Goal: Information Seeking & Learning: Learn about a topic

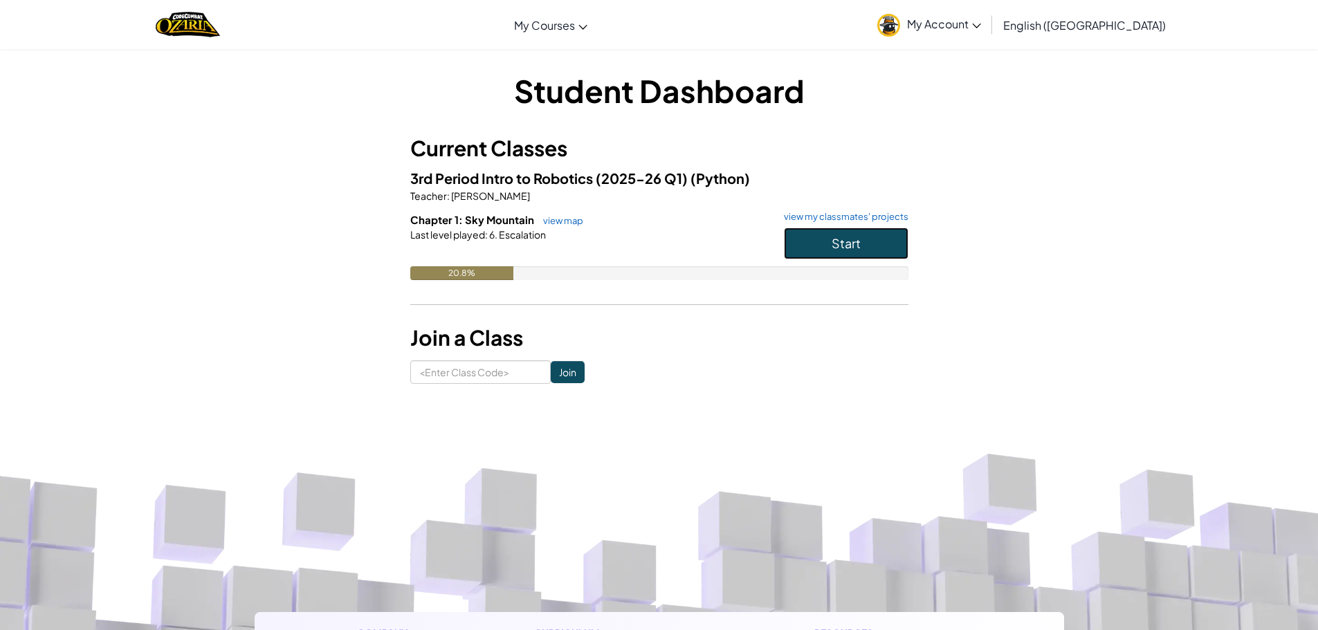
click at [839, 228] on button "Start" at bounding box center [846, 244] width 125 height 32
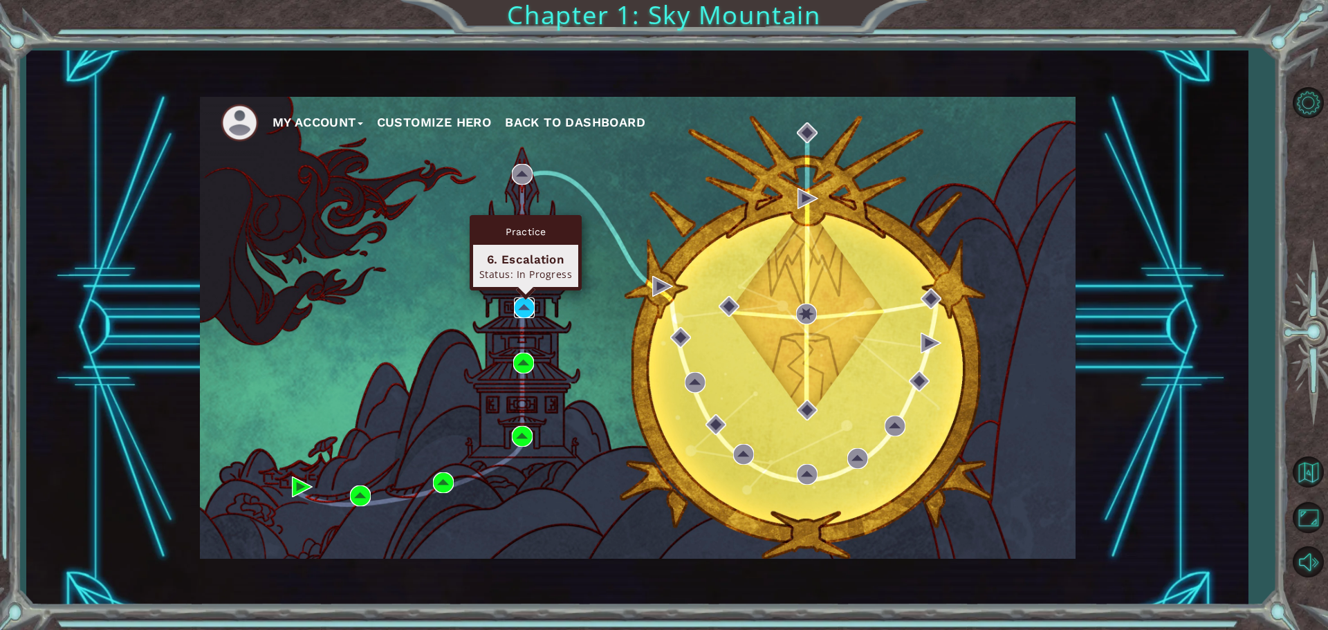
click at [522, 299] on img at bounding box center [524, 307] width 21 height 21
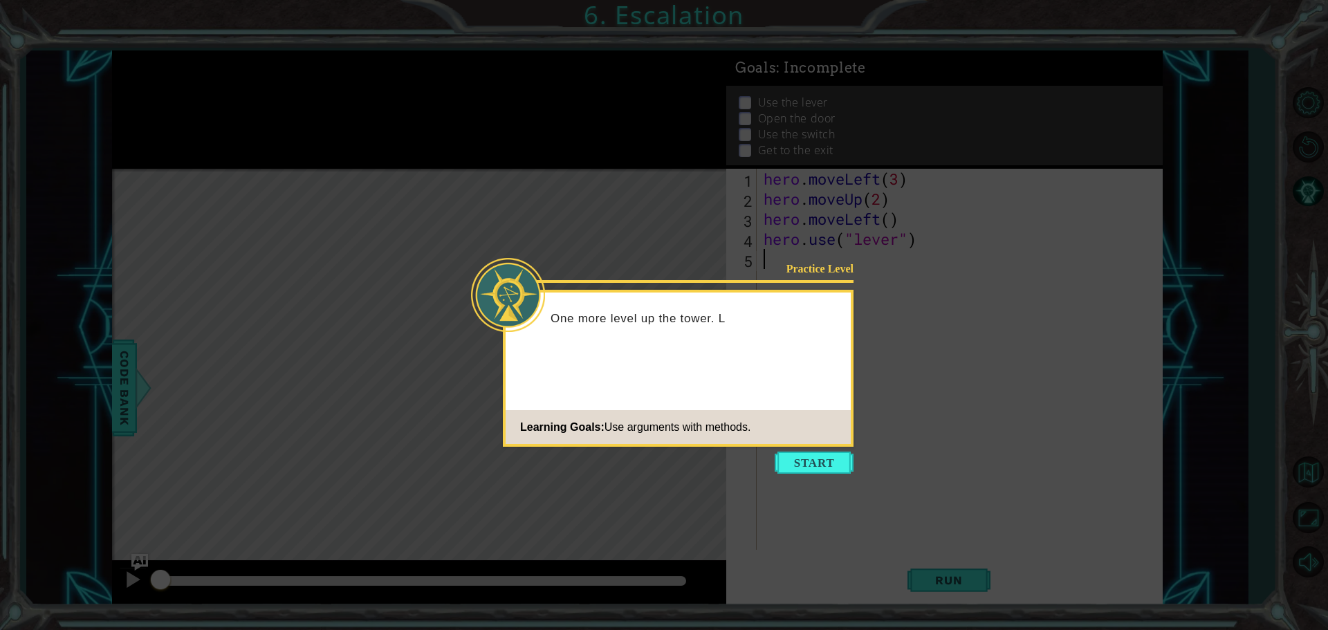
click at [800, 449] on icon at bounding box center [664, 315] width 1328 height 630
click at [800, 461] on button "Start" at bounding box center [814, 463] width 79 height 22
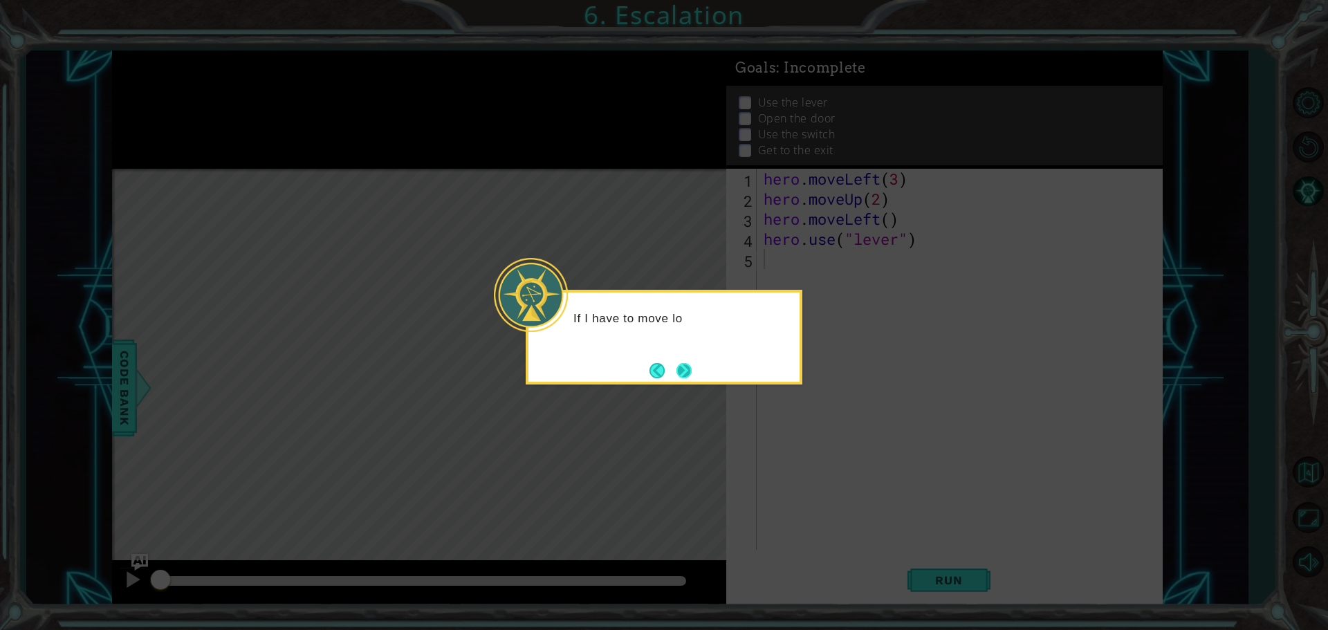
click at [683, 378] on button "Next" at bounding box center [684, 371] width 18 height 18
click at [683, 378] on icon at bounding box center [664, 315] width 1328 height 630
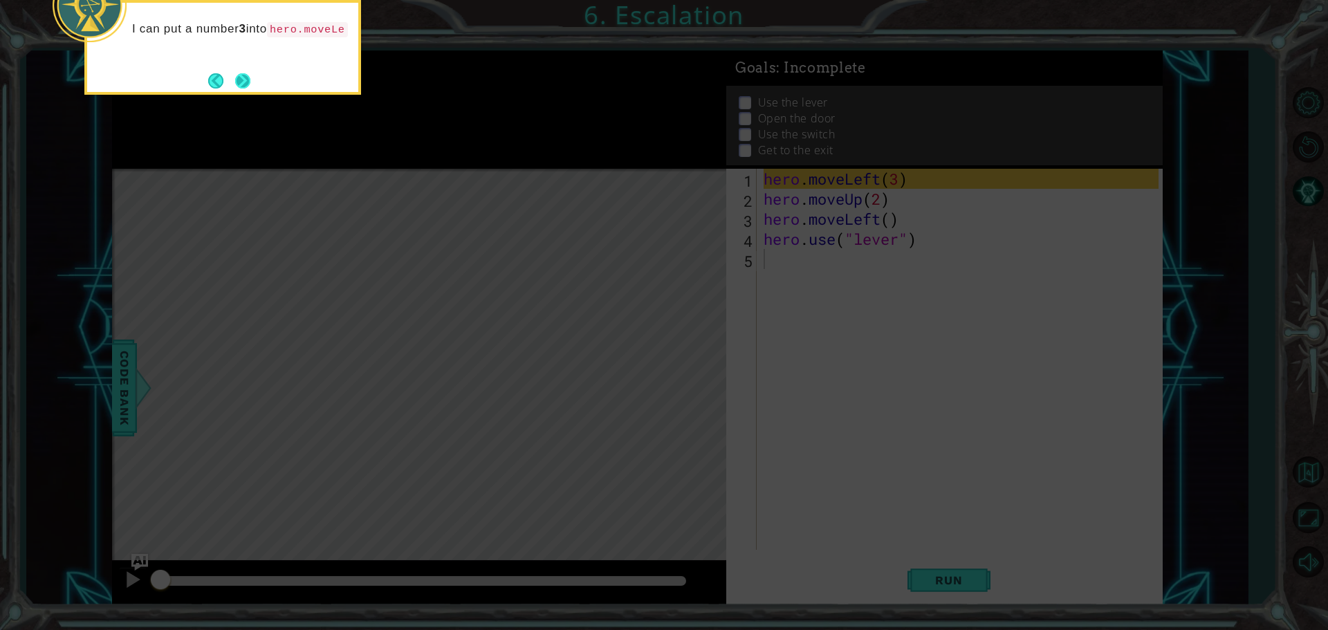
click at [251, 80] on button "Next" at bounding box center [242, 80] width 21 height 21
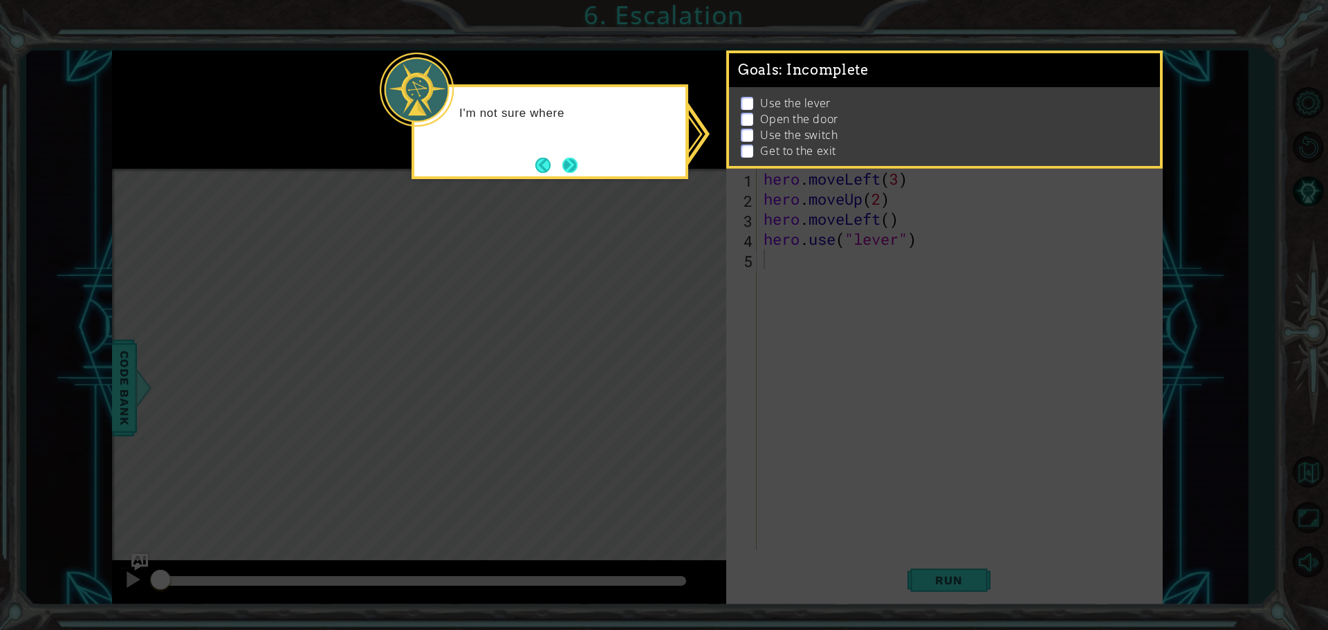
click at [565, 159] on button "Next" at bounding box center [570, 164] width 17 height 17
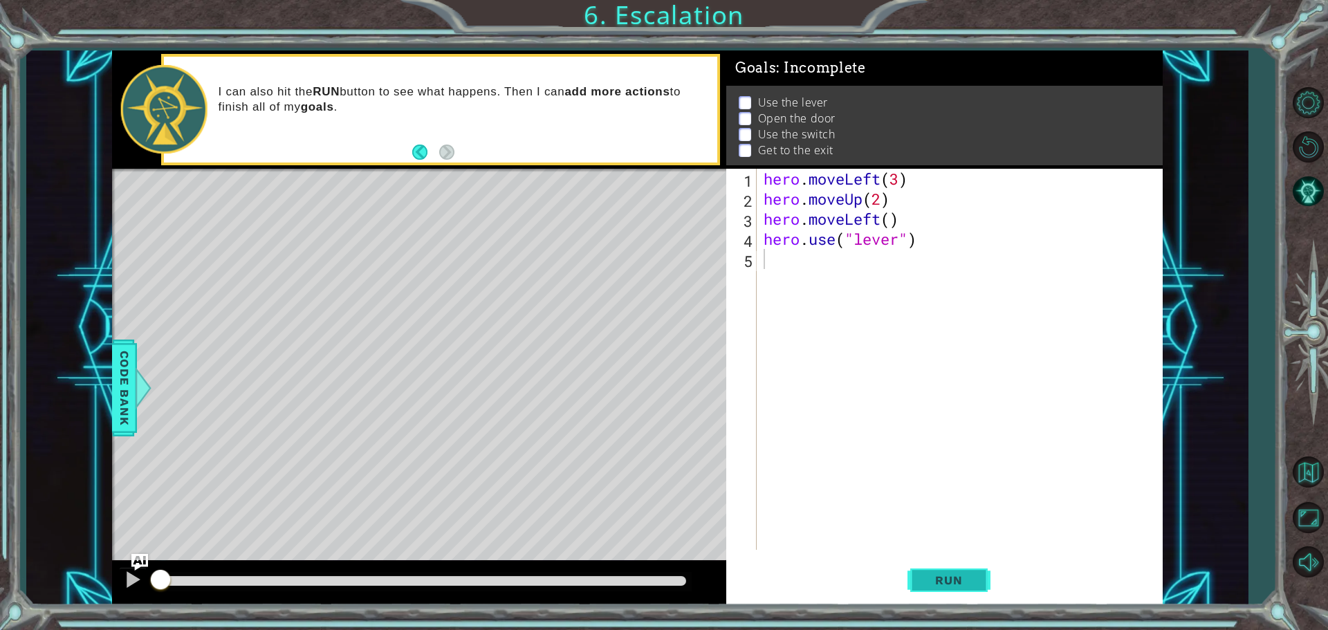
click at [957, 576] on span "Run" at bounding box center [948, 580] width 55 height 14
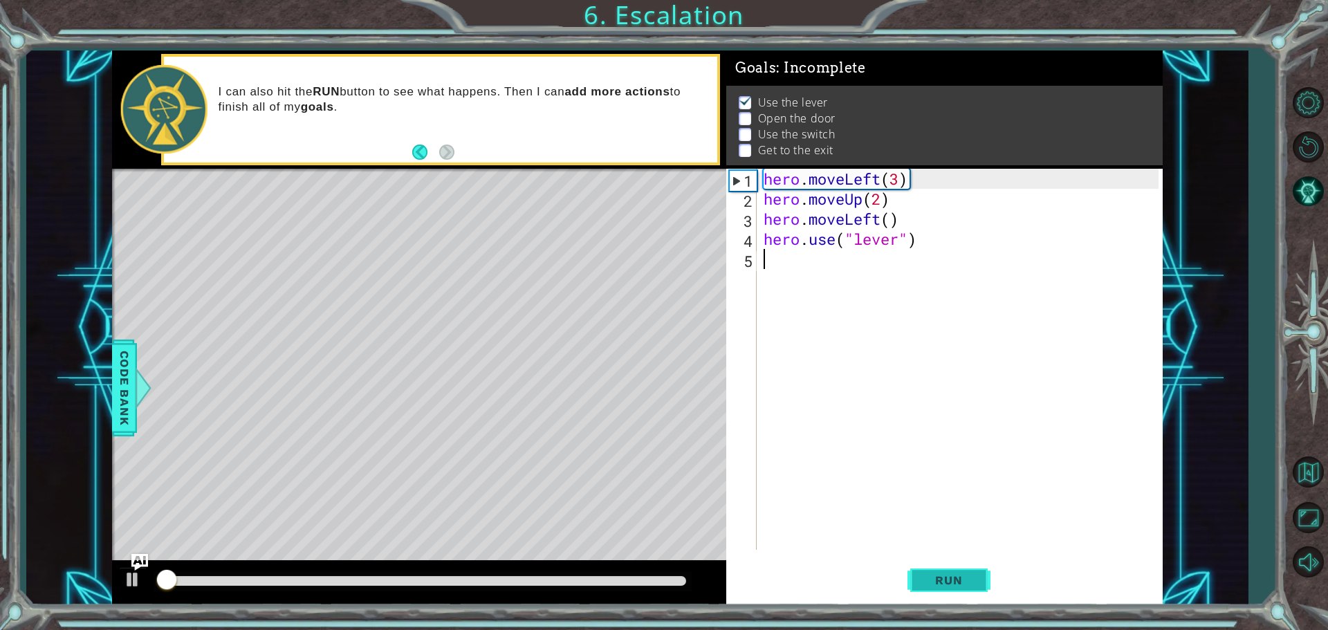
scroll to position [7, 0]
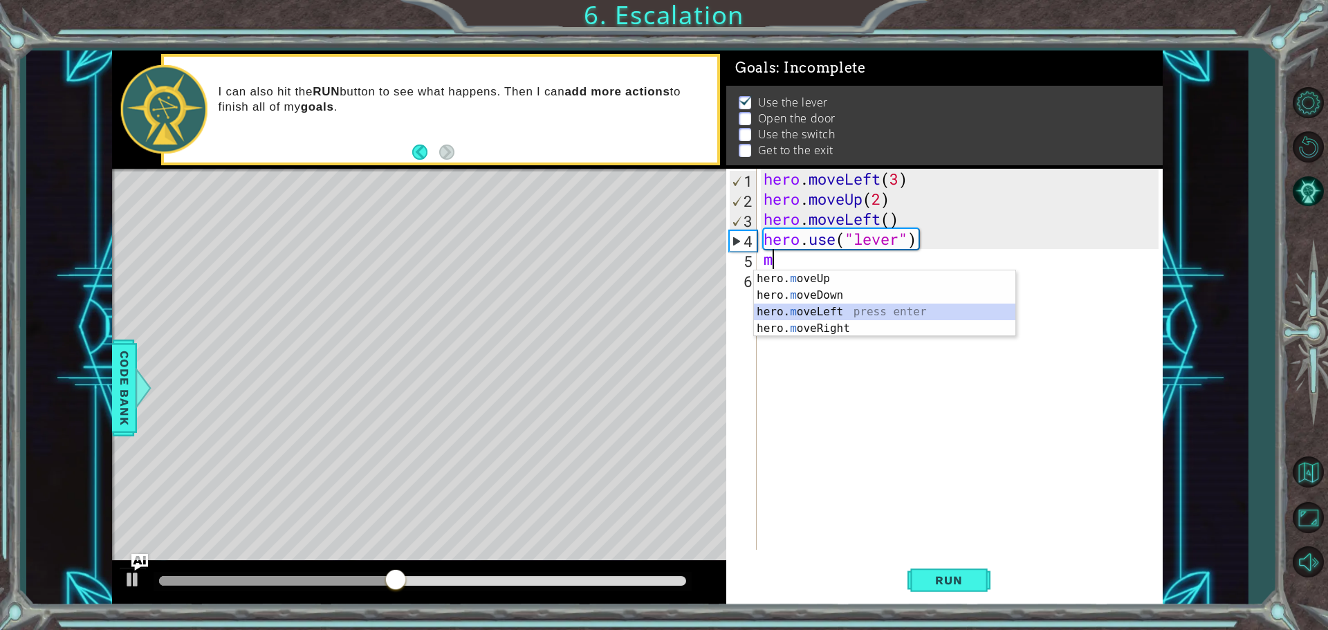
click at [914, 314] on div "hero. m oveUp press enter hero. m oveDown press enter hero. m oveLeft press ent…" at bounding box center [884, 320] width 261 height 100
type textarea "hero.moveLeft(1)"
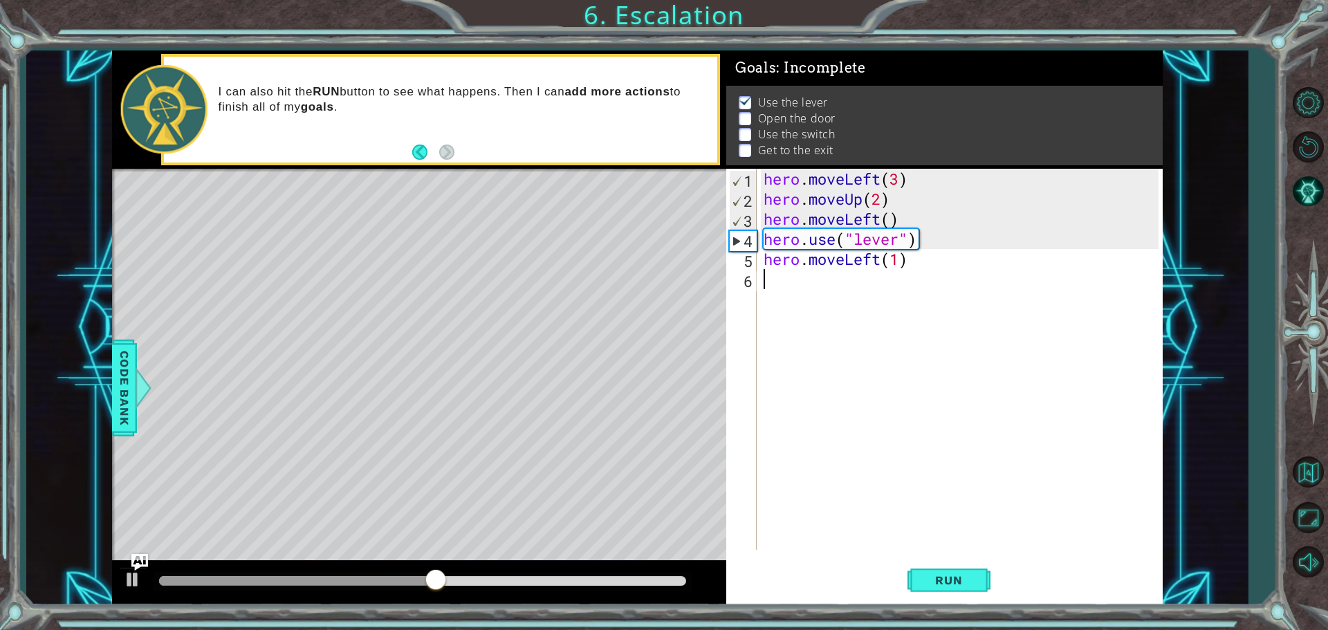
click at [775, 292] on div "hero . moveLeft ( 3 ) hero . moveUp ( 2 ) hero . moveLeft ( ) hero . use ( "lev…" at bounding box center [963, 379] width 405 height 421
click at [854, 316] on div "hero.move U p press enter hero. u se press enter" at bounding box center [884, 324] width 261 height 66
type textarea "hero.use("door")"
click at [778, 308] on div "hero . moveLeft ( 3 ) hero . moveUp ( 2 ) hero . moveLeft ( ) hero . use ( "lev…" at bounding box center [963, 379] width 405 height 421
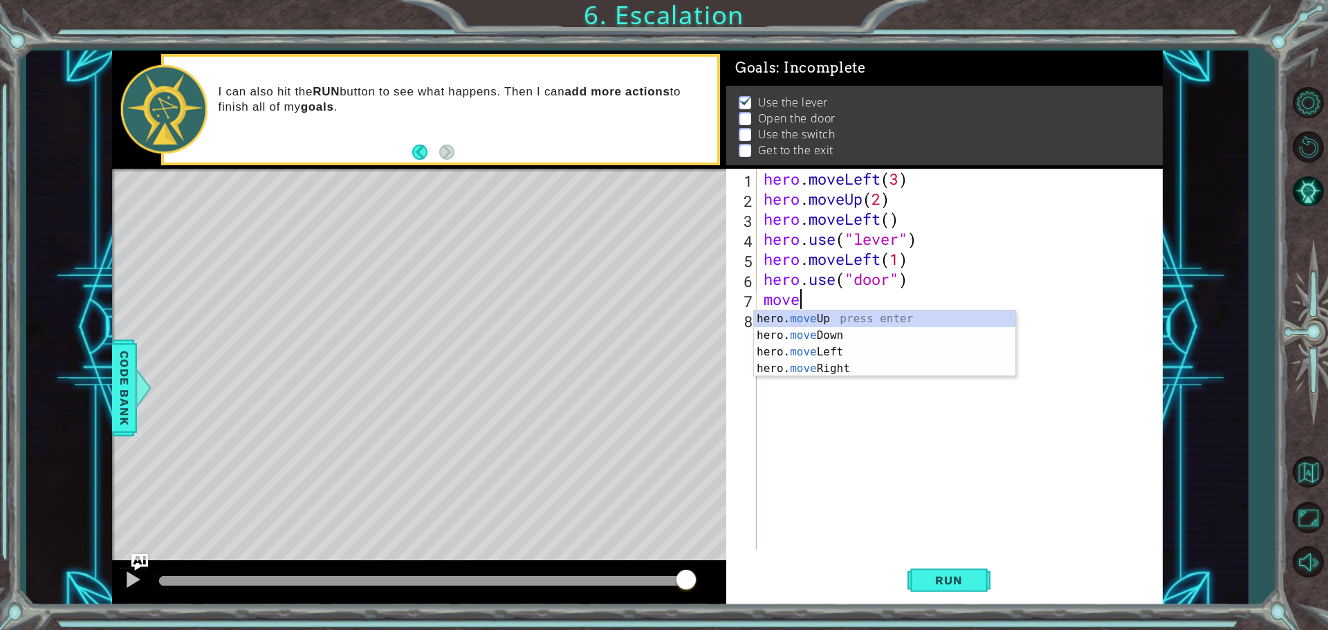
scroll to position [0, 1]
click at [836, 317] on div "hero. moveU p press enter" at bounding box center [884, 336] width 261 height 50
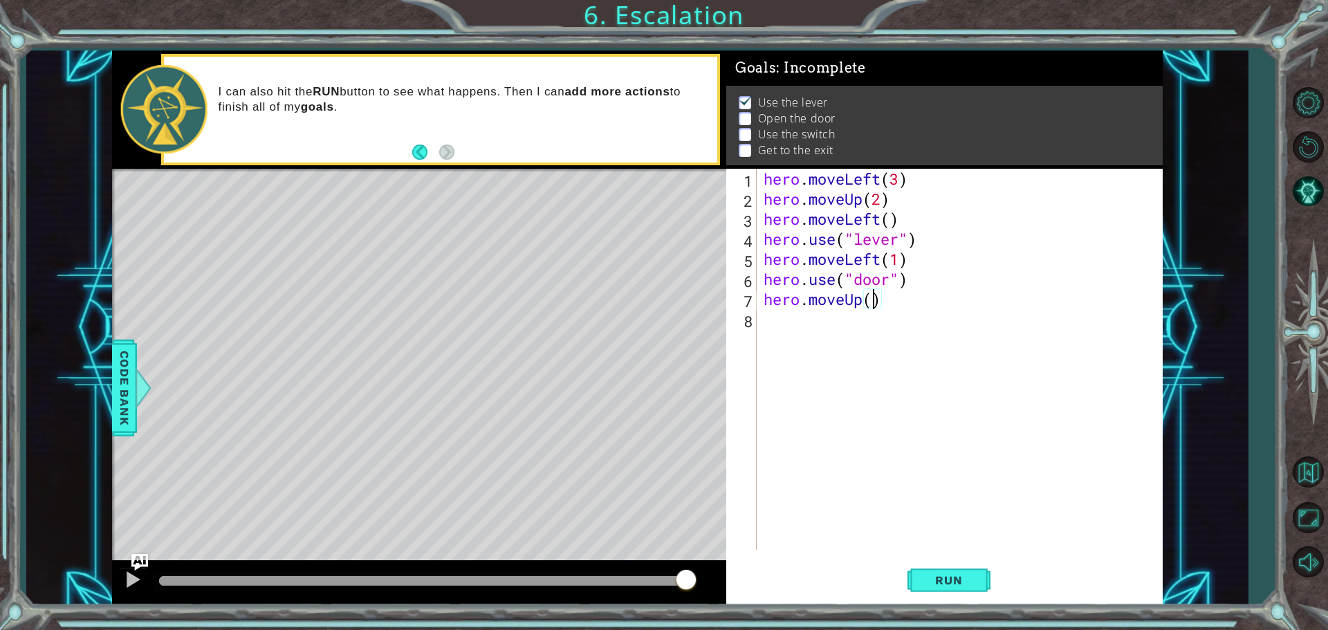
scroll to position [0, 5]
type textarea "hero.moveUp(2)"
click at [970, 581] on span "Run" at bounding box center [948, 580] width 55 height 14
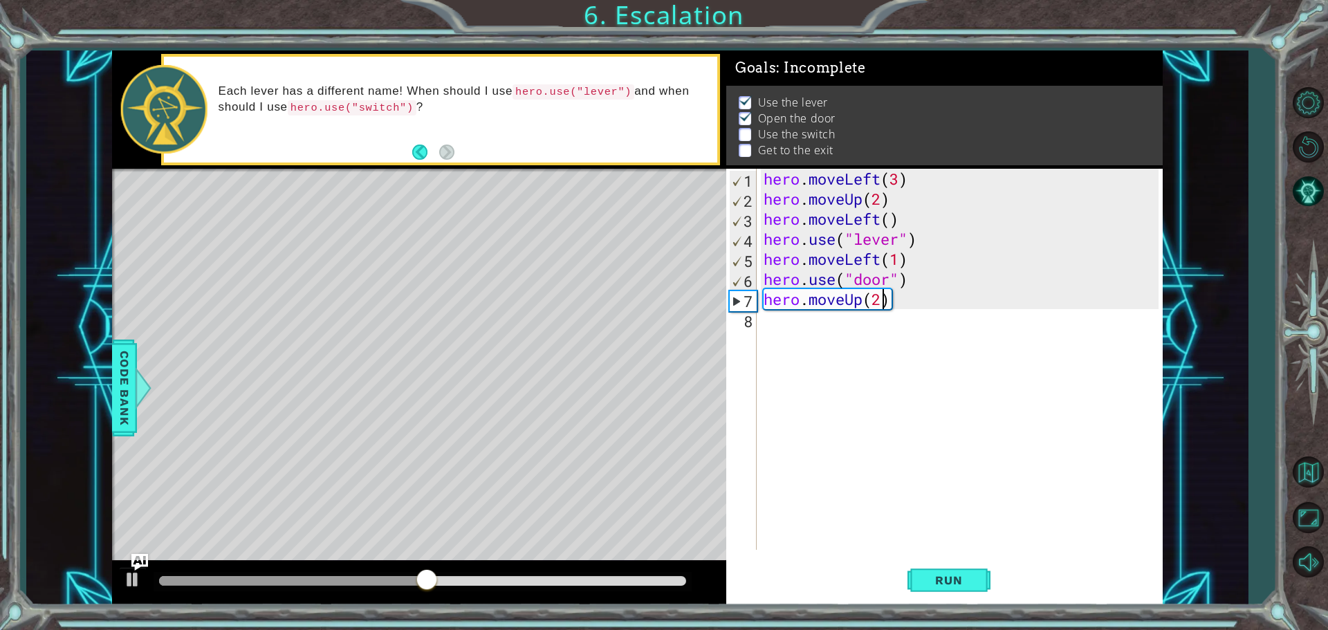
click at [780, 321] on div "hero . moveLeft ( 3 ) hero . moveUp ( 2 ) hero . moveLeft ( ) hero . use ( "lev…" at bounding box center [963, 379] width 405 height 421
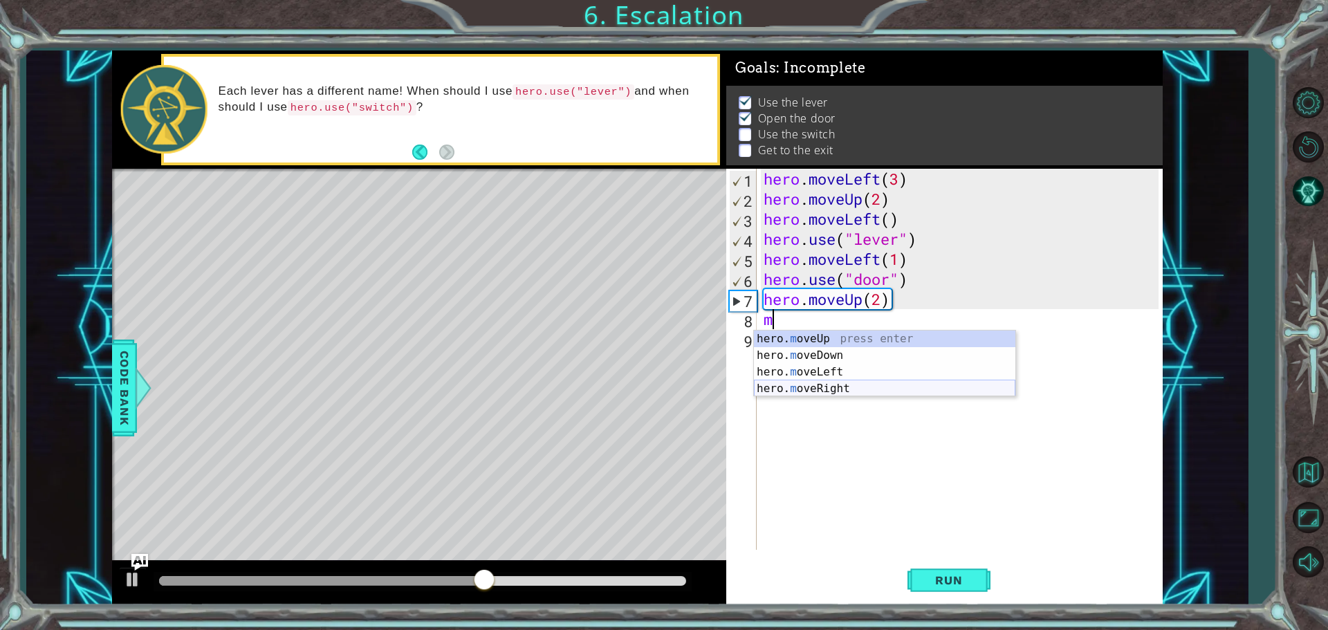
click at [841, 389] on div "hero. m oveUp press enter hero. m oveDown press enter hero. m oveLeft press ent…" at bounding box center [884, 381] width 261 height 100
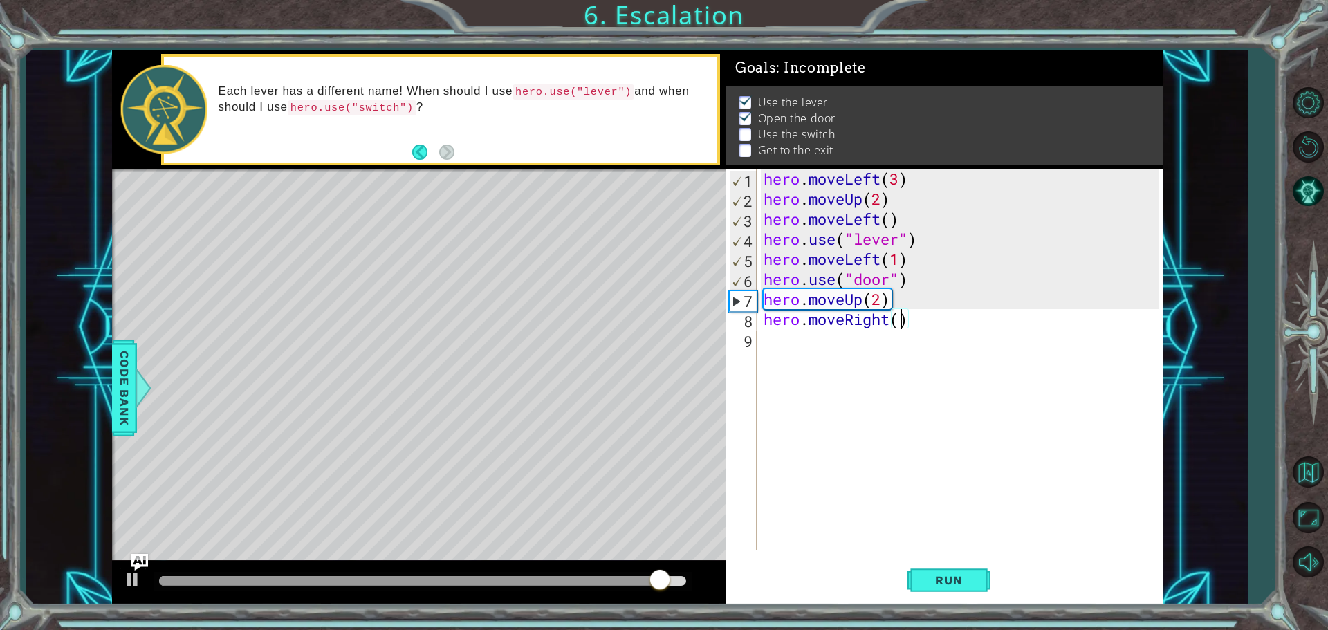
type textarea "hero.moveRight(2)"
click at [809, 346] on div "hero . moveLeft ( 3 ) hero . moveUp ( 2 ) hero . moveLeft ( ) hero . use ( "lev…" at bounding box center [963, 379] width 405 height 421
click at [946, 580] on span "Run" at bounding box center [948, 580] width 55 height 14
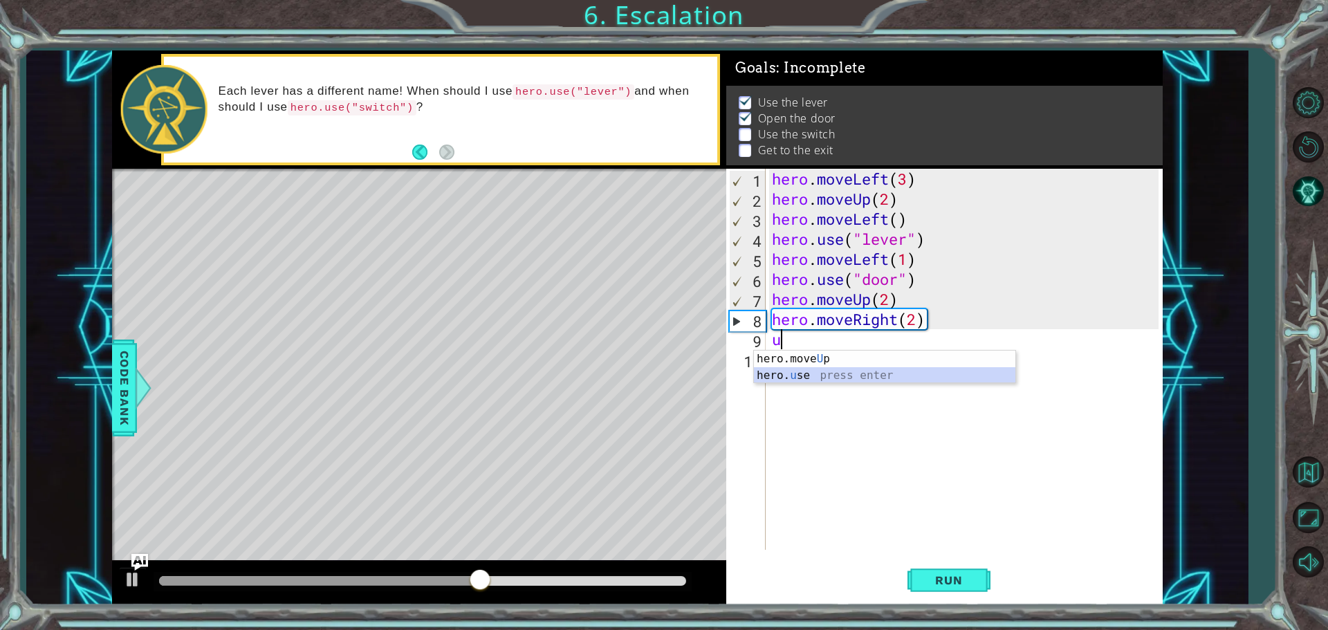
click at [857, 367] on div "hero.move U p press enter hero. u se press enter" at bounding box center [884, 384] width 261 height 66
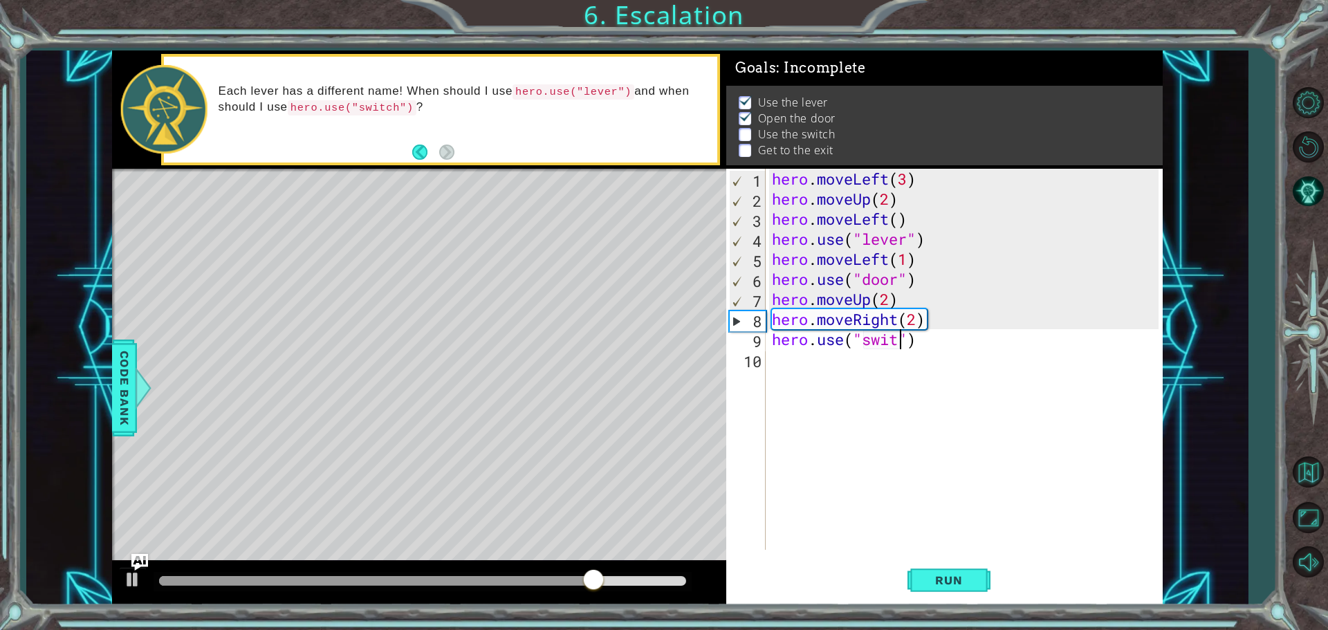
scroll to position [0, 6]
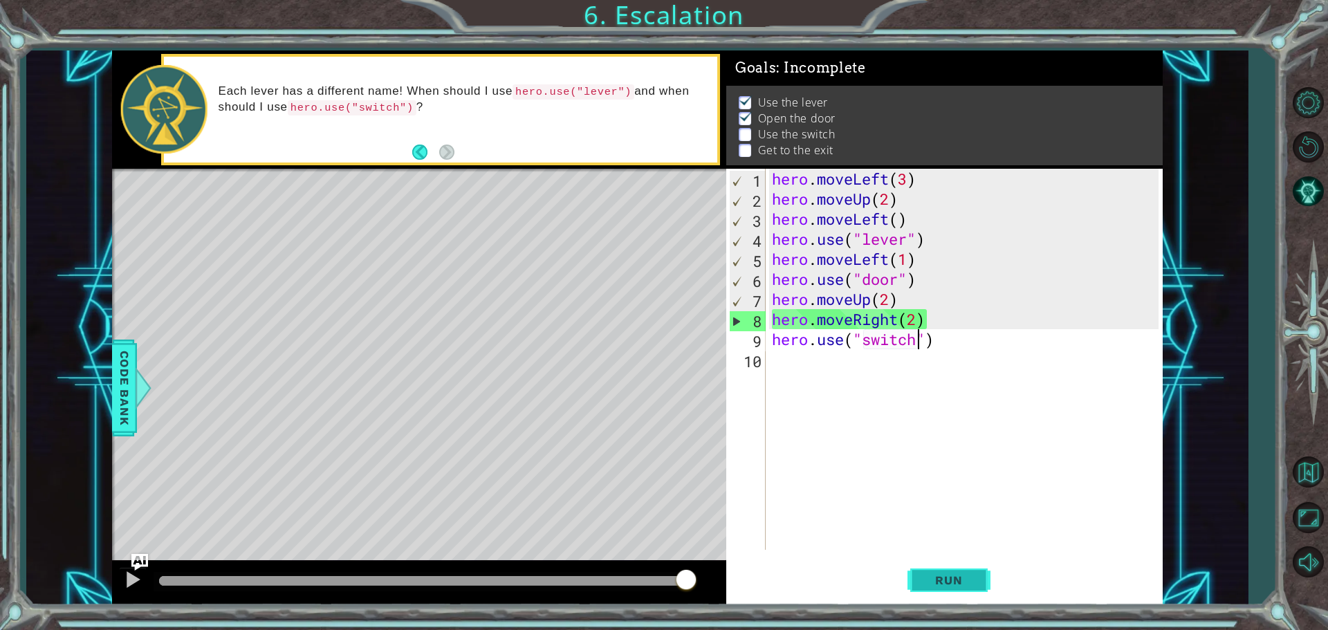
type textarea "hero.use("switch")"
click at [909, 585] on button "Run" at bounding box center [948, 580] width 83 height 44
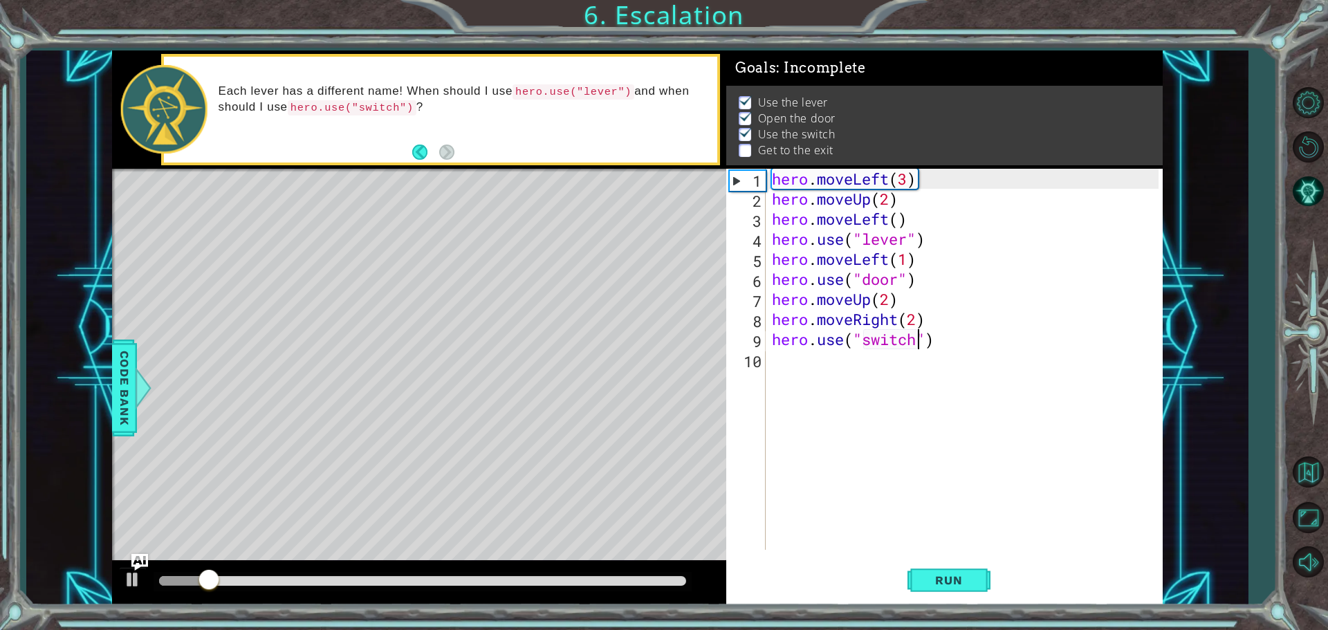
click at [786, 360] on div "hero . moveLeft ( 3 ) hero . moveUp ( 2 ) hero . moveLeft ( ) hero . use ( "lev…" at bounding box center [967, 379] width 396 height 421
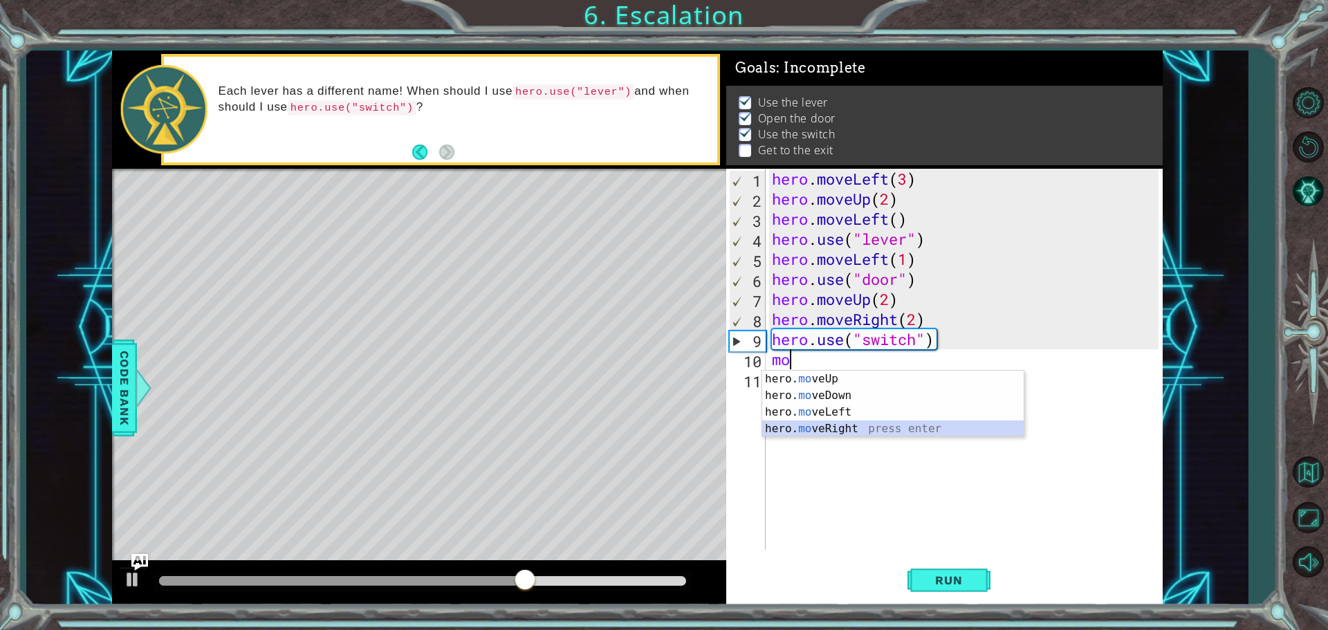
click at [845, 421] on div "hero. mo veUp press enter hero. mo veDown press enter hero. mo veLeft press ent…" at bounding box center [892, 421] width 261 height 100
type textarea "hero.moveRight(1)"
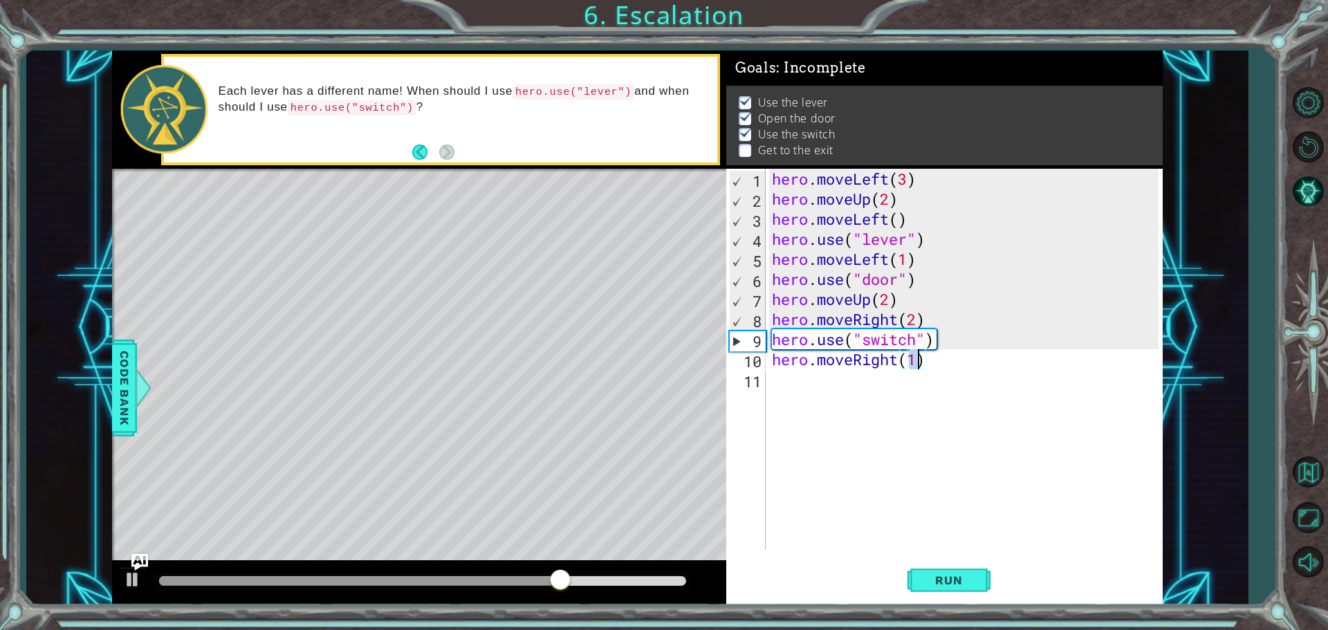
click at [784, 394] on div "hero . moveLeft ( 3 ) hero . moveUp ( 2 ) hero . moveLeft ( ) hero . use ( "lev…" at bounding box center [967, 379] width 396 height 421
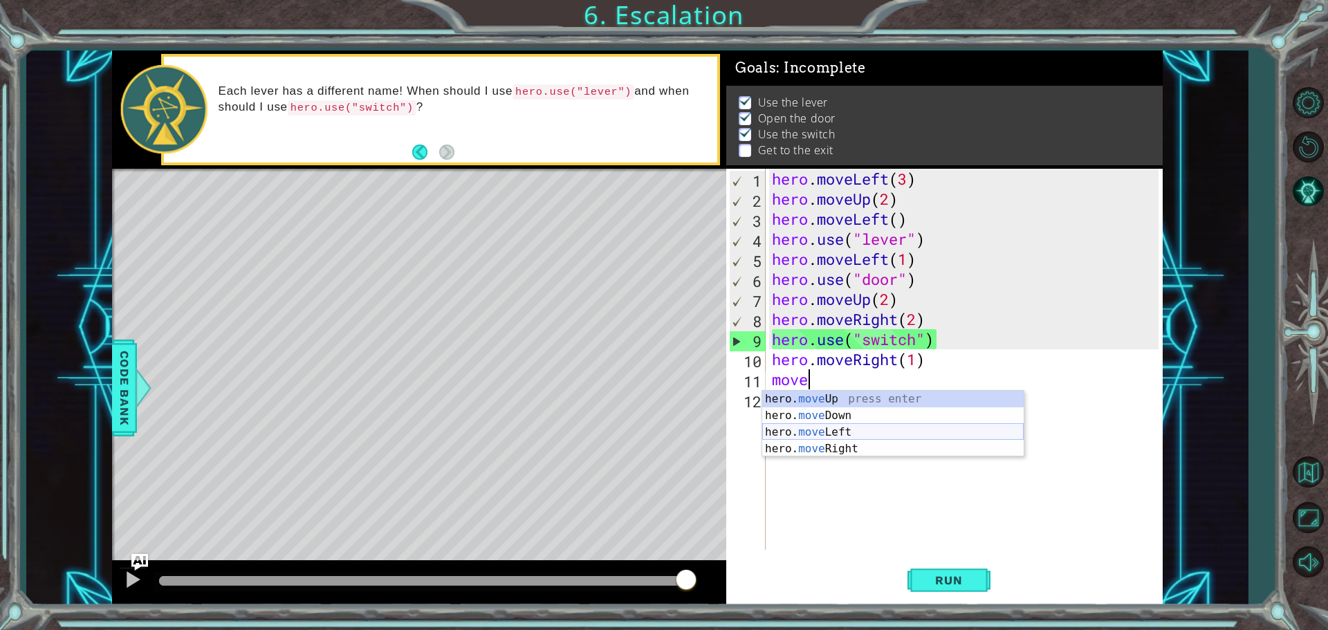
scroll to position [0, 1]
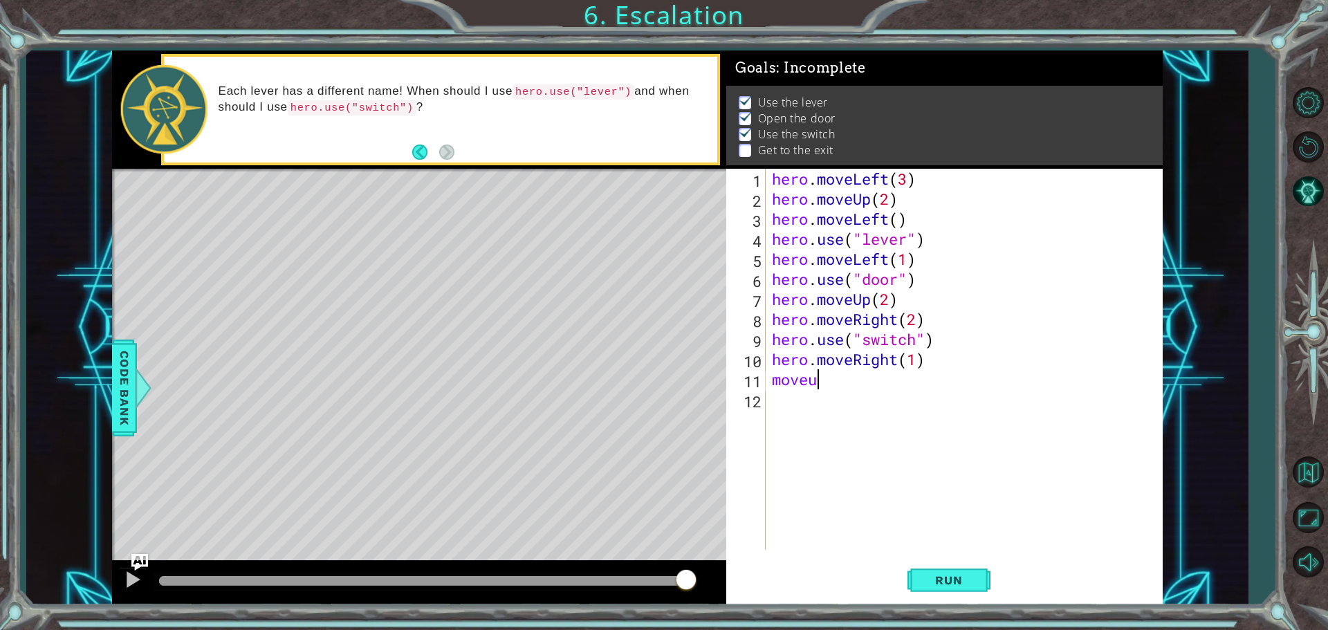
click at [832, 389] on div "hero . moveLeft ( 3 ) hero . moveUp ( 2 ) hero . moveLeft ( ) hero . use ( "lev…" at bounding box center [967, 379] width 396 height 421
click at [822, 385] on div "hero . moveLeft ( 3 ) hero . moveUp ( 2 ) hero . moveLeft ( ) hero . use ( "lev…" at bounding box center [967, 379] width 396 height 421
click at [820, 401] on div "hero. moveU p press enter" at bounding box center [892, 416] width 261 height 50
type textarea "hero.moveUp(2)"
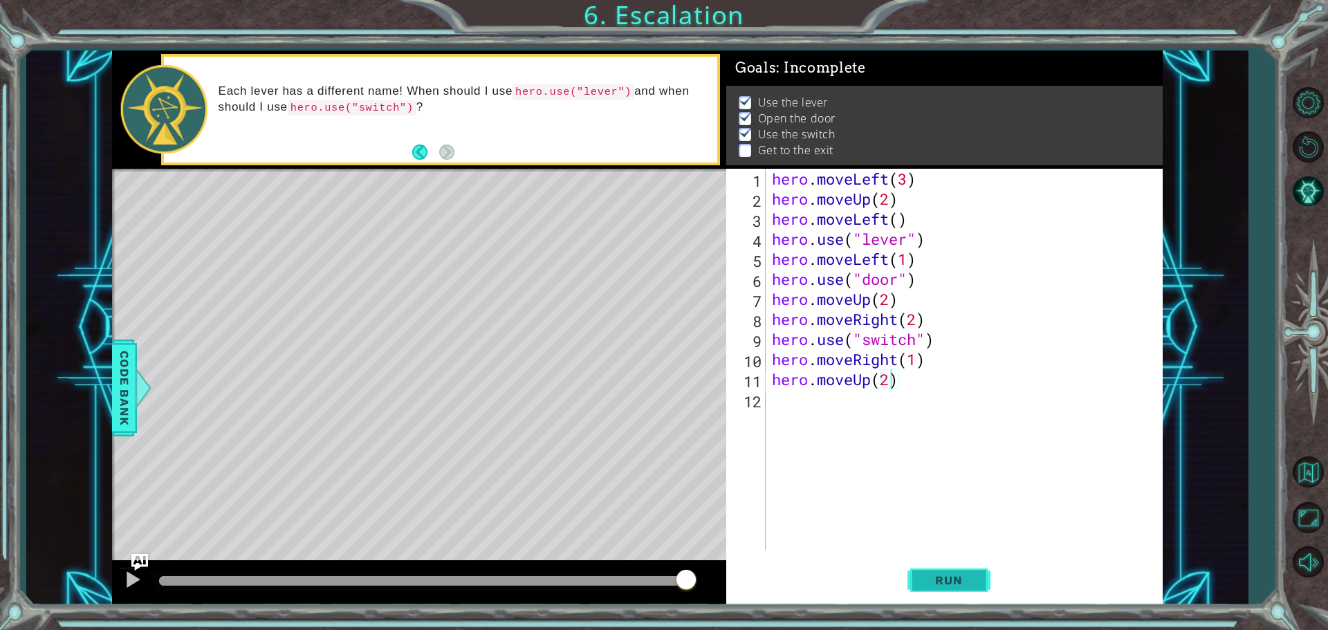
click at [930, 587] on span "Run" at bounding box center [948, 580] width 55 height 14
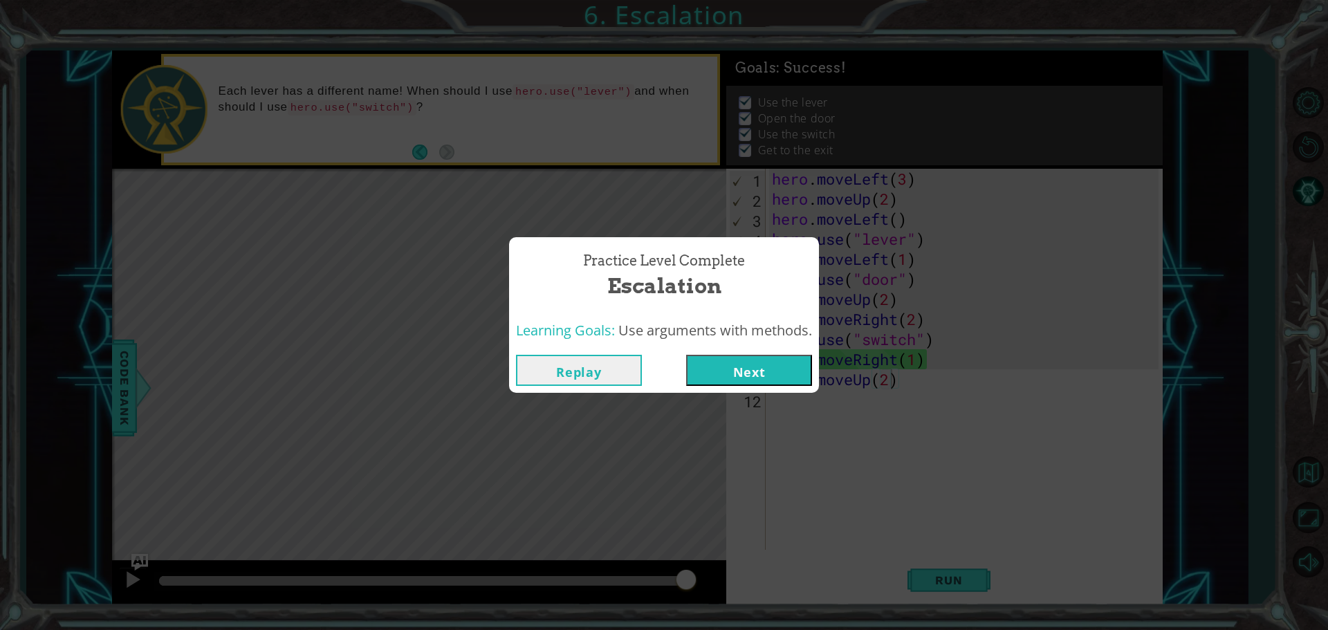
click at [740, 374] on button "Next" at bounding box center [749, 370] width 126 height 31
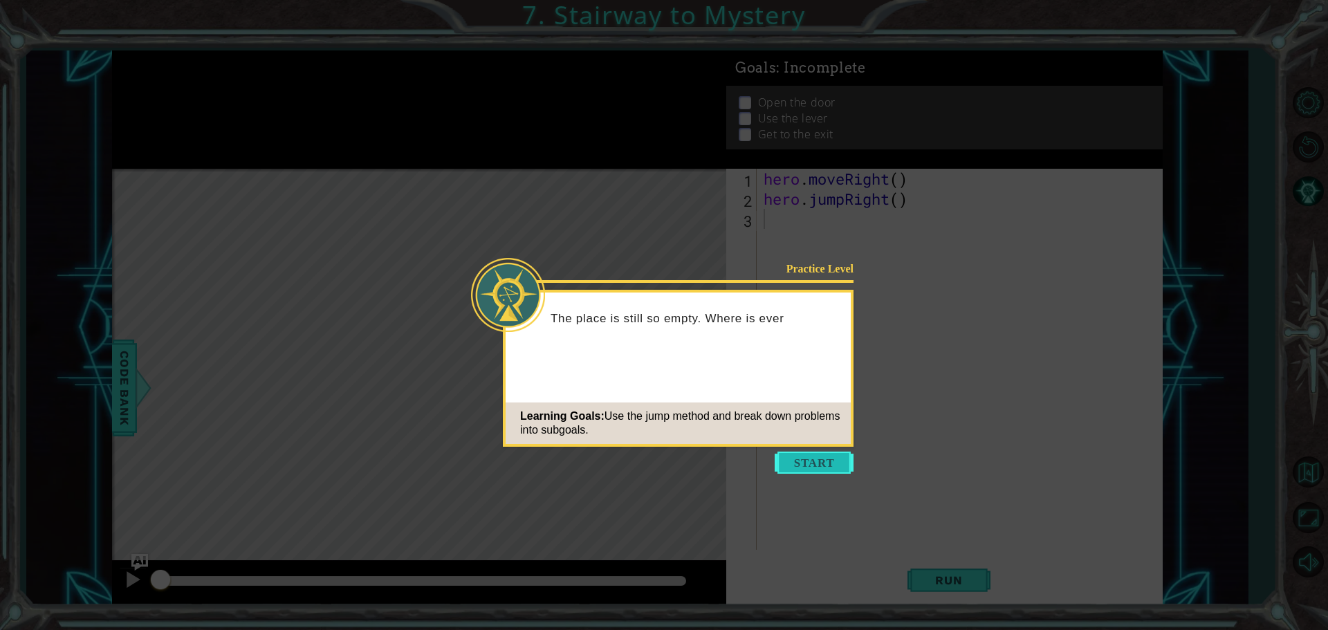
click at [834, 464] on button "Start" at bounding box center [814, 463] width 79 height 22
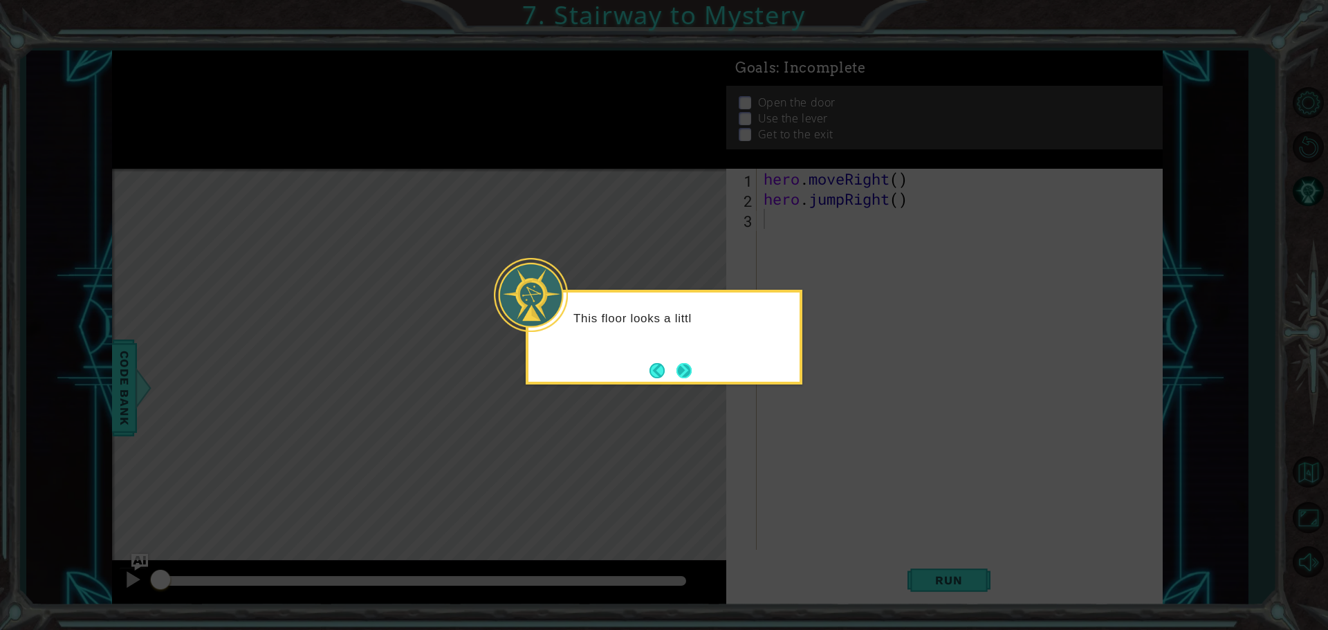
click at [681, 373] on button "Next" at bounding box center [684, 371] width 18 height 18
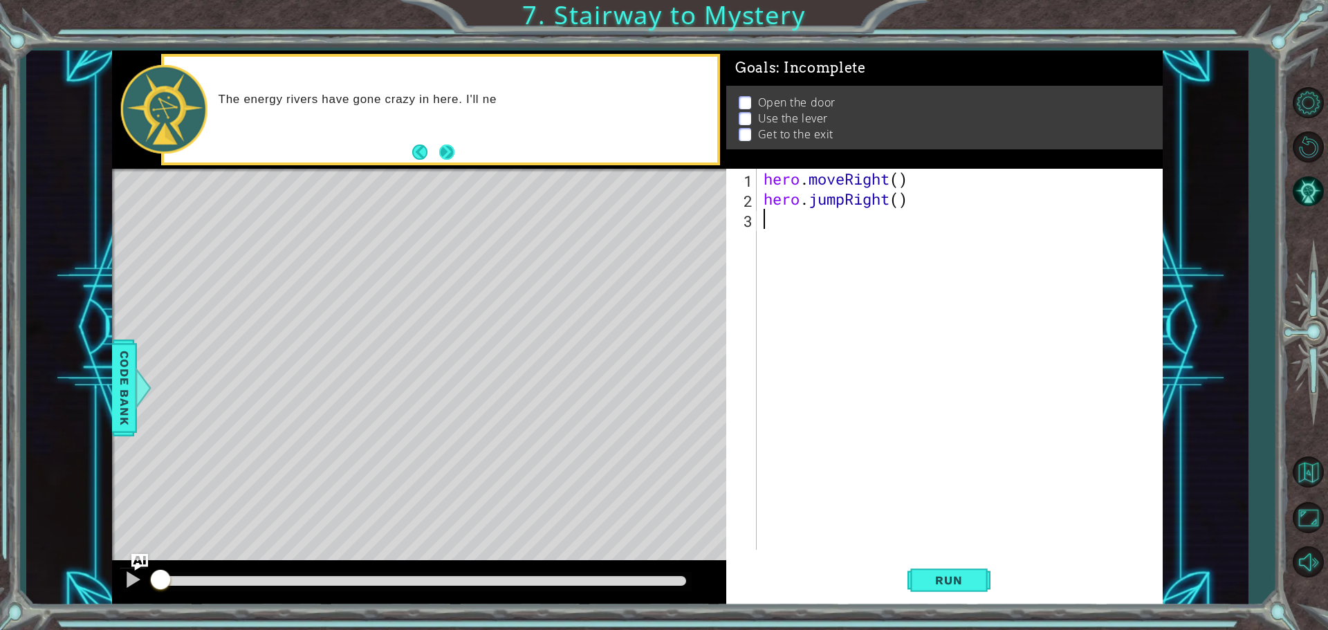
click at [446, 145] on button "Next" at bounding box center [446, 152] width 15 height 15
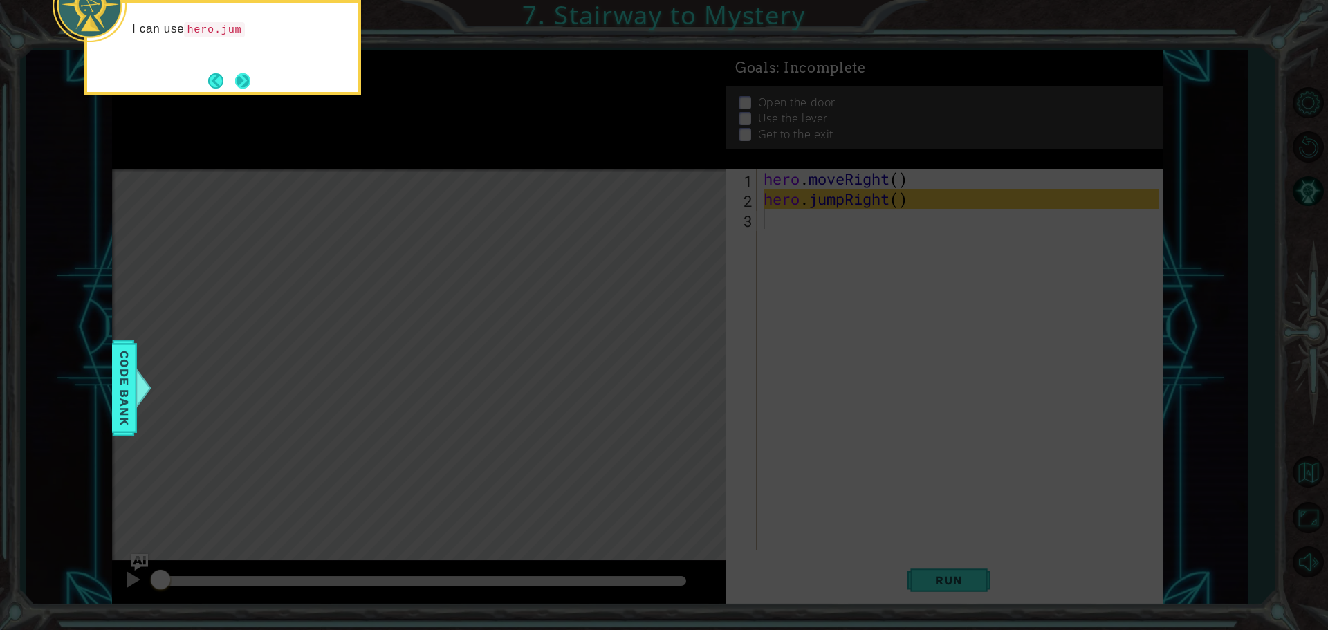
click at [250, 79] on button "Next" at bounding box center [243, 81] width 16 height 16
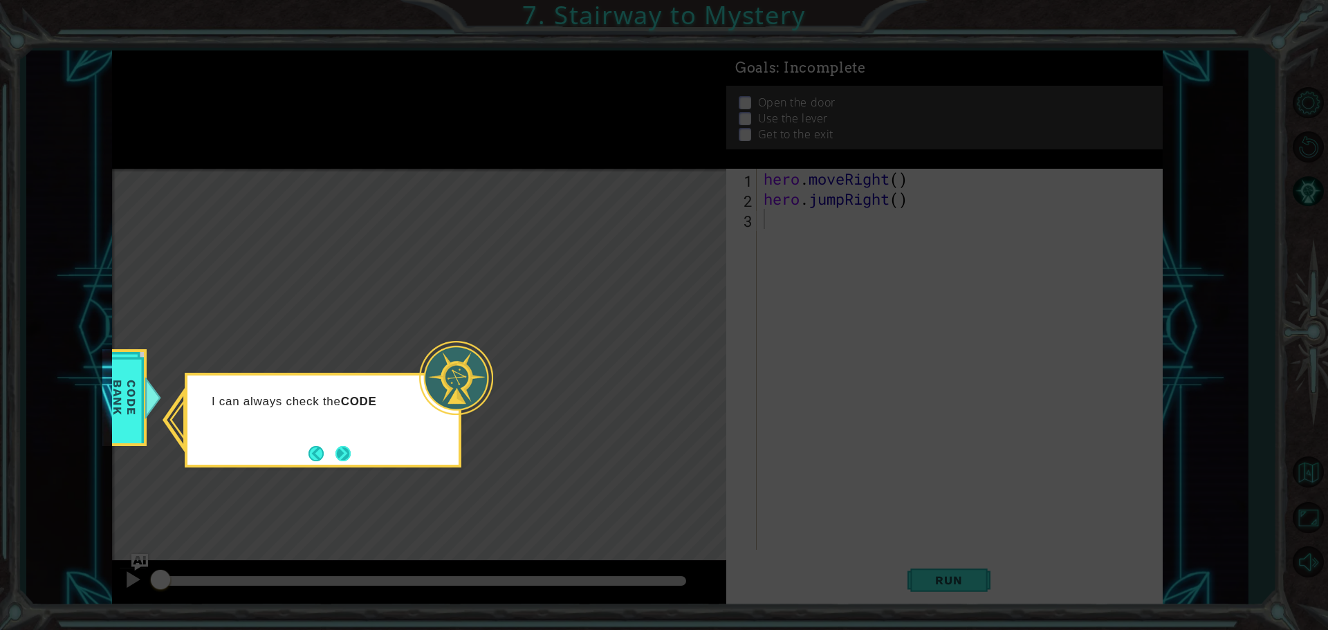
click at [336, 450] on button "Next" at bounding box center [343, 453] width 16 height 16
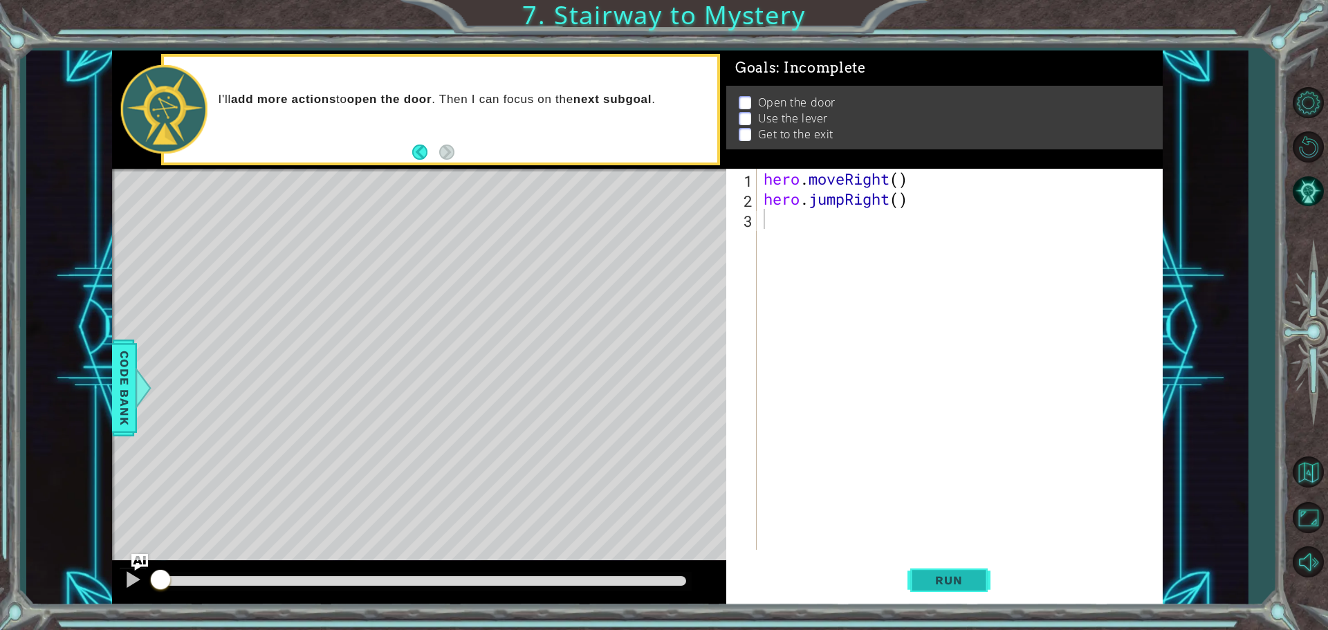
click at [973, 591] on button "Run" at bounding box center [948, 580] width 83 height 44
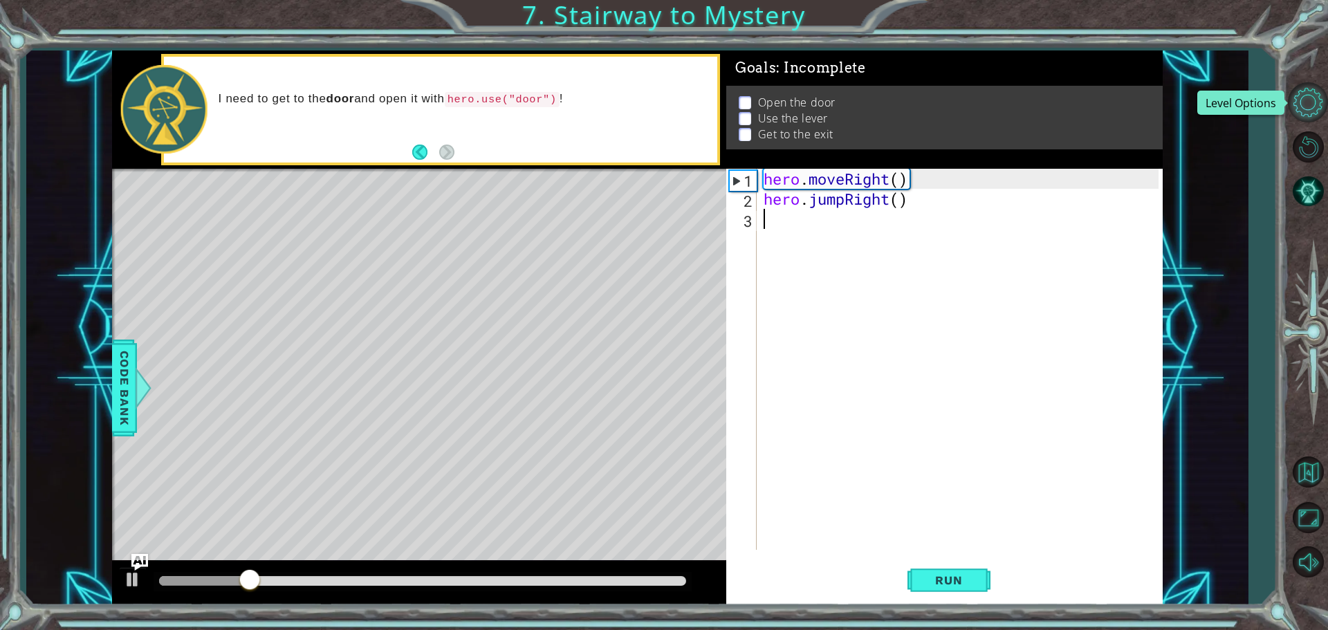
click at [1316, 94] on button "Level Options" at bounding box center [1308, 102] width 40 height 40
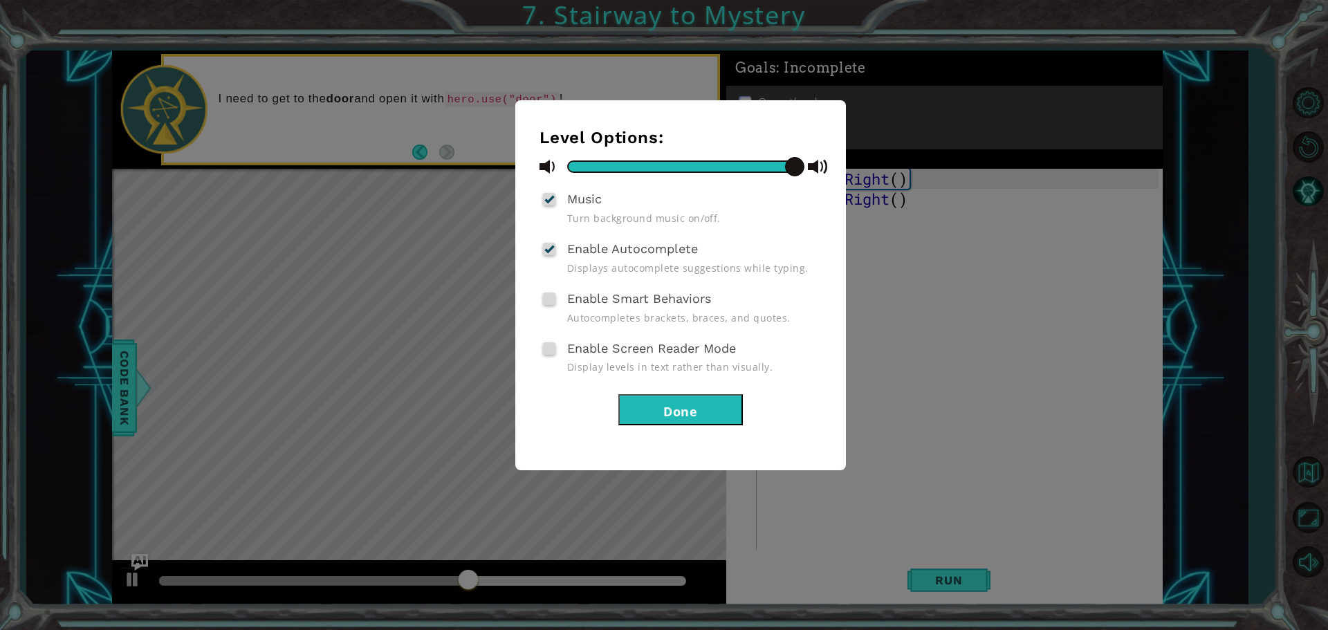
click at [549, 349] on span at bounding box center [549, 348] width 12 height 12
click at [0, 0] on input "Enable Screen Reader Mode" at bounding box center [0, 0] width 0 height 0
click at [549, 345] on div at bounding box center [549, 348] width 10 height 11
click at [0, 0] on input "Enable Screen Reader Mode" at bounding box center [0, 0] width 0 height 0
click at [912, 292] on div "Level Options: Music Turn background music on/off. Enable Autocomplete Displays…" at bounding box center [664, 315] width 1328 height 630
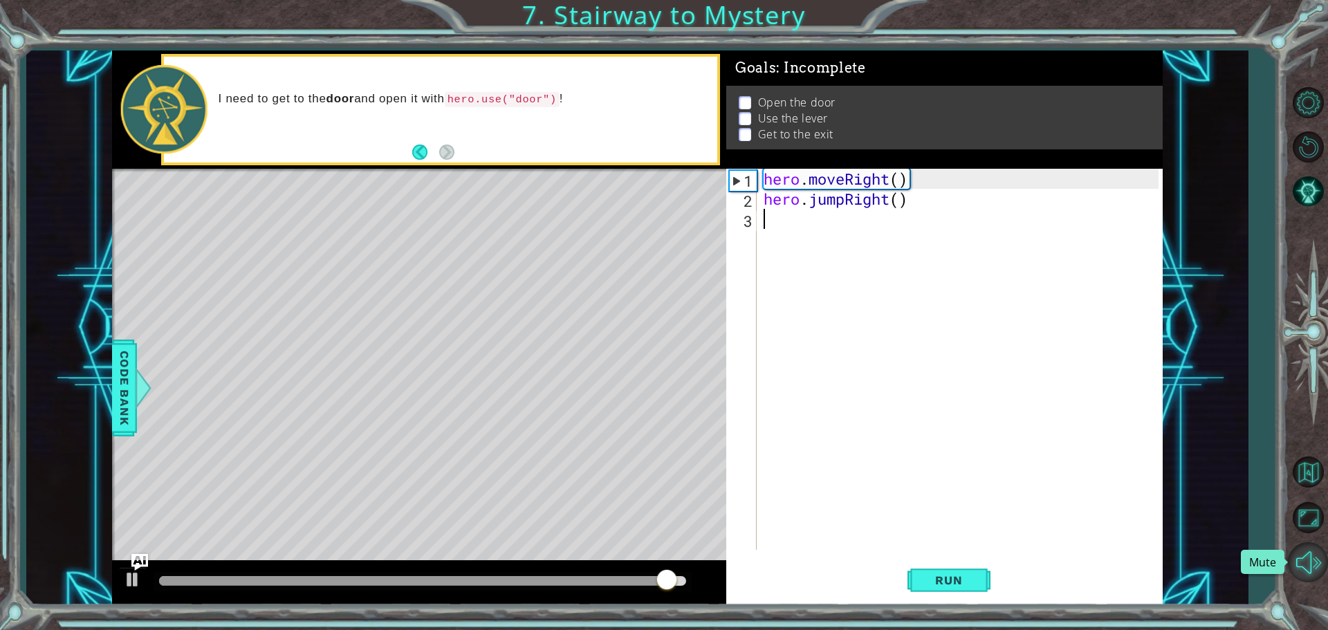
click at [1308, 552] on button "Mute" at bounding box center [1308, 562] width 40 height 40
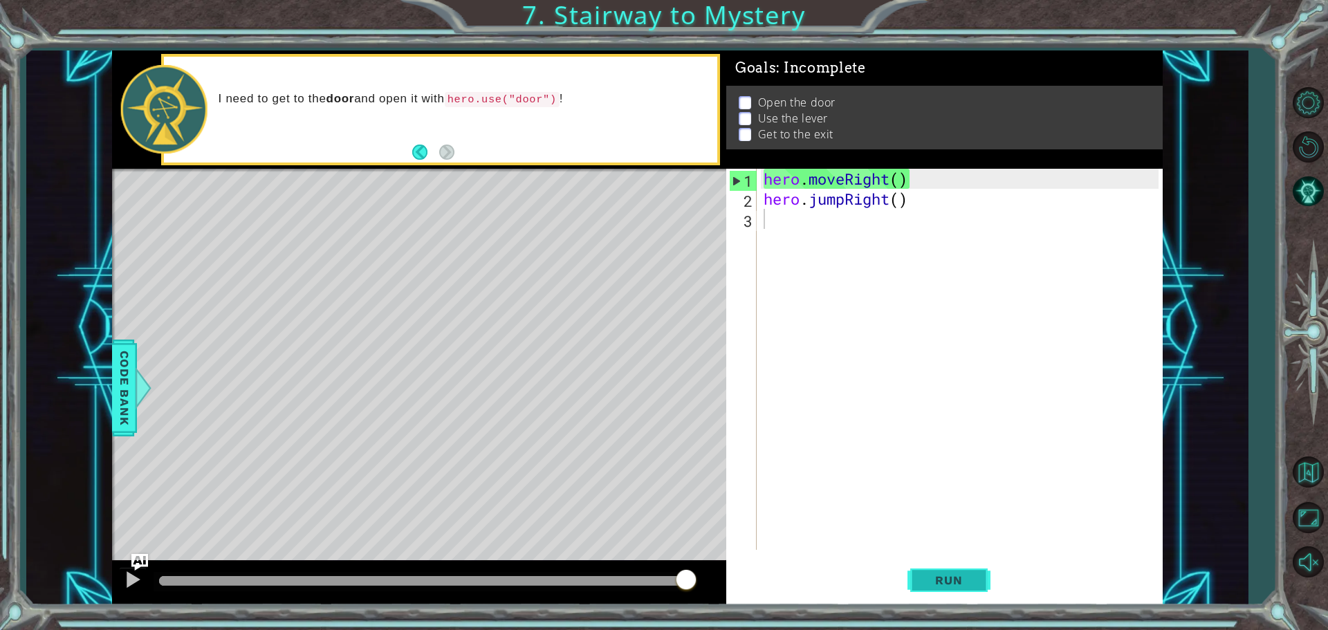
click at [937, 575] on span "Run" at bounding box center [948, 580] width 55 height 14
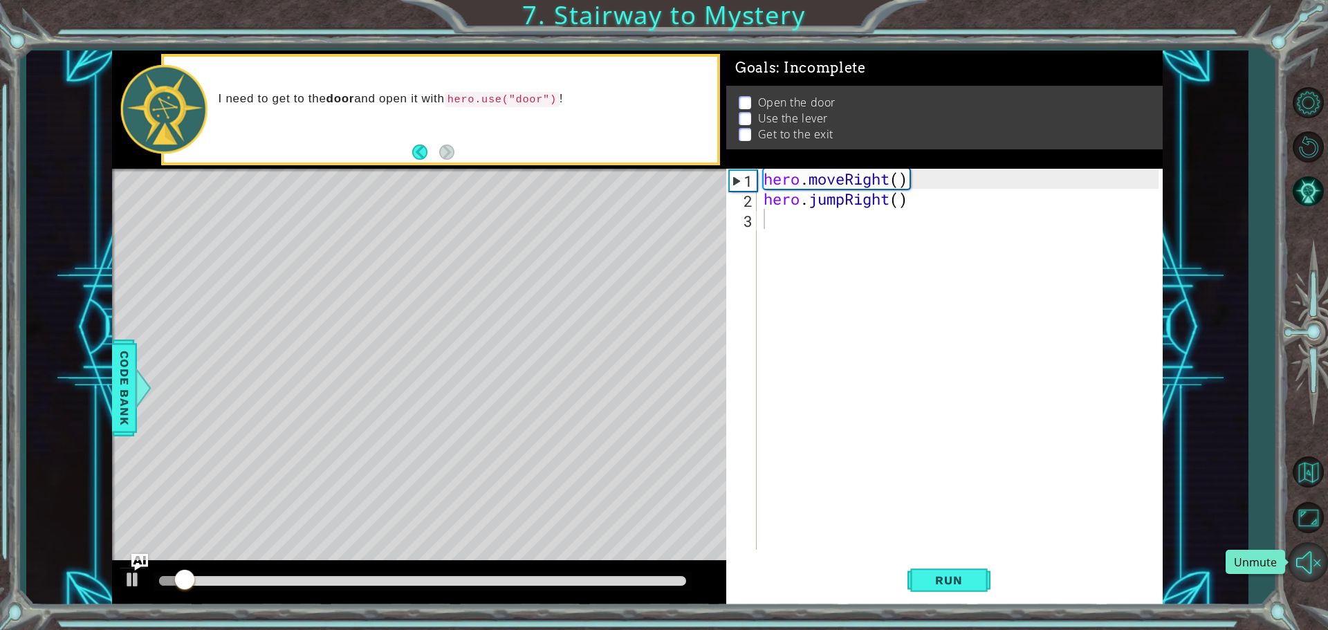
click at [1312, 551] on button "Unmute" at bounding box center [1308, 562] width 40 height 40
click at [1303, 101] on button "Level Options" at bounding box center [1308, 102] width 40 height 40
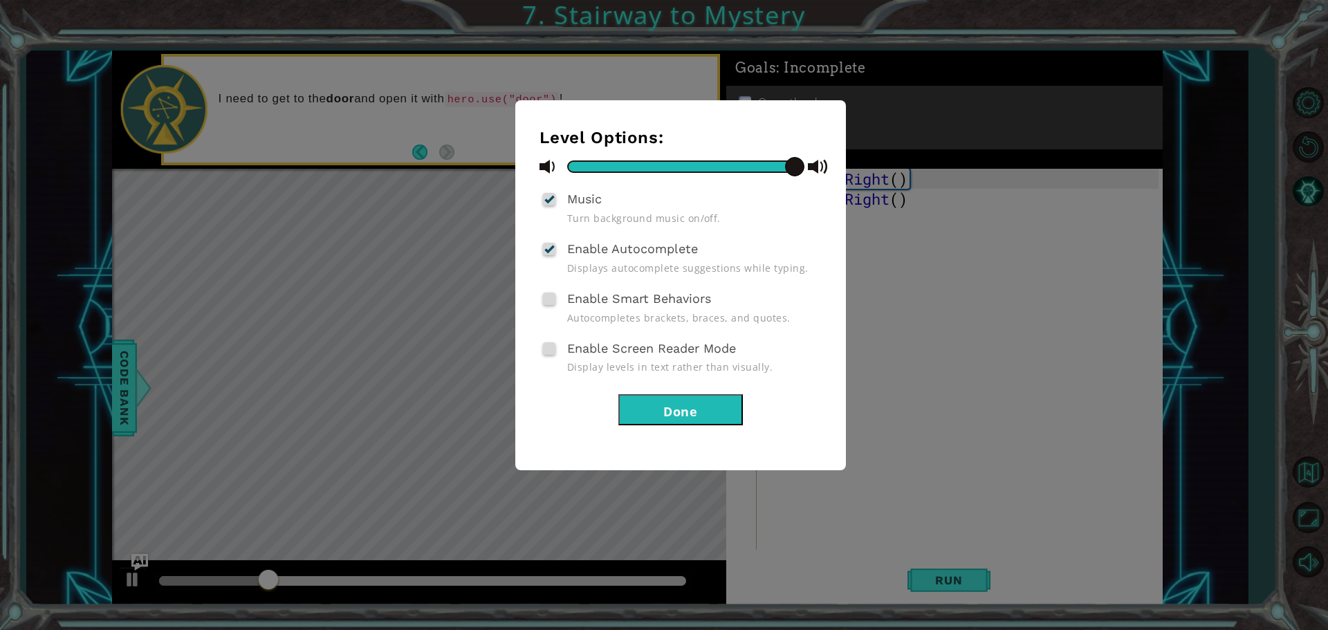
click at [676, 409] on button "Done" at bounding box center [680, 409] width 125 height 31
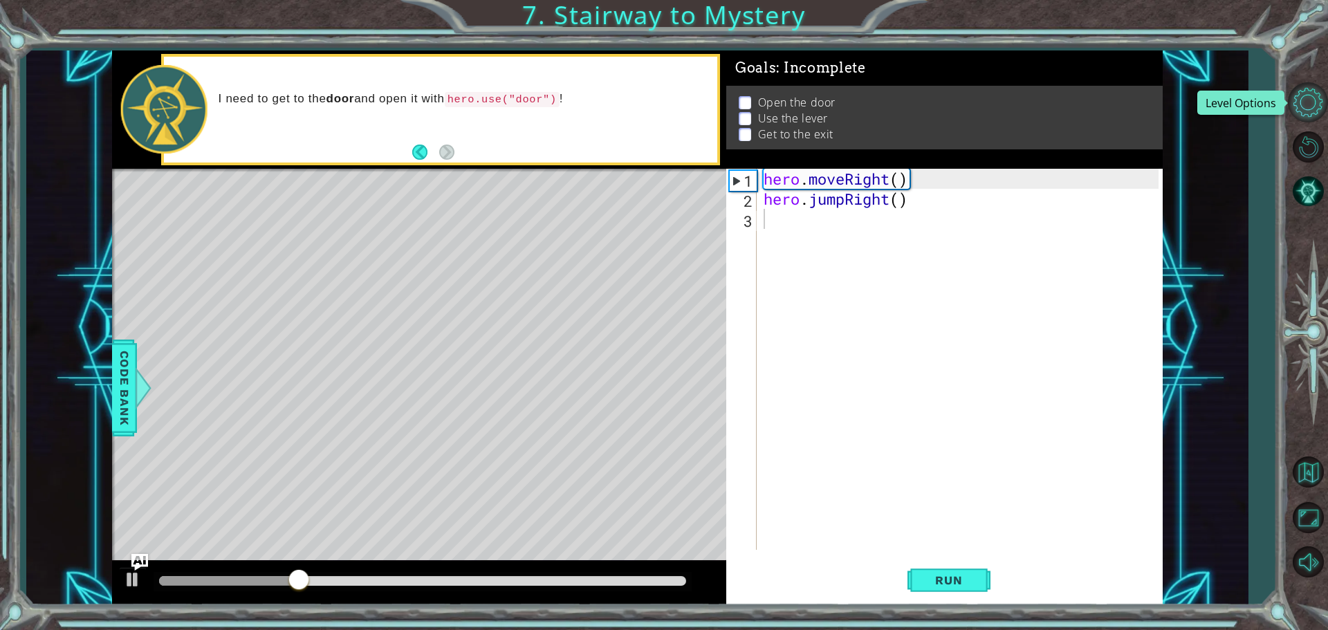
click at [1307, 92] on button "Level Options" at bounding box center [1308, 102] width 40 height 40
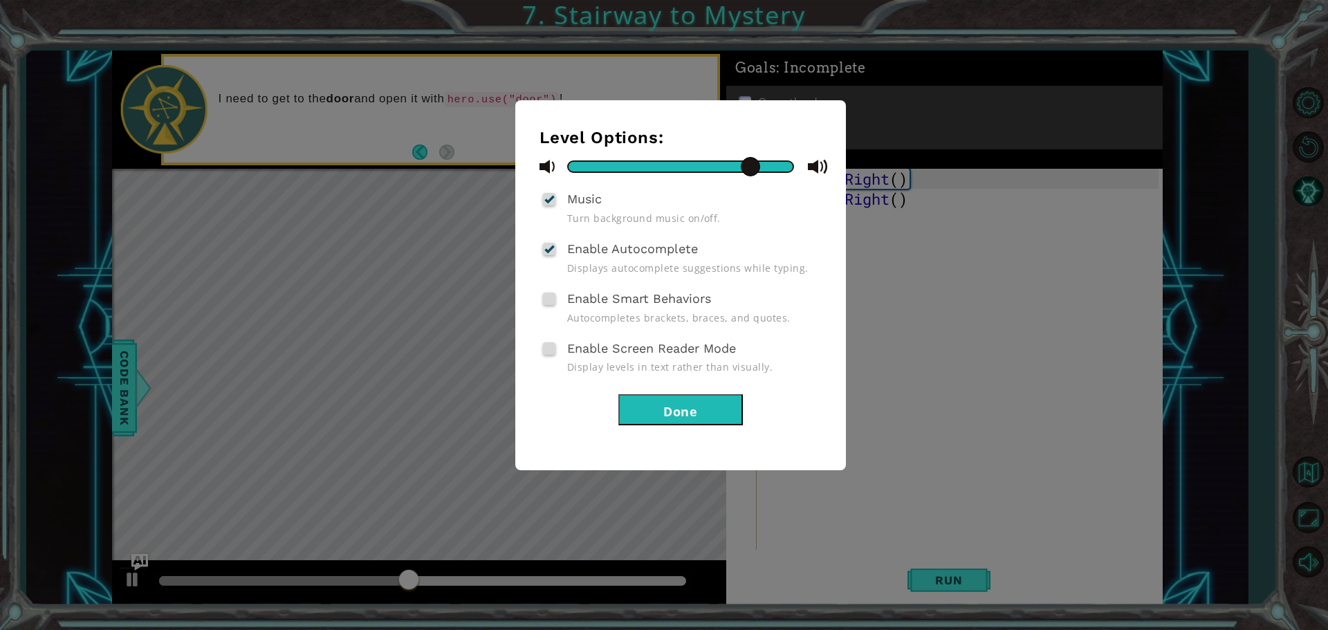
drag, startPoint x: 777, startPoint y: 164, endPoint x: 868, endPoint y: 183, distance: 93.3
click at [868, 183] on div "Level Options: Music Turn background music on/off. Enable Autocomplete Displays…" at bounding box center [664, 315] width 1328 height 630
click at [679, 394] on div "Level Options: Music Turn background music on/off. Enable Autocomplete Displays…" at bounding box center [681, 276] width 282 height 297
click at [672, 413] on button "Done" at bounding box center [680, 409] width 125 height 31
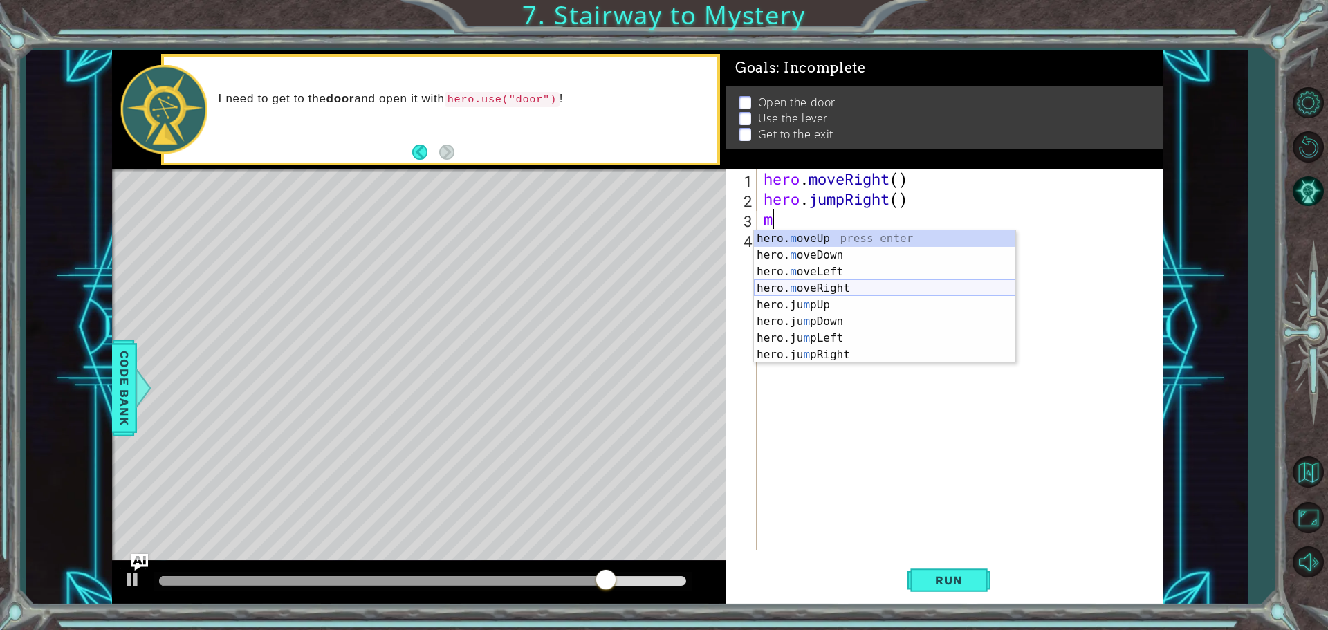
click at [790, 290] on div "hero. m oveUp press enter hero. m oveDown press enter hero. m oveLeft press ent…" at bounding box center [884, 313] width 261 height 166
type textarea "hero.moveRight(1)"
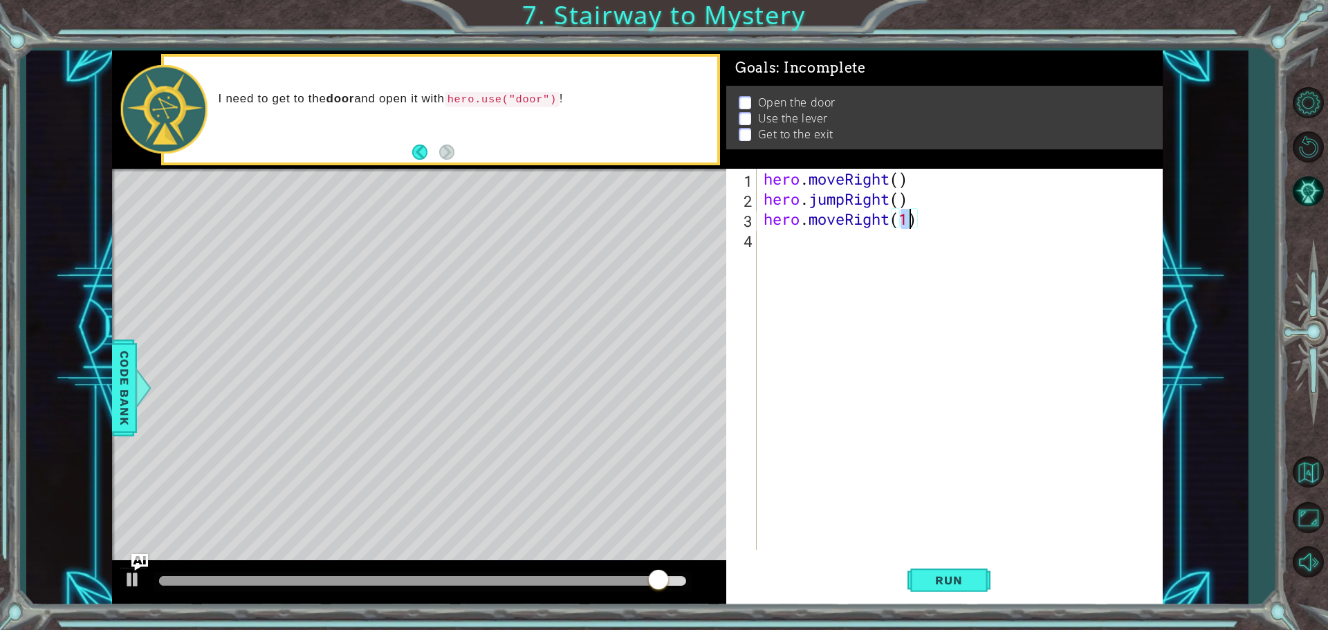
click at [779, 243] on div "hero . moveRight ( ) hero . jumpRight ( ) hero . moveRight ( 1 )" at bounding box center [963, 379] width 405 height 421
type textarea "m"
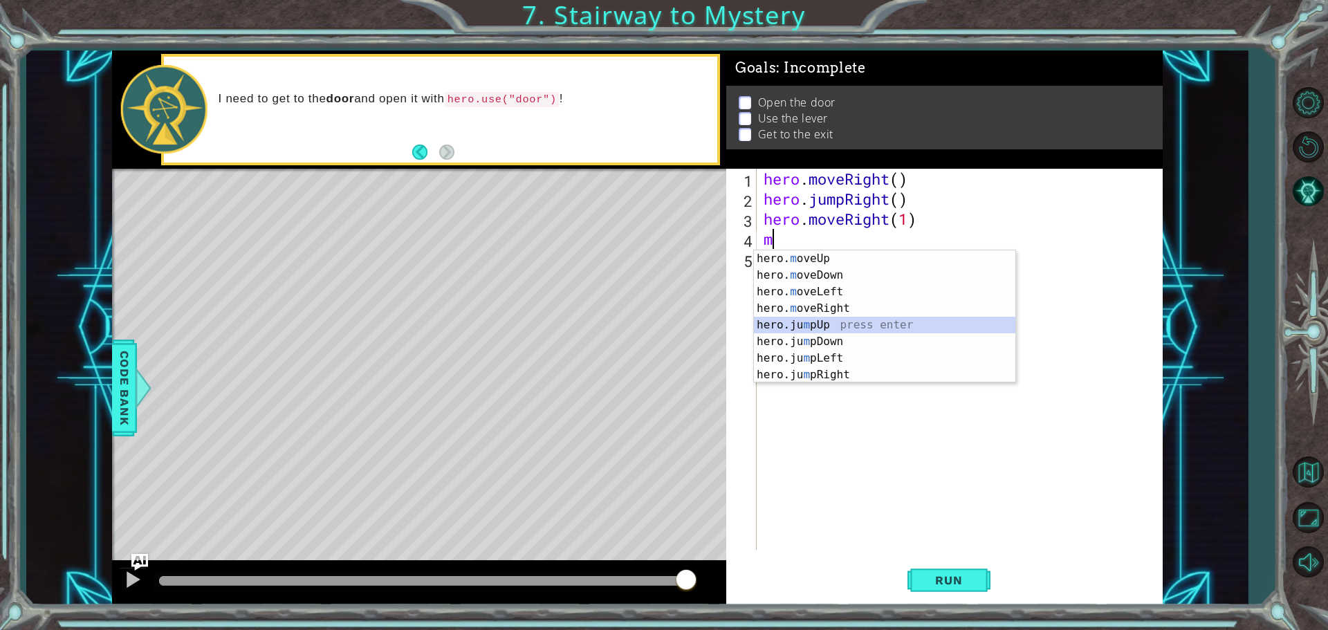
click at [785, 322] on div "hero. m oveUp press enter hero. m oveDown press enter hero. m oveLeft press ent…" at bounding box center [884, 333] width 261 height 166
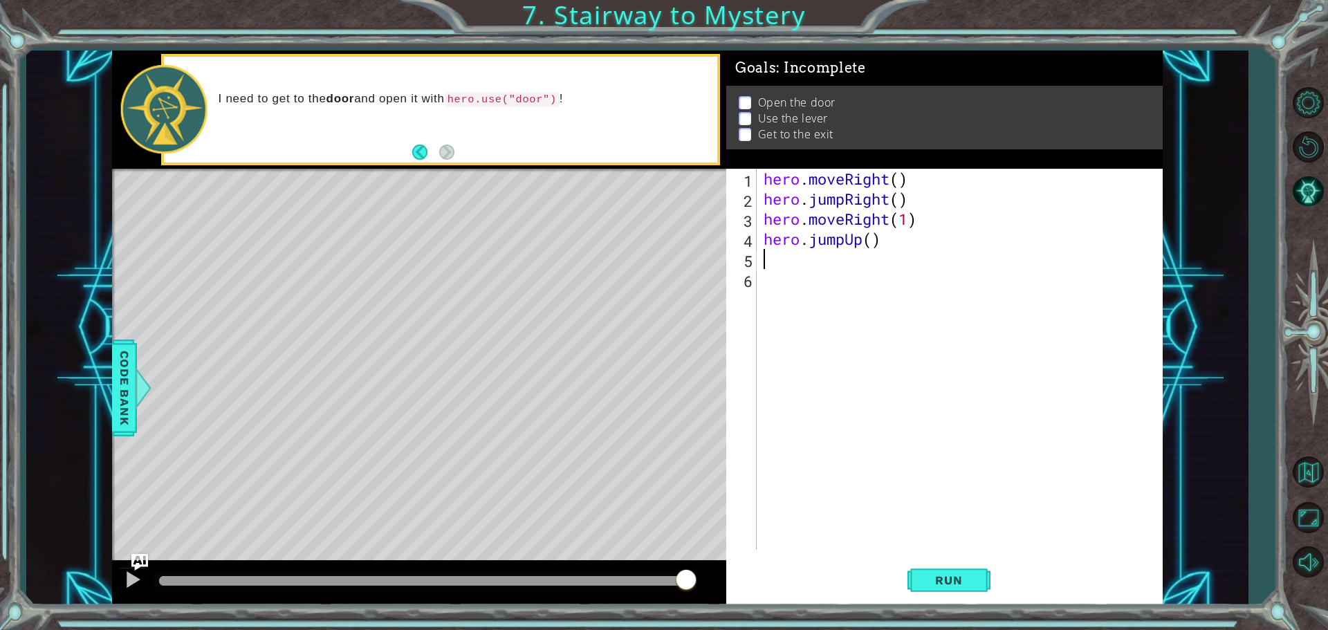
click at [844, 238] on div "hero . moveRight ( ) hero . jumpRight ( ) hero . moveRight ( 1 ) hero . jumpUp …" at bounding box center [963, 379] width 405 height 421
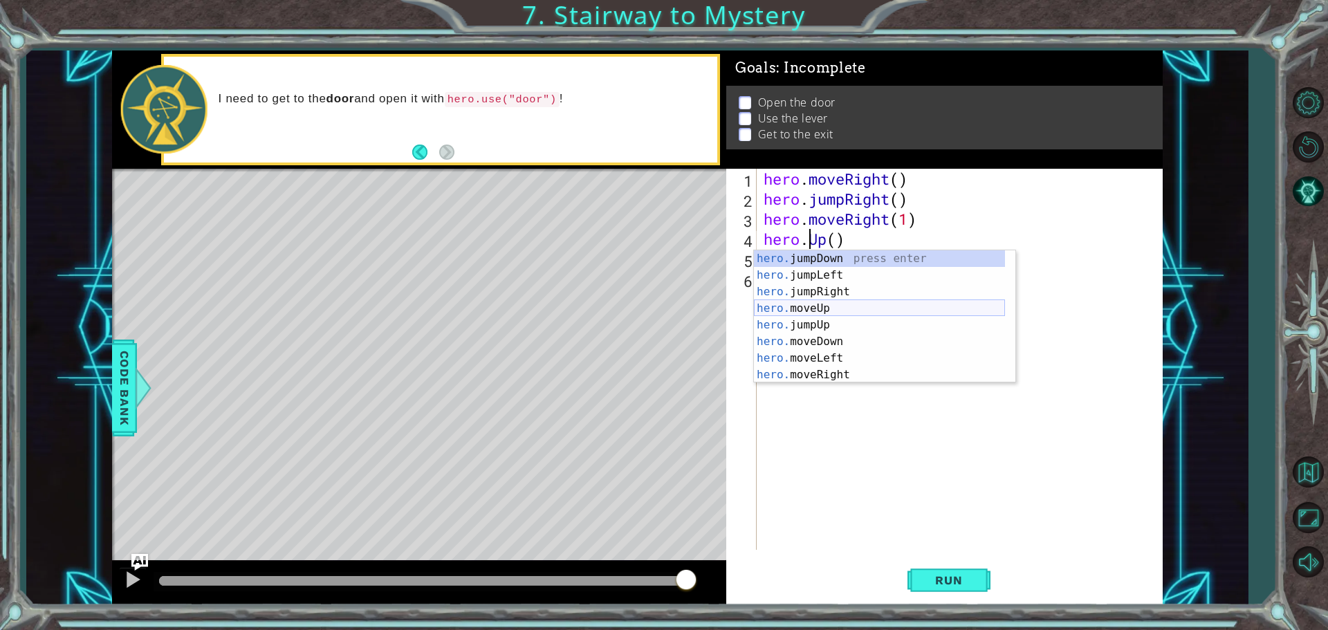
click at [791, 308] on div "hero. jumpDown press enter hero. jumpLeft press enter hero. jumpRight press ent…" at bounding box center [879, 333] width 251 height 166
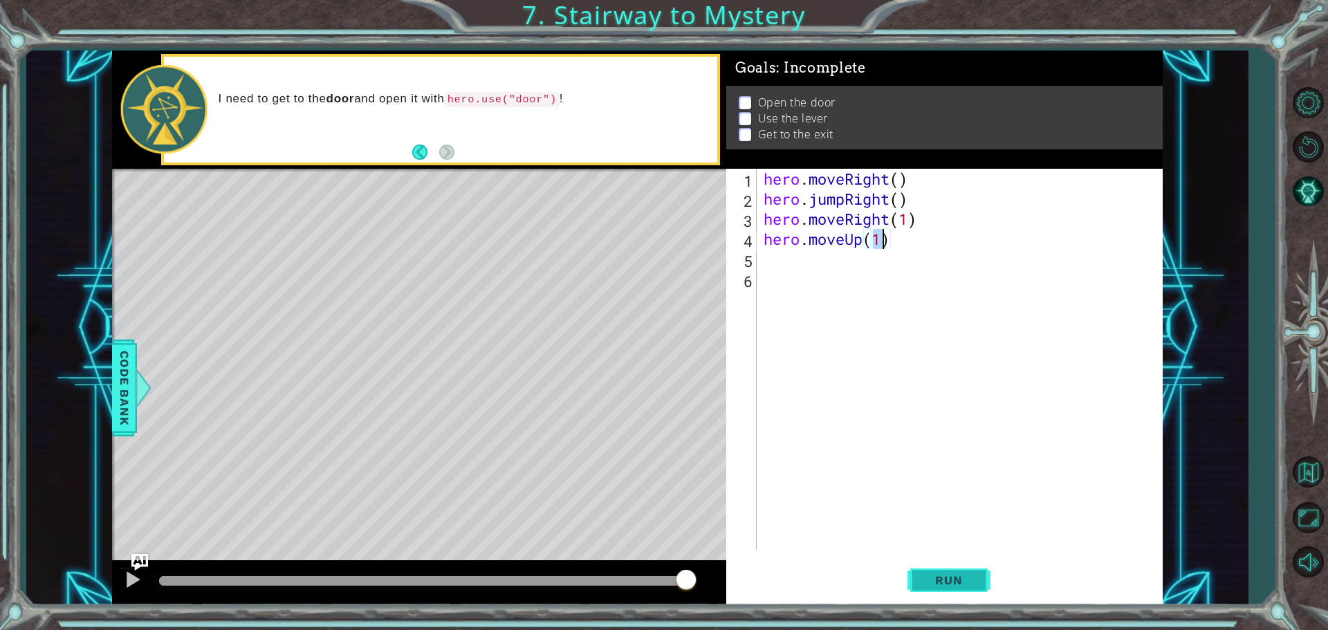
type textarea "hero.moveUp(1)"
click at [970, 579] on span "Run" at bounding box center [948, 580] width 55 height 14
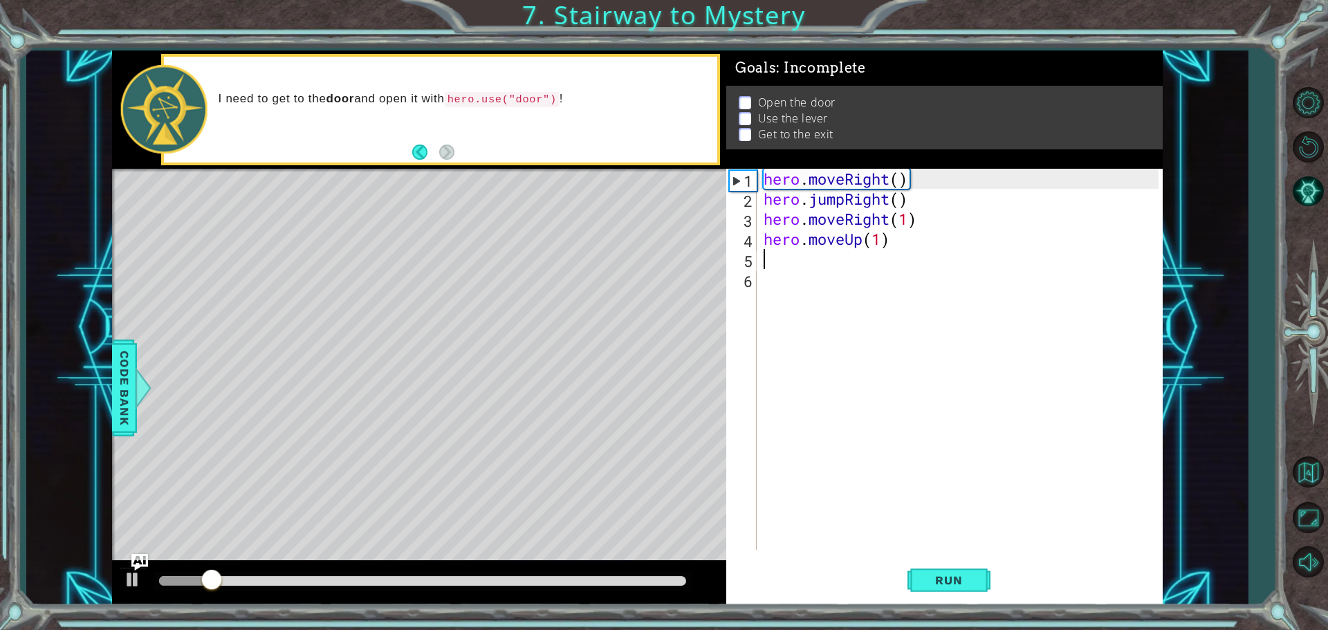
click at [777, 261] on div "hero . moveRight ( ) hero . jumpRight ( ) hero . moveRight ( 1 ) hero . moveUp …" at bounding box center [963, 379] width 405 height 421
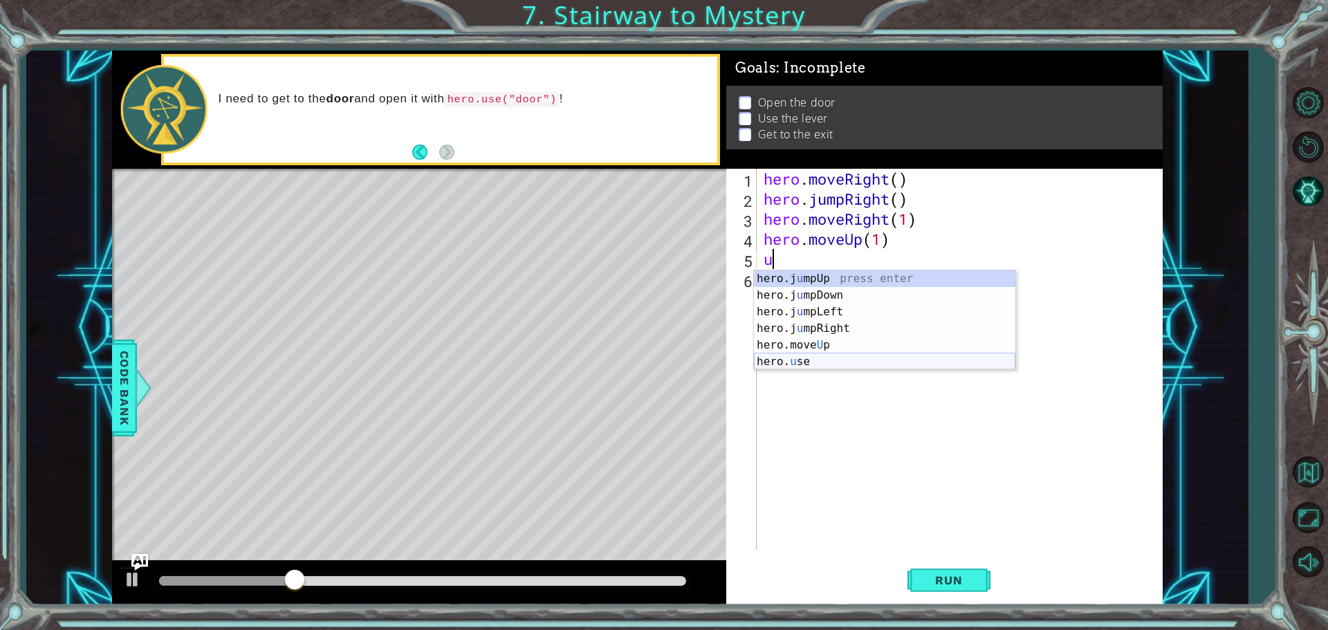
click at [826, 355] on div "hero.j u mpUp press enter hero.j u mpDown press enter hero.j u mpLeft press ent…" at bounding box center [884, 336] width 261 height 133
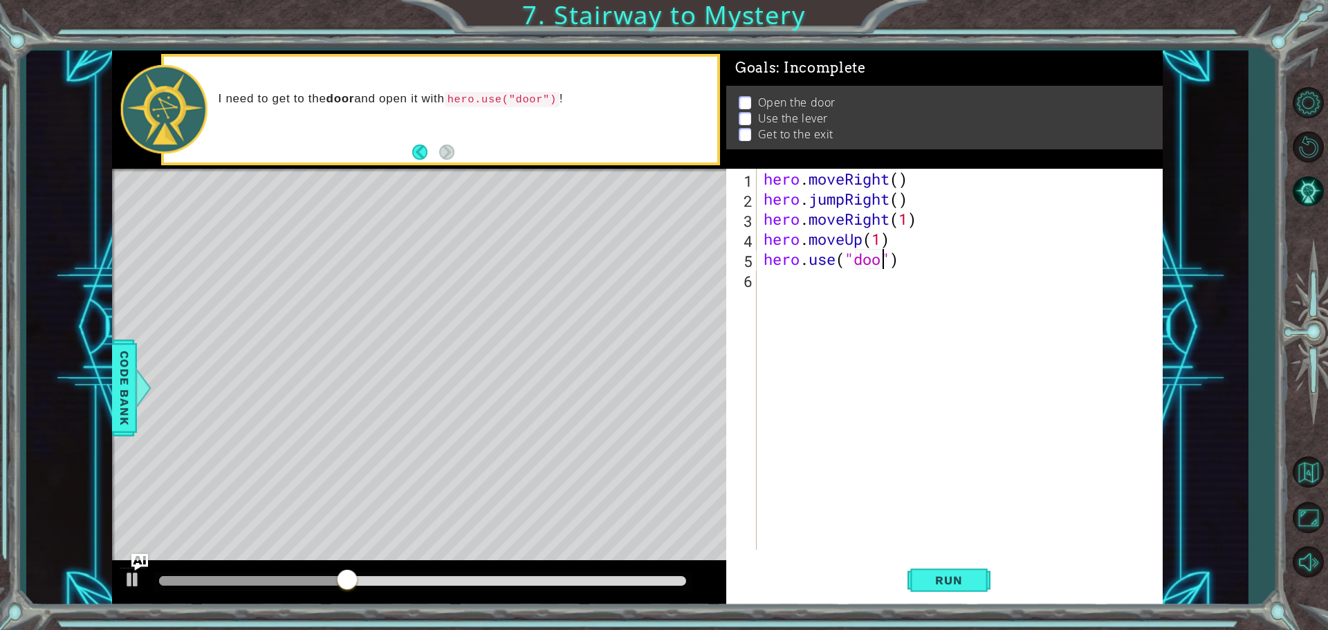
type textarea "hero.use("door")"
click at [793, 293] on div "hero . moveRight ( ) hero . jumpRight ( ) hero . moveRight ( 1 ) hero . moveUp …" at bounding box center [963, 379] width 405 height 421
type textarea "m"
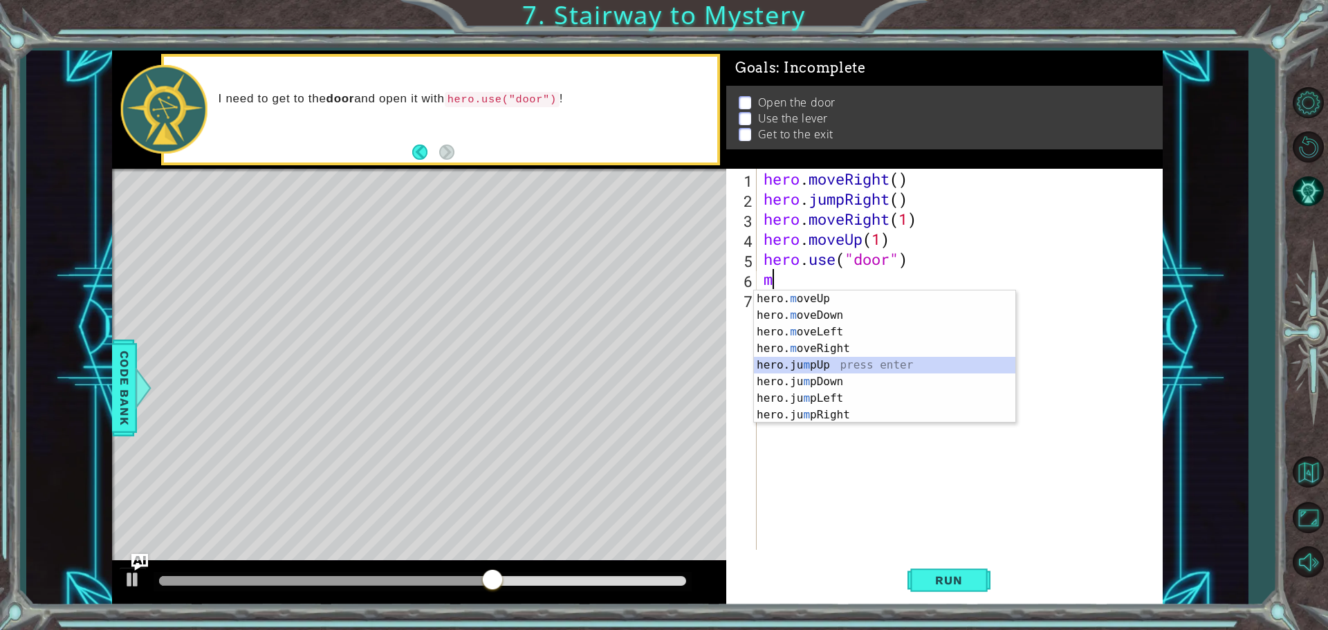
click at [839, 358] on div "hero. m oveUp press enter hero. m oveDown press enter hero. m oveLeft press ent…" at bounding box center [884, 374] width 261 height 166
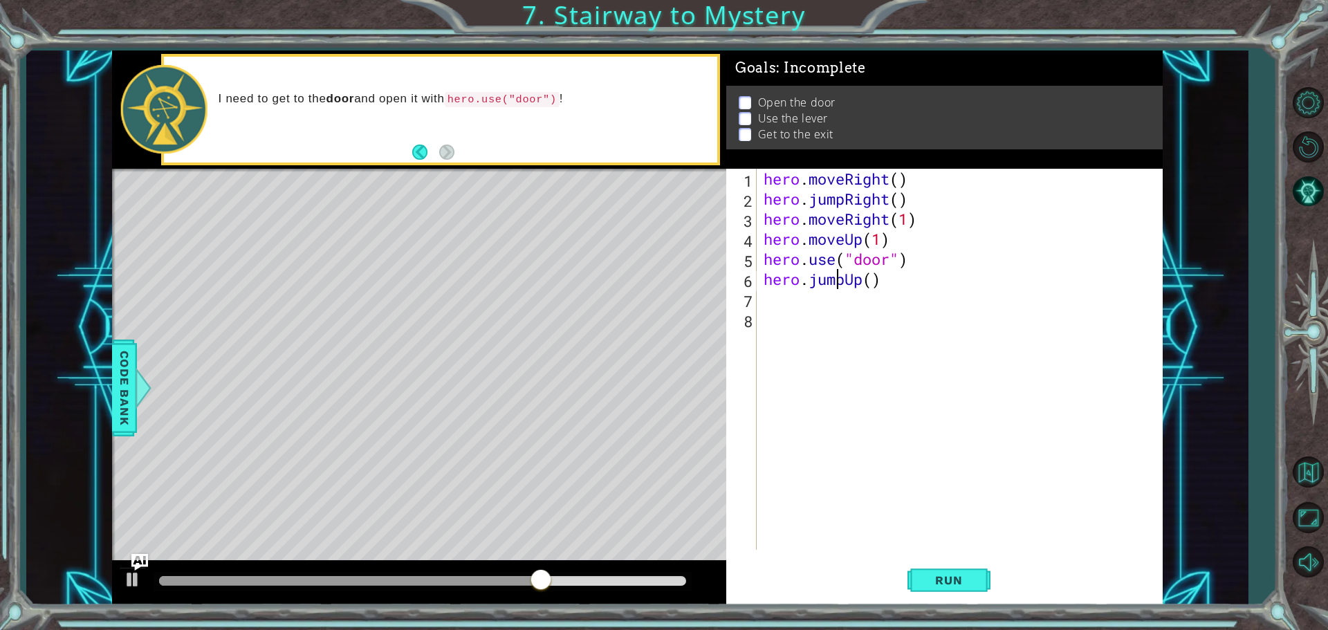
click at [840, 281] on div "hero . moveRight ( ) hero . jumpRight ( ) hero . moveRight ( 1 ) hero . moveUp …" at bounding box center [963, 379] width 405 height 421
click at [844, 281] on div "hero . moveRight ( ) hero . jumpRight ( ) hero . moveRight ( 1 ) hero . moveUp …" at bounding box center [963, 379] width 405 height 421
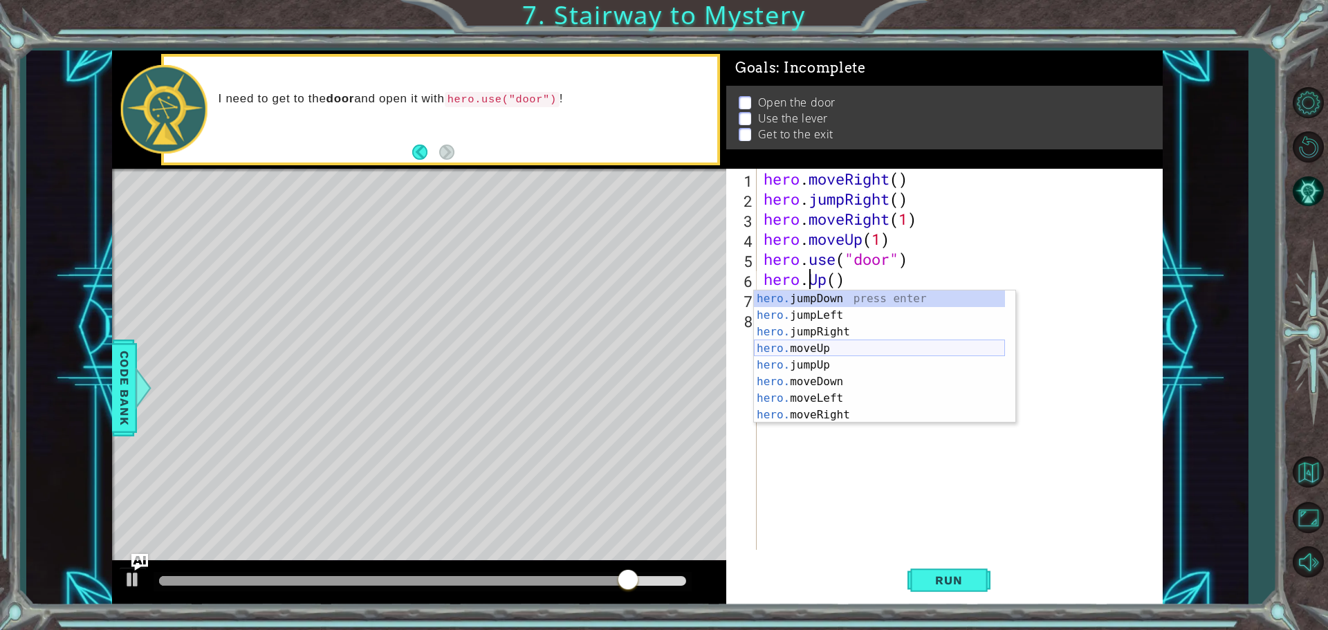
click at [839, 351] on div "hero. jumpDown press enter hero. jumpLeft press enter hero. jumpRight press ent…" at bounding box center [879, 374] width 251 height 166
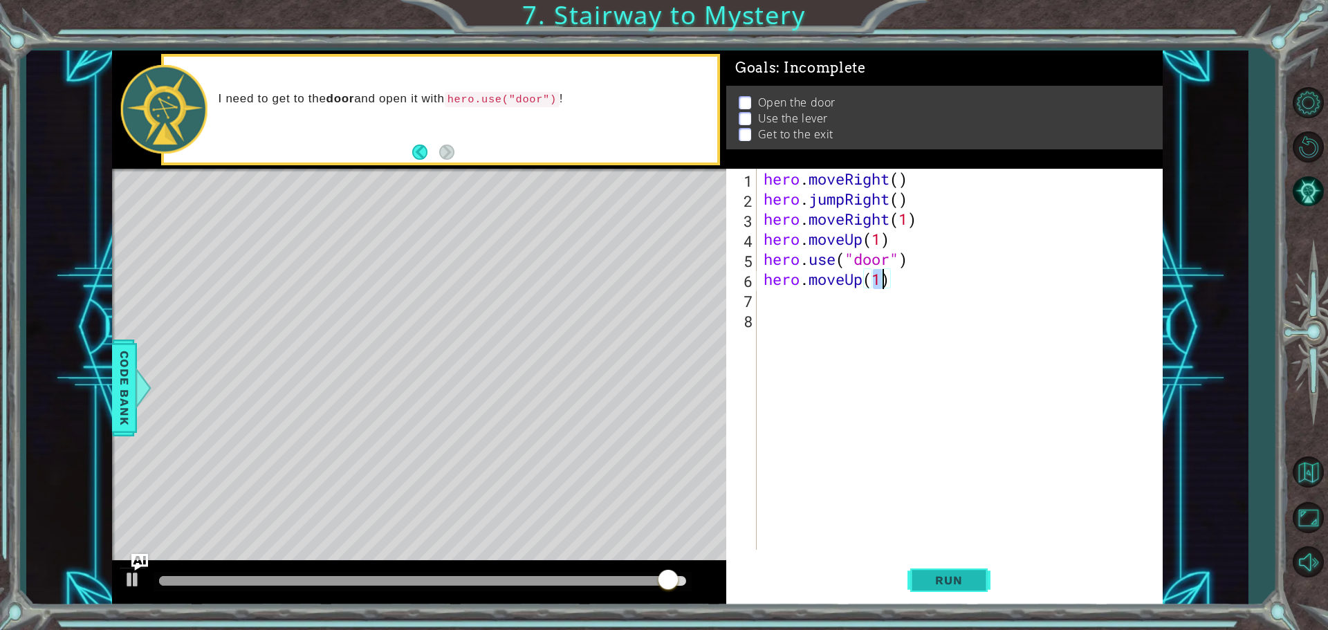
type textarea "hero.moveUp(1)"
click at [948, 582] on span "Run" at bounding box center [948, 580] width 55 height 14
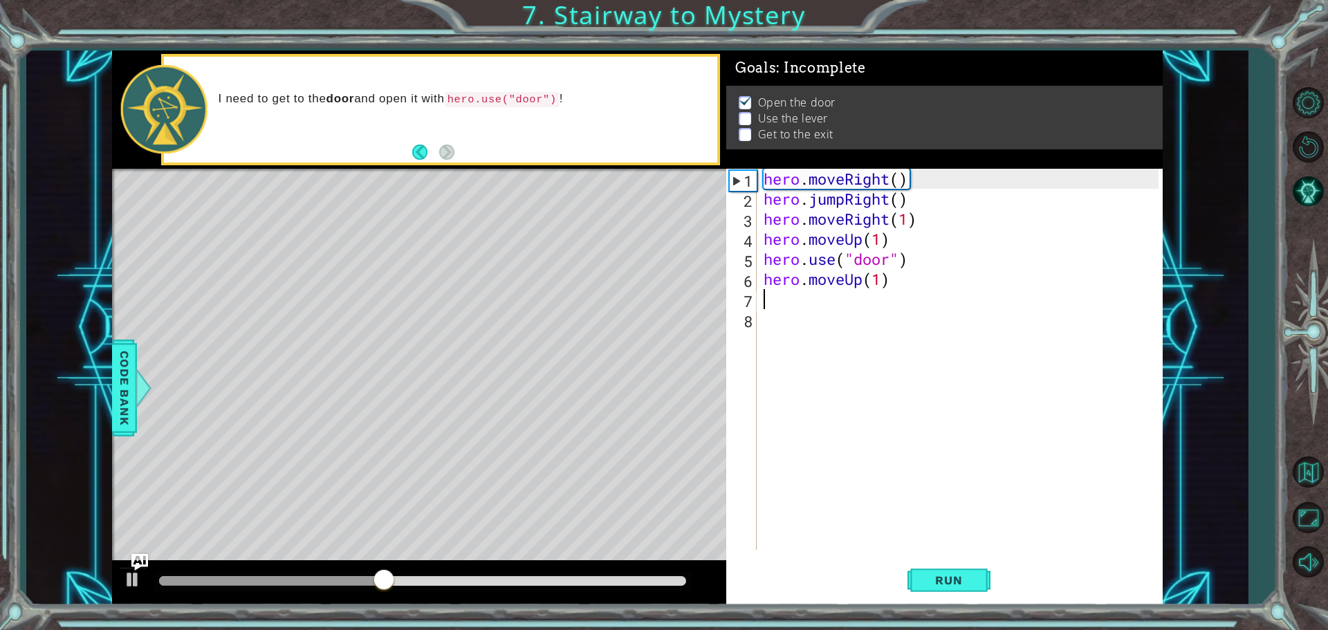
click at [766, 297] on div "hero . moveRight ( ) hero . jumpRight ( ) hero . moveRight ( 1 ) hero . moveUp …" at bounding box center [963, 379] width 405 height 421
click at [881, 281] on div "hero . moveRight ( ) hero . jumpRight ( ) hero . moveRight ( 1 ) hero . moveUp …" at bounding box center [963, 379] width 405 height 421
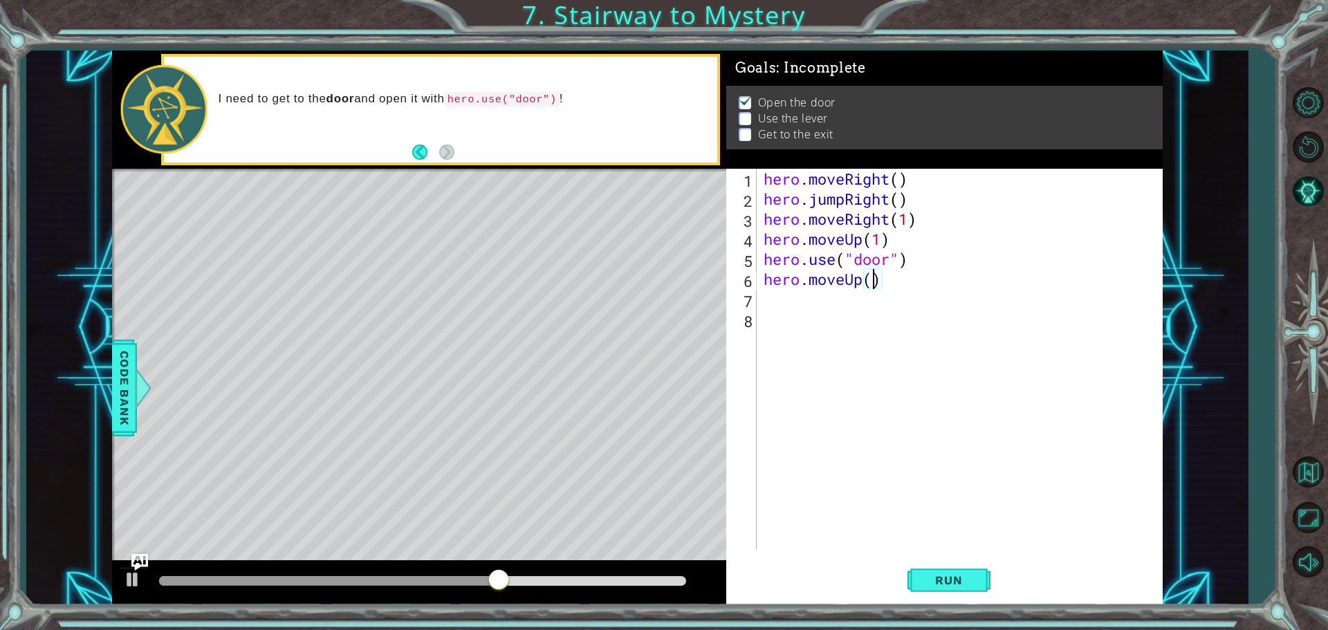
type textarea "hero.moveUp(2)"
click at [776, 304] on div "hero . moveRight ( ) hero . jumpRight ( ) hero . moveRight ( 1 ) hero . moveUp …" at bounding box center [963, 379] width 405 height 421
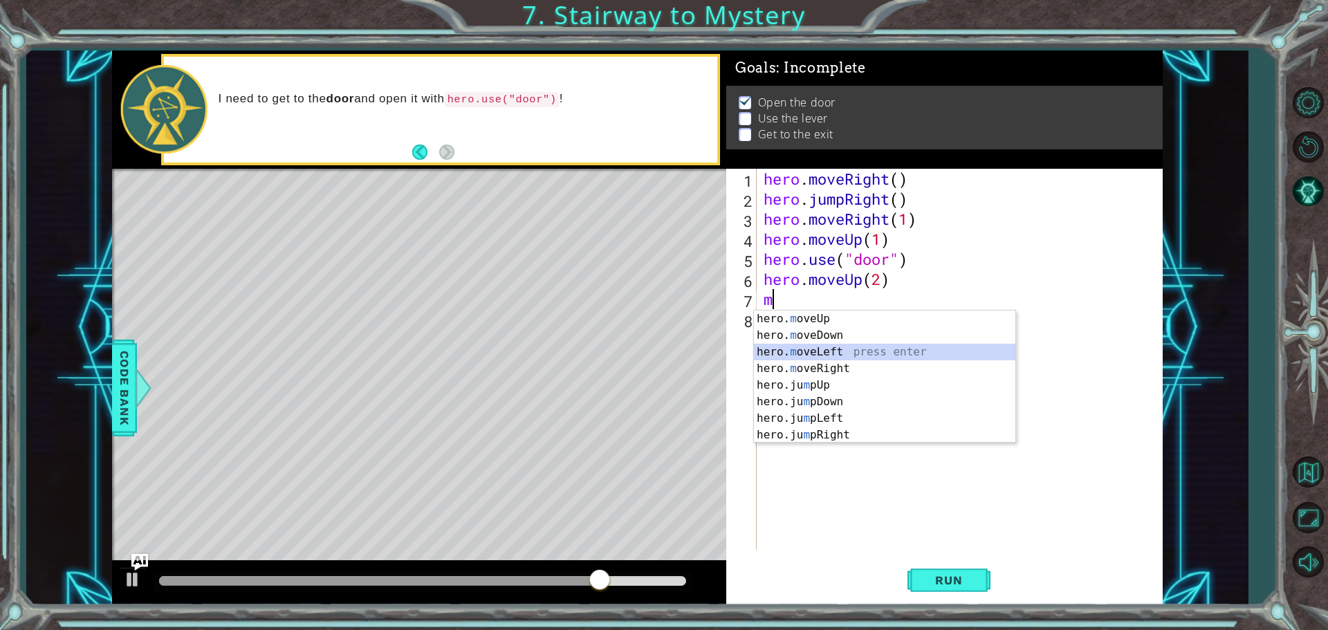
click at [808, 355] on div "hero. m oveUp press enter hero. m oveDown press enter hero. m oveLeft press ent…" at bounding box center [884, 394] width 261 height 166
type textarea "hero.moveLeft(1)"
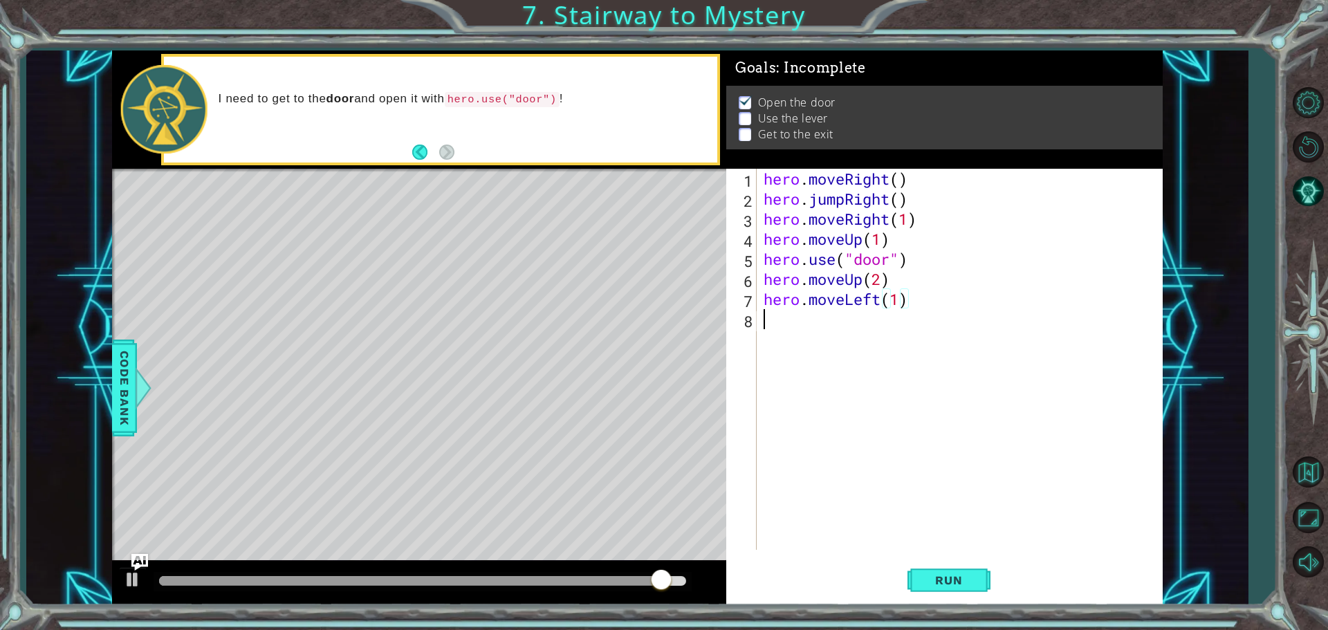
click at [786, 322] on div "hero . moveRight ( ) hero . jumpRight ( ) hero . moveRight ( 1 ) hero . moveUp …" at bounding box center [963, 379] width 405 height 421
click at [841, 327] on div "hero . moveRight ( ) hero . jumpRight ( ) hero . moveRight ( 1 ) hero . moveUp …" at bounding box center [963, 379] width 405 height 421
click at [798, 324] on div "hero . moveRight ( ) hero . jumpRight ( ) hero . moveRight ( 1 ) hero . moveUp …" at bounding box center [963, 379] width 405 height 421
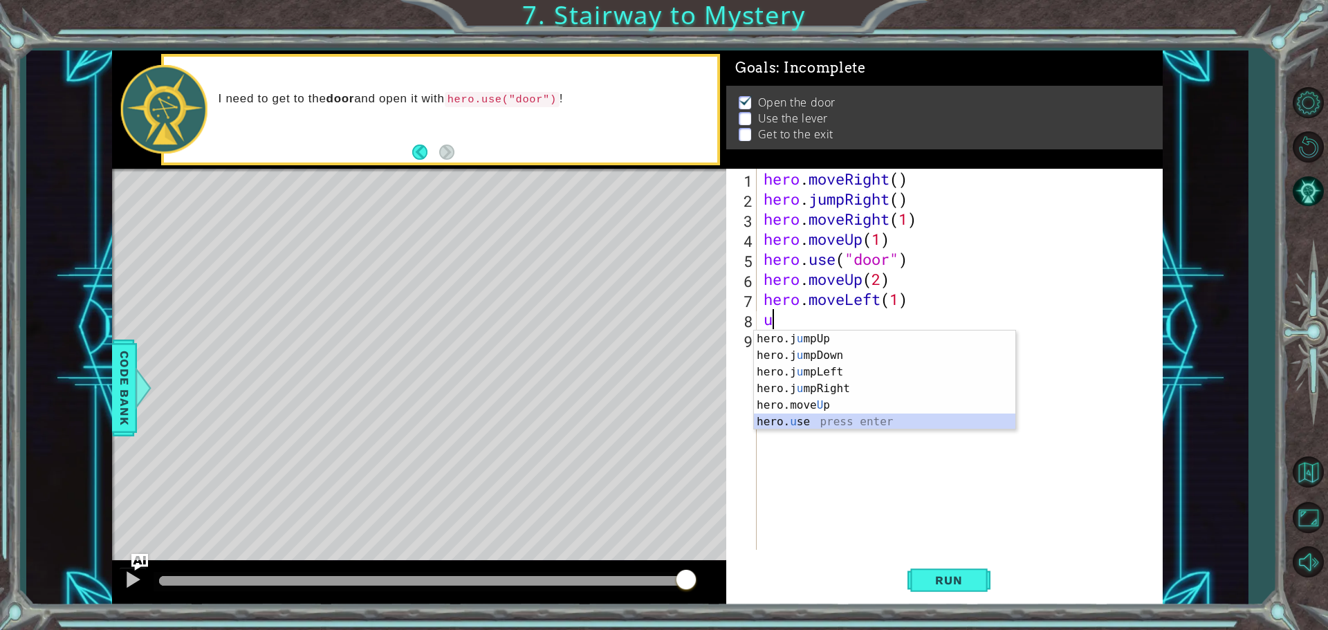
click at [809, 423] on div "hero.j u mpUp press enter hero.j u mpDown press enter hero.j u mpLeft press ent…" at bounding box center [884, 397] width 261 height 133
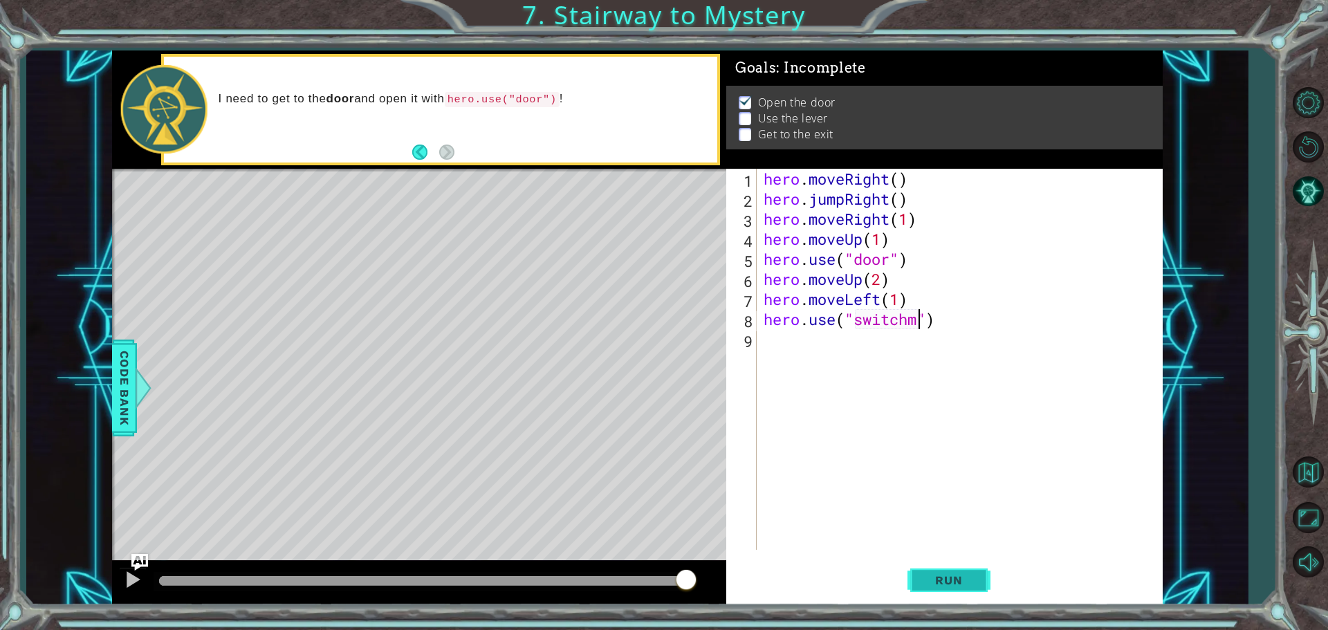
scroll to position [0, 7]
type textarea "hero.use("switch")"
click at [782, 340] on div "hero . moveRight ( ) hero . jumpRight ( ) hero . moveRight ( 1 ) hero . moveUp …" at bounding box center [963, 379] width 405 height 421
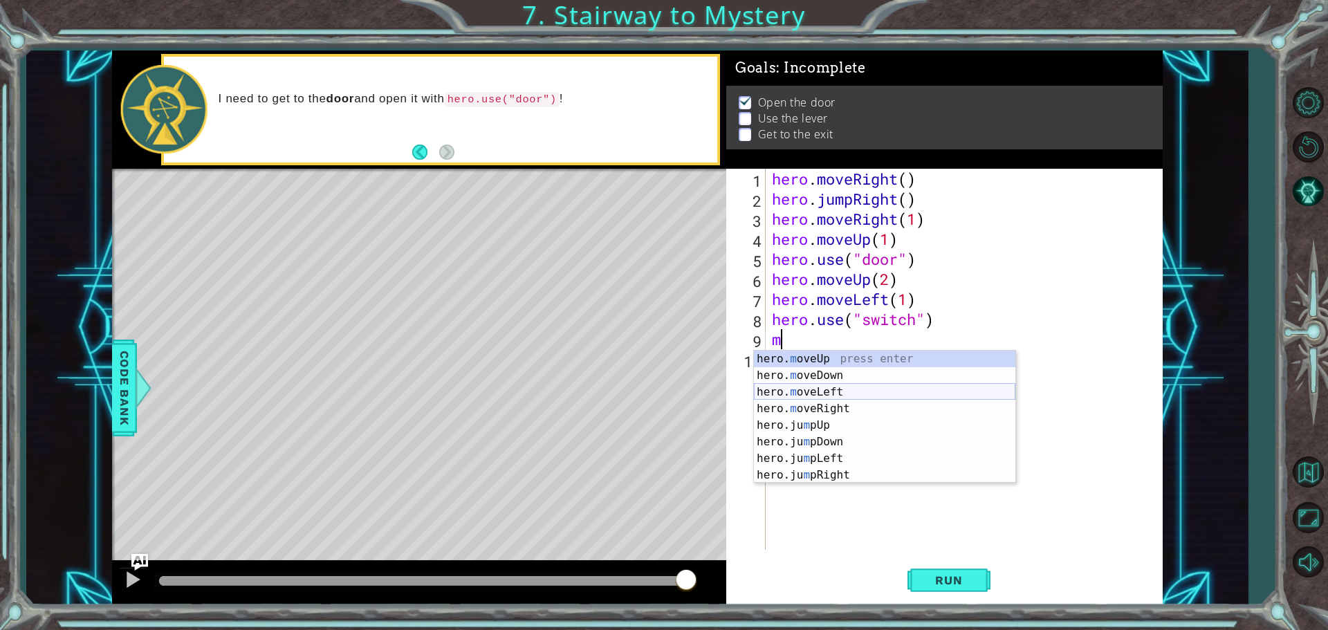
click at [846, 386] on div "hero. m oveUp press enter hero. m oveDown press enter hero. m oveLeft press ent…" at bounding box center [884, 434] width 261 height 166
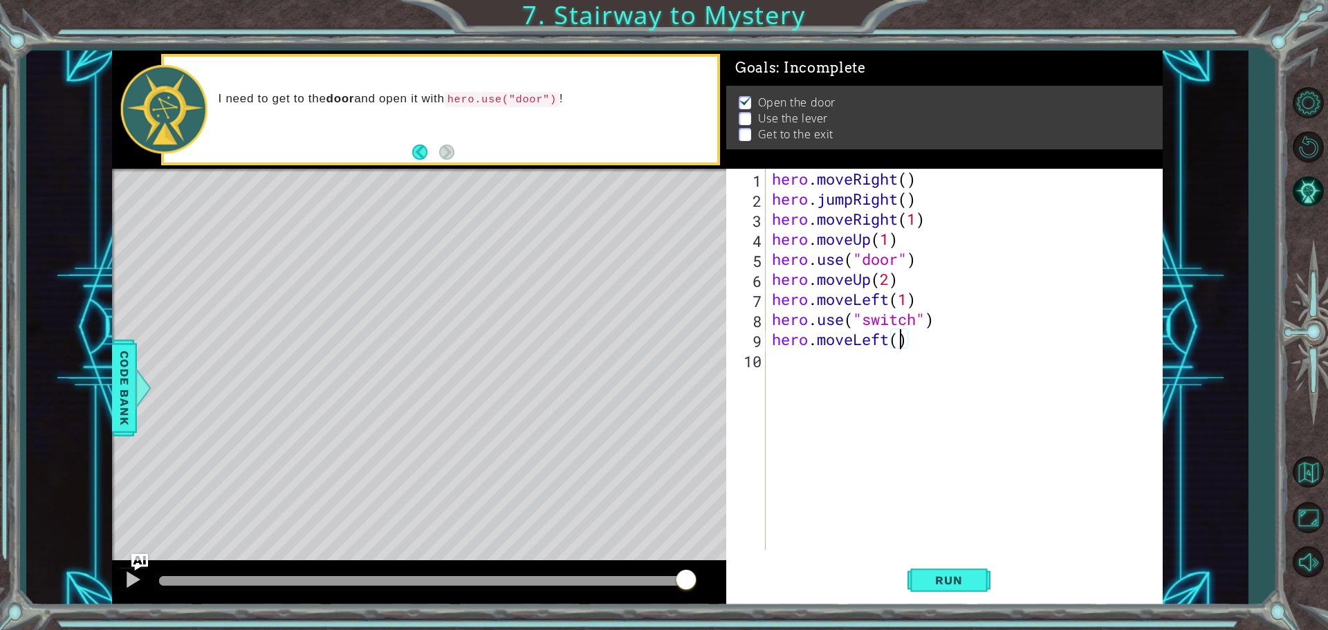
type textarea "hero.moveLeft(2)"
click at [783, 369] on div "hero . moveRight ( ) hero . jumpRight ( ) hero . moveRight ( 1 ) hero . moveUp …" at bounding box center [967, 379] width 396 height 421
type textarea "j"
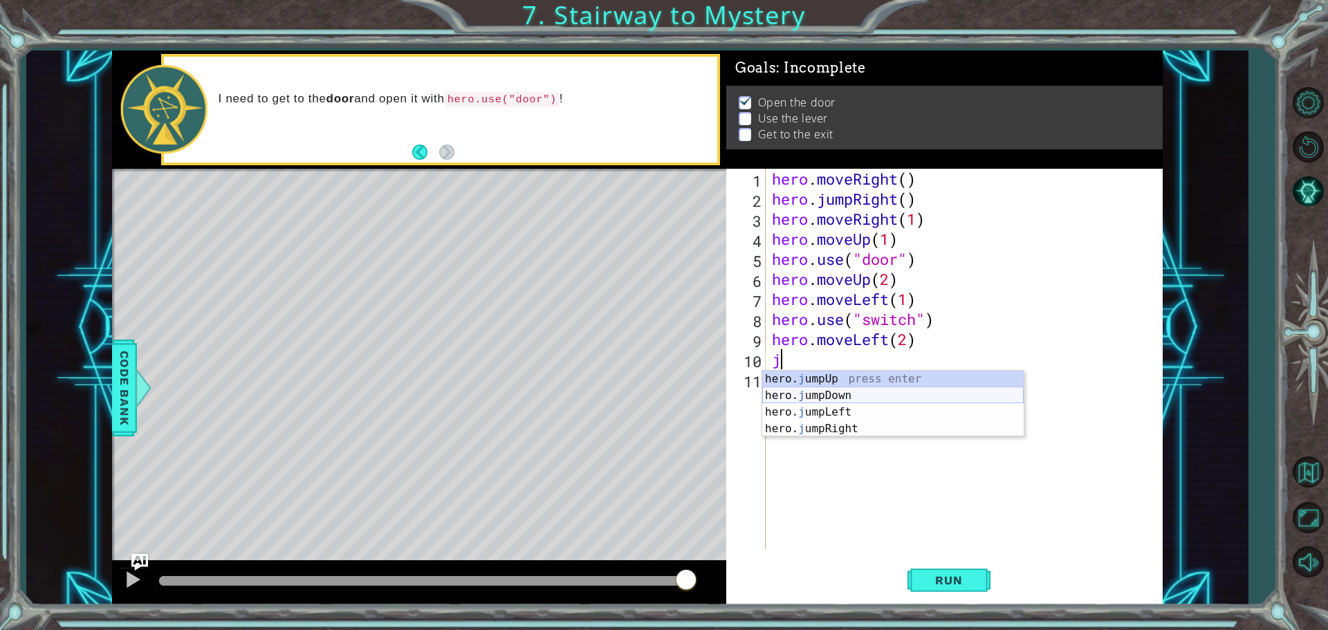
click at [846, 396] on div "hero. j umpUp press enter hero. j umpDown press enter hero. j umpLeft press ent…" at bounding box center [892, 421] width 261 height 100
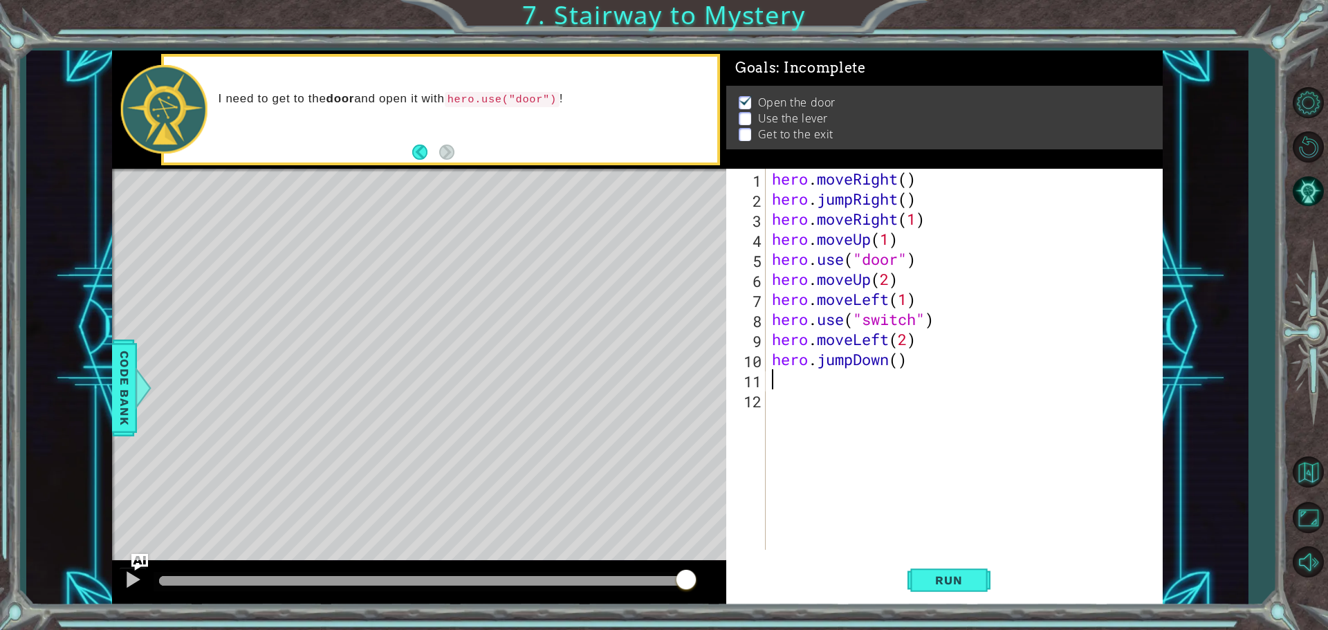
click at [891, 363] on div "hero . moveRight ( ) hero . jumpRight ( ) hero . moveRight ( 1 ) hero . moveUp …" at bounding box center [967, 379] width 396 height 421
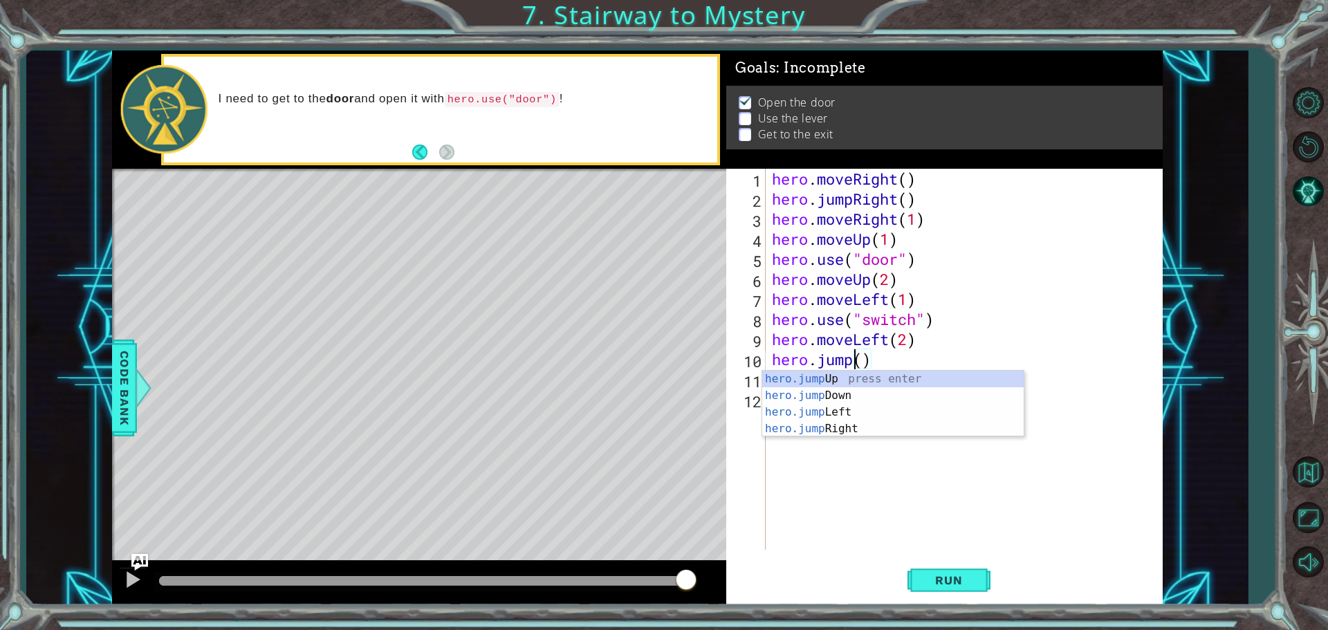
click at [878, 371] on div "hero.jump Up press enter hero.jump Down press enter hero.jump Left press enter …" at bounding box center [892, 421] width 261 height 100
type textarea "hero.jumpUp"
click at [799, 385] on div "hero . moveRight ( ) hero . jumpRight ( ) hero . moveRight ( 1 ) hero . moveUp …" at bounding box center [967, 379] width 396 height 421
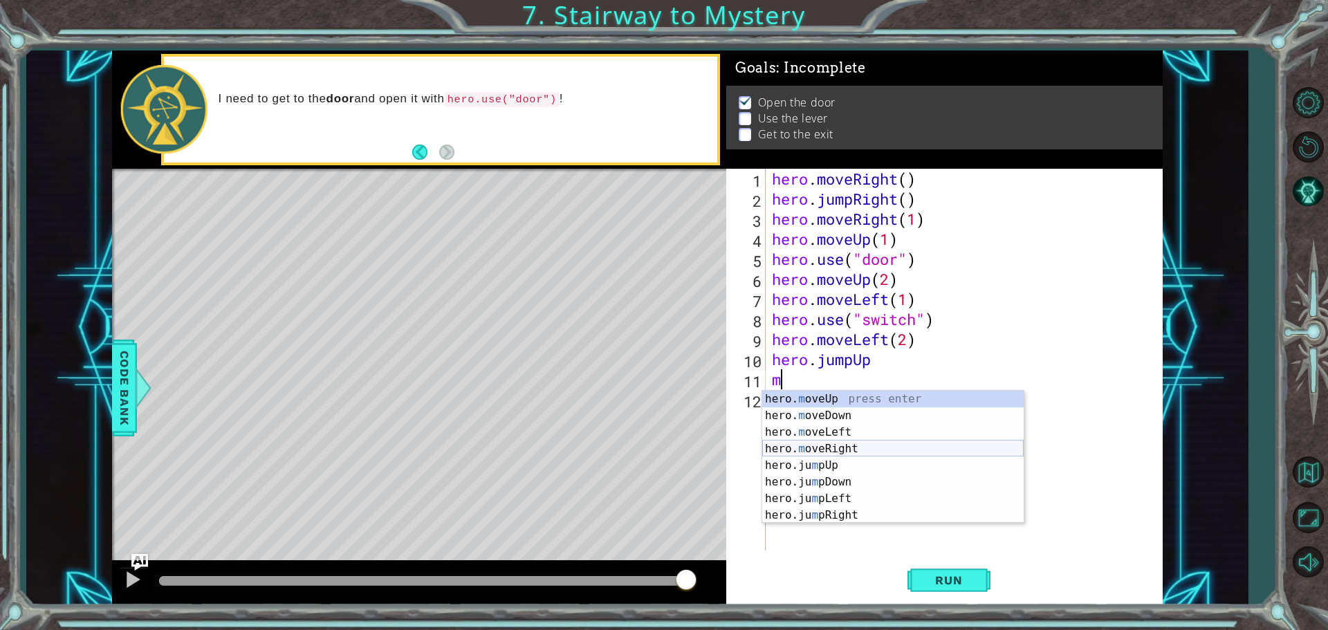
click at [865, 445] on div "hero. m oveUp press enter hero. m oveDown press enter hero. m oveLeft press ent…" at bounding box center [892, 474] width 261 height 166
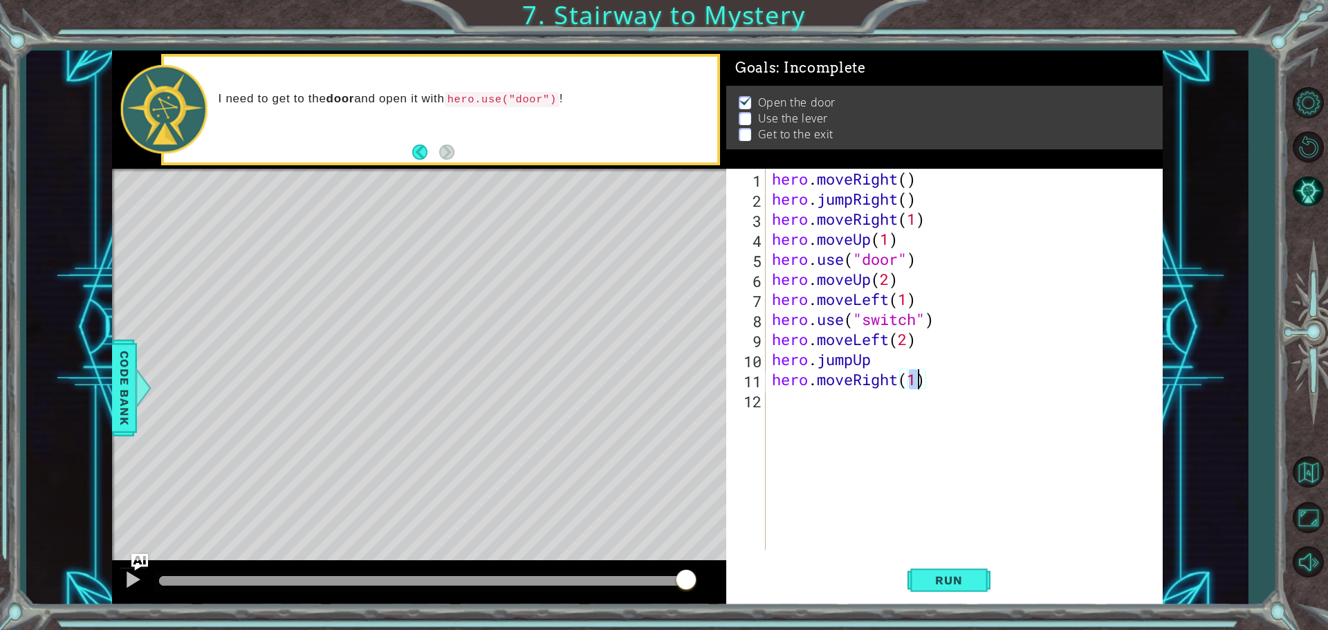
type textarea "hero.moveRight(2)"
click at [784, 413] on div "hero . moveRight ( ) hero . jumpRight ( ) hero . moveRight ( 1 ) hero . moveUp …" at bounding box center [967, 379] width 396 height 421
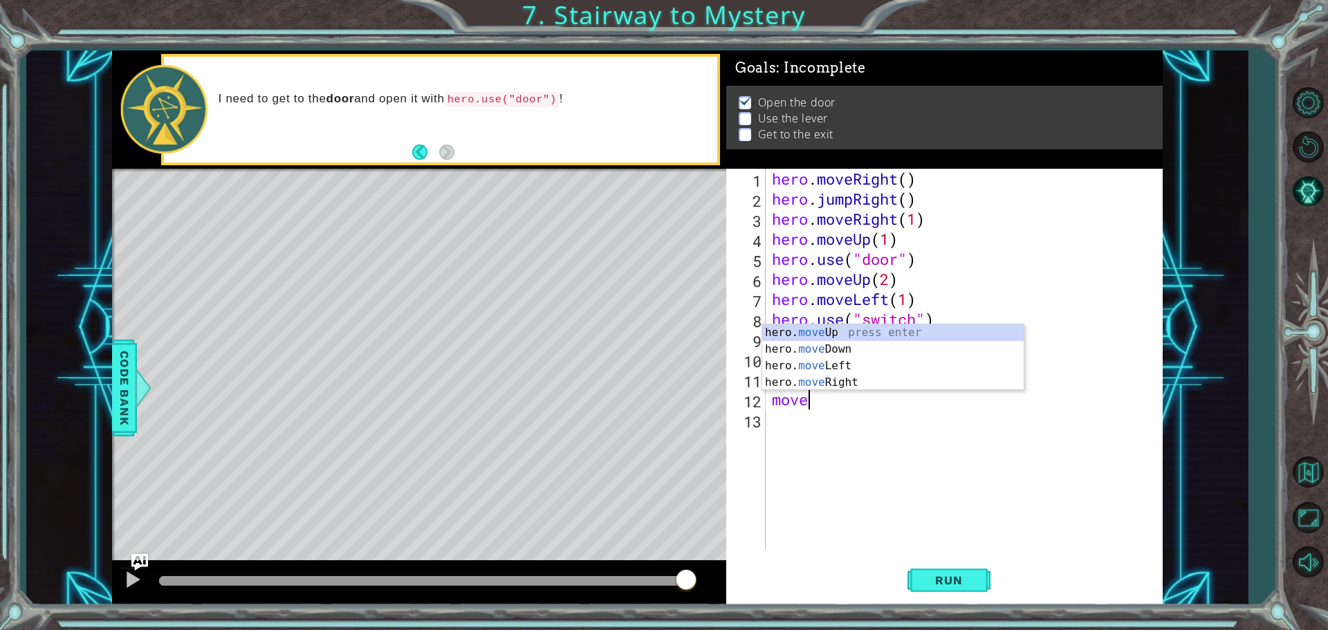
scroll to position [0, 1]
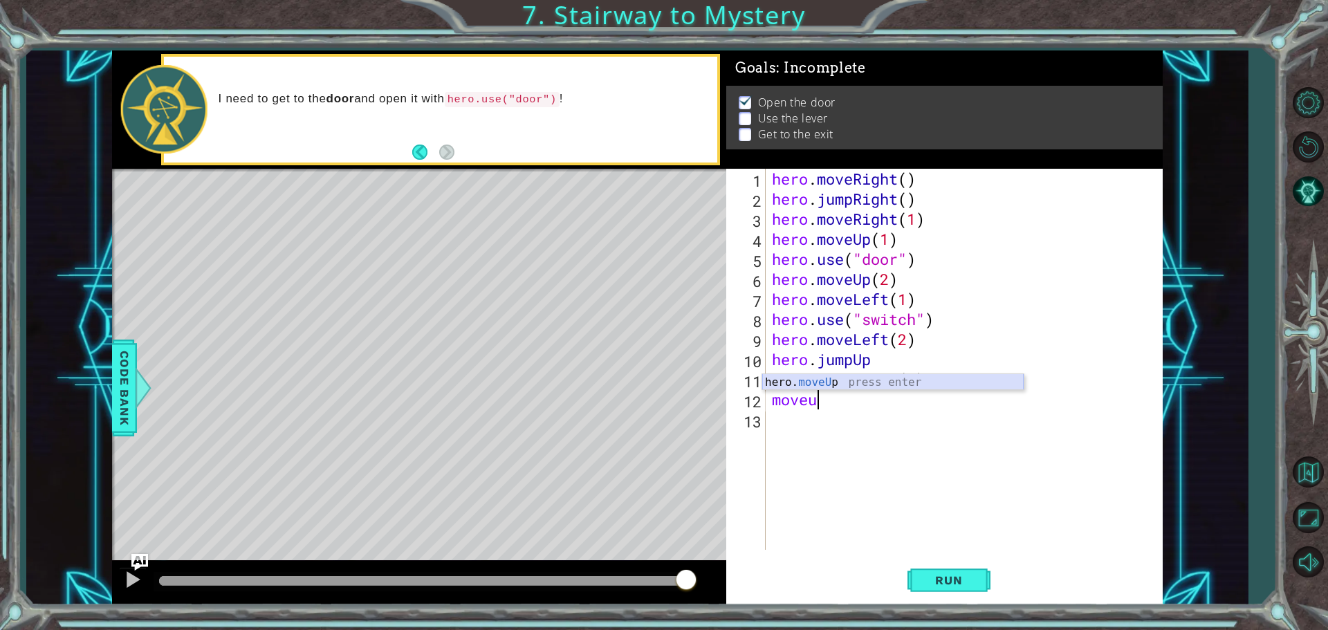
click at [843, 380] on div "hero. moveU p press enter" at bounding box center [892, 399] width 261 height 50
click at [957, 569] on button "Run" at bounding box center [948, 580] width 83 height 44
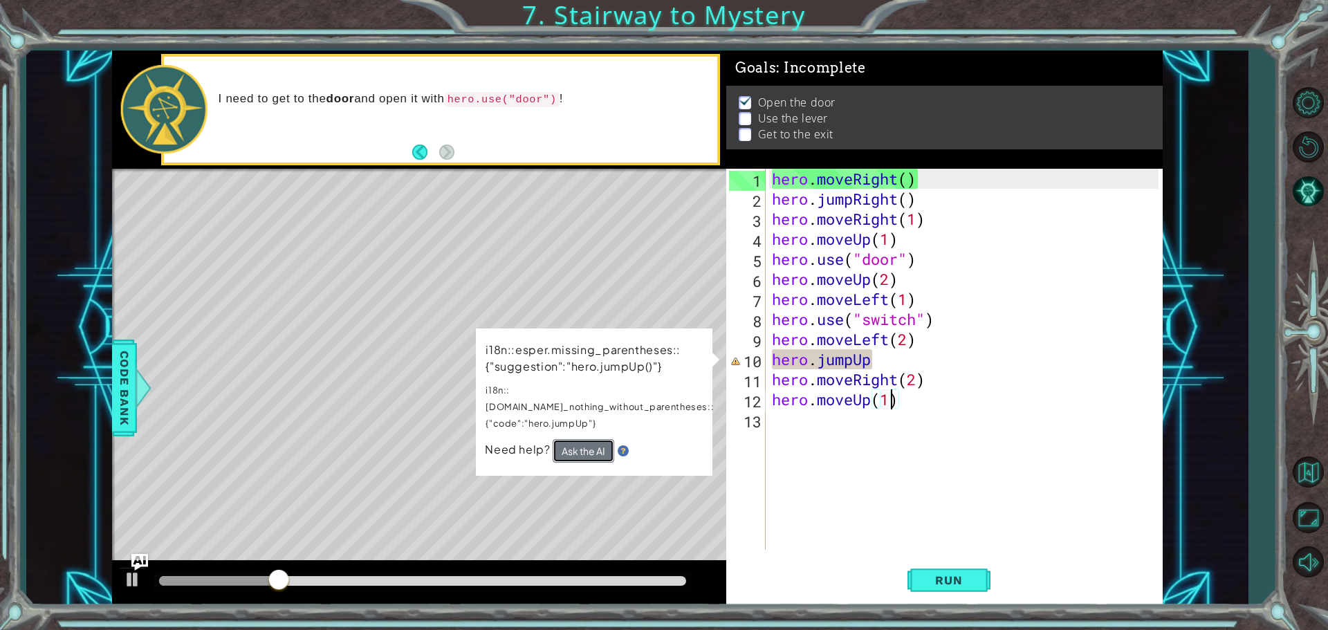
click at [588, 439] on button "Ask the AI" at bounding box center [584, 451] width 62 height 24
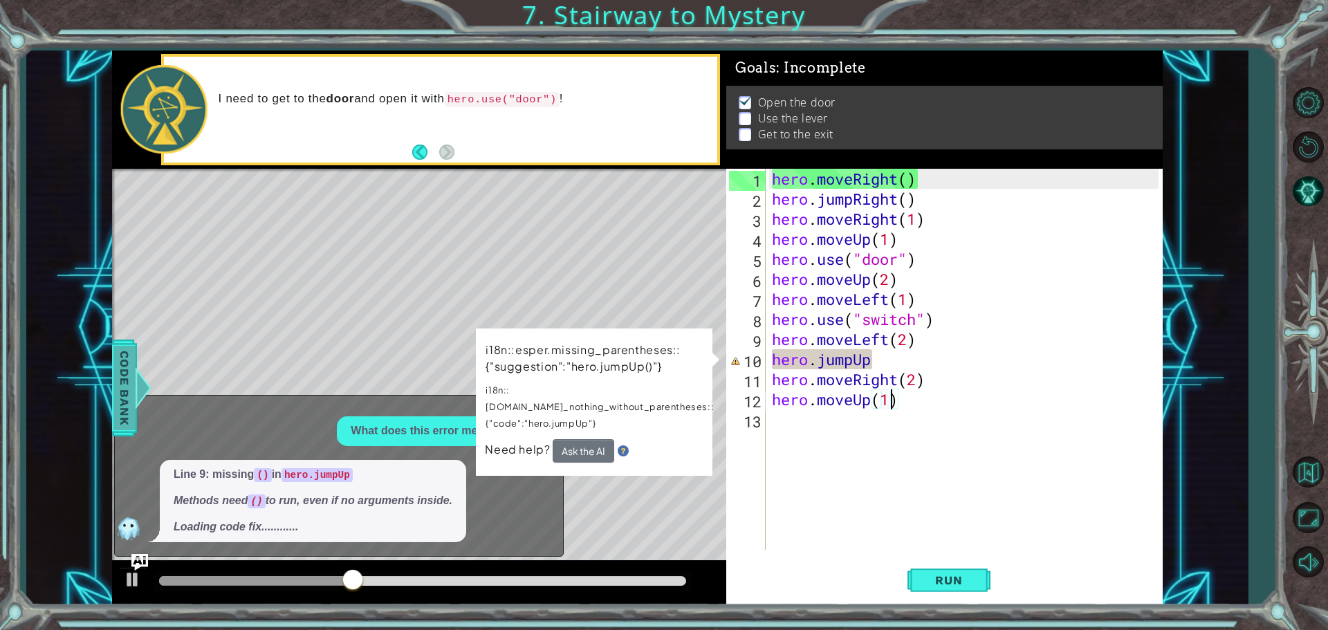
click at [116, 364] on span "Code Bank" at bounding box center [124, 388] width 22 height 84
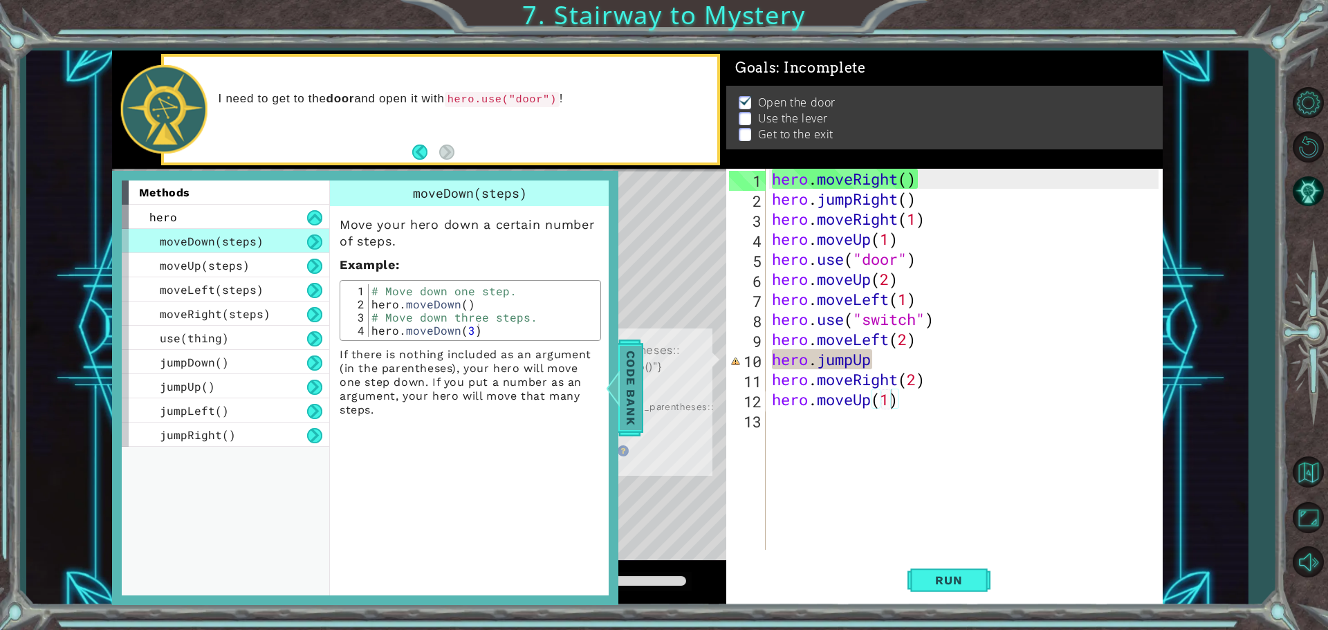
click at [623, 368] on span "Code Bank" at bounding box center [631, 388] width 22 height 84
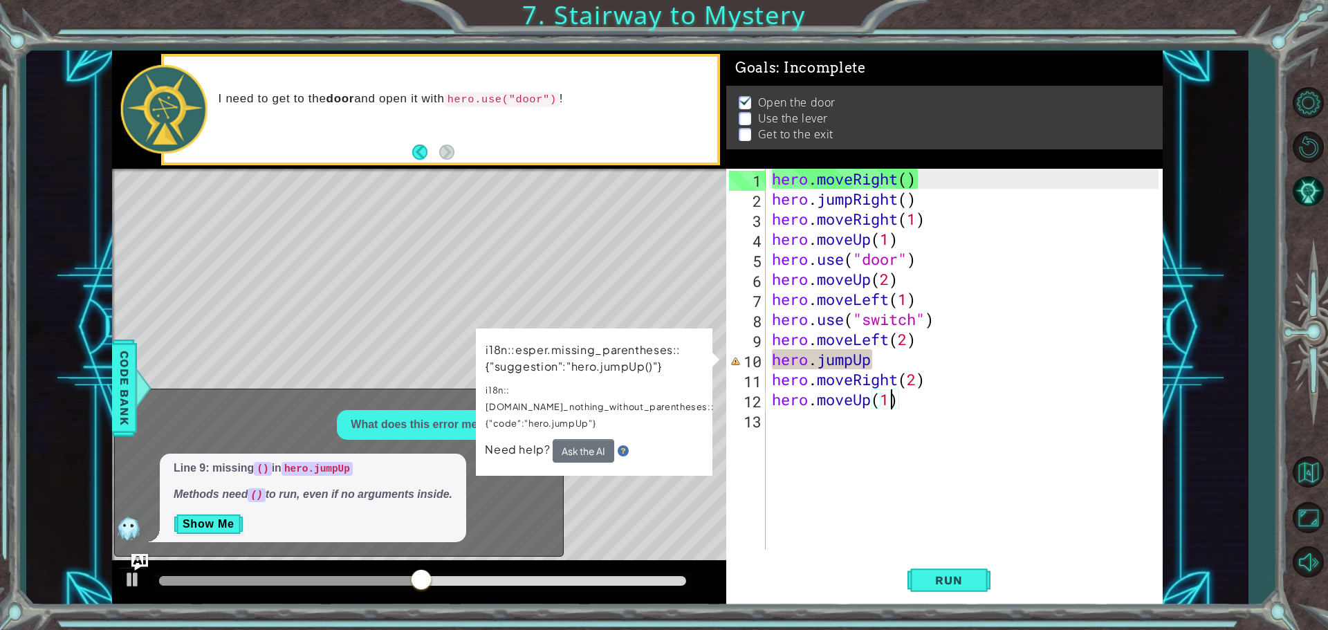
scroll to position [0, 6]
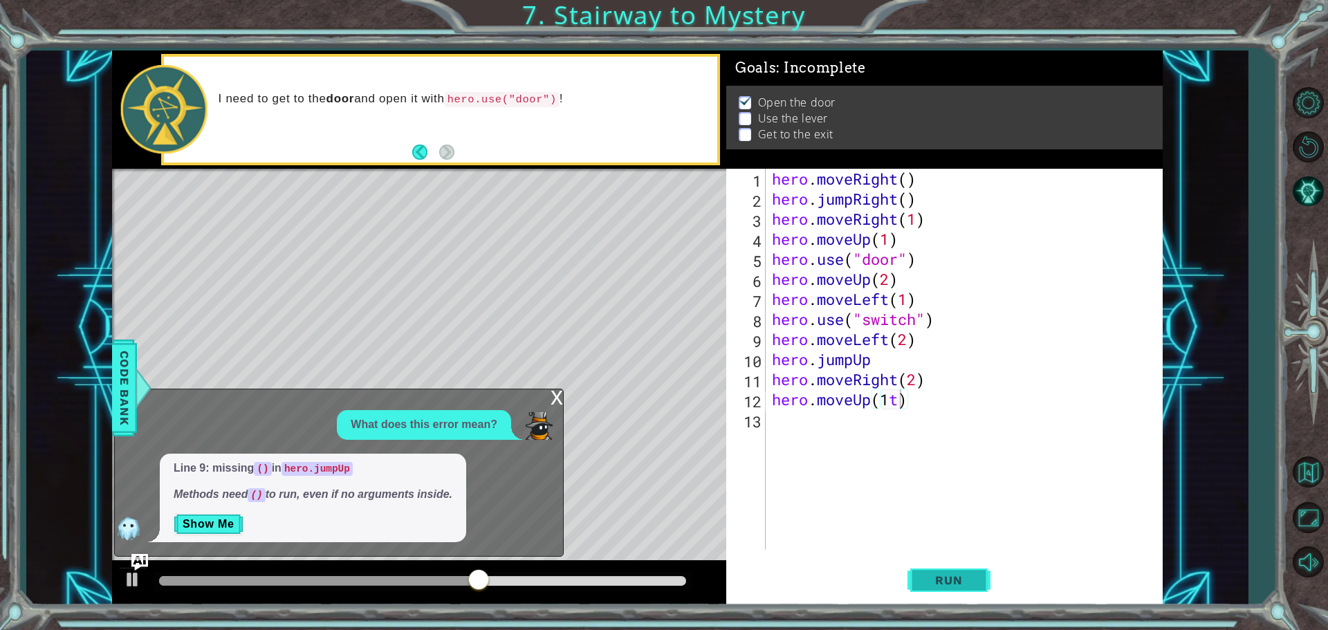
click at [926, 578] on span "Run" at bounding box center [948, 580] width 55 height 14
type textarea "hero.moveUp(1)"
click at [950, 569] on button "Run" at bounding box center [948, 580] width 83 height 44
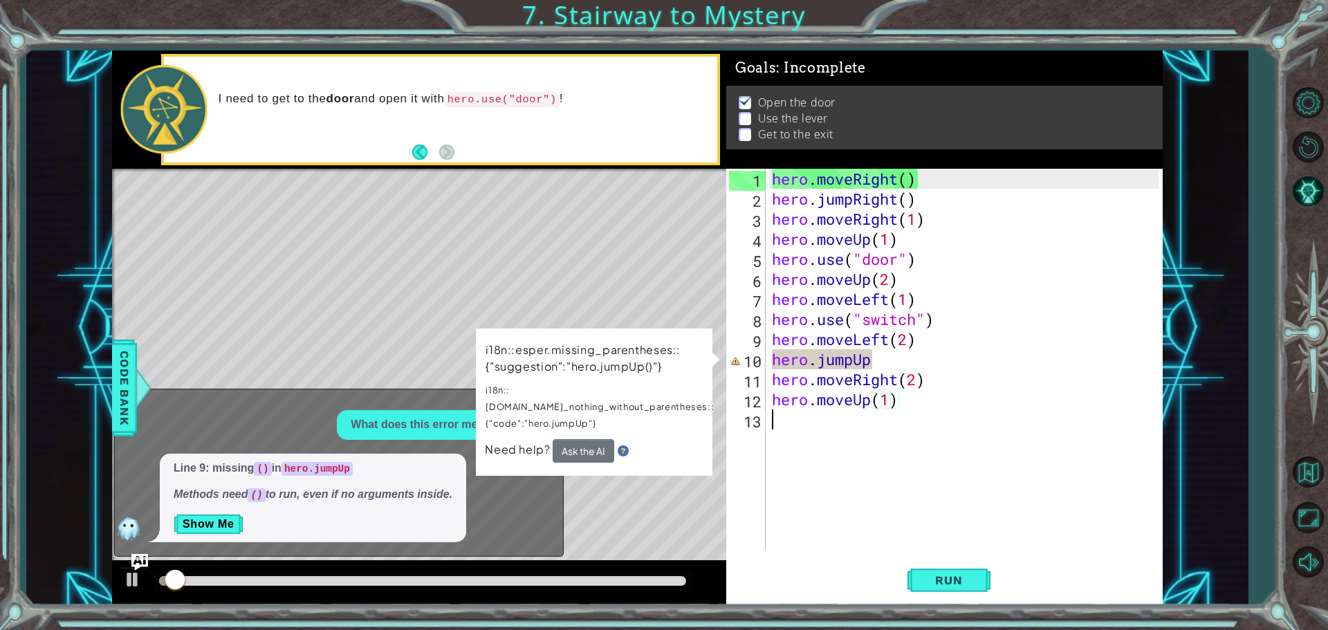
click at [1041, 512] on div "hero . moveRight ( ) hero . jumpRight ( ) hero . moveRight ( 1 ) hero . moveUp …" at bounding box center [967, 379] width 396 height 421
click at [1210, 452] on div "1 2 3 4 5 6 7 8 9 10 11 12 13 hero . moveRight ( ) hero . jumpRight ( ) hero . …" at bounding box center [637, 327] width 1222 height 555
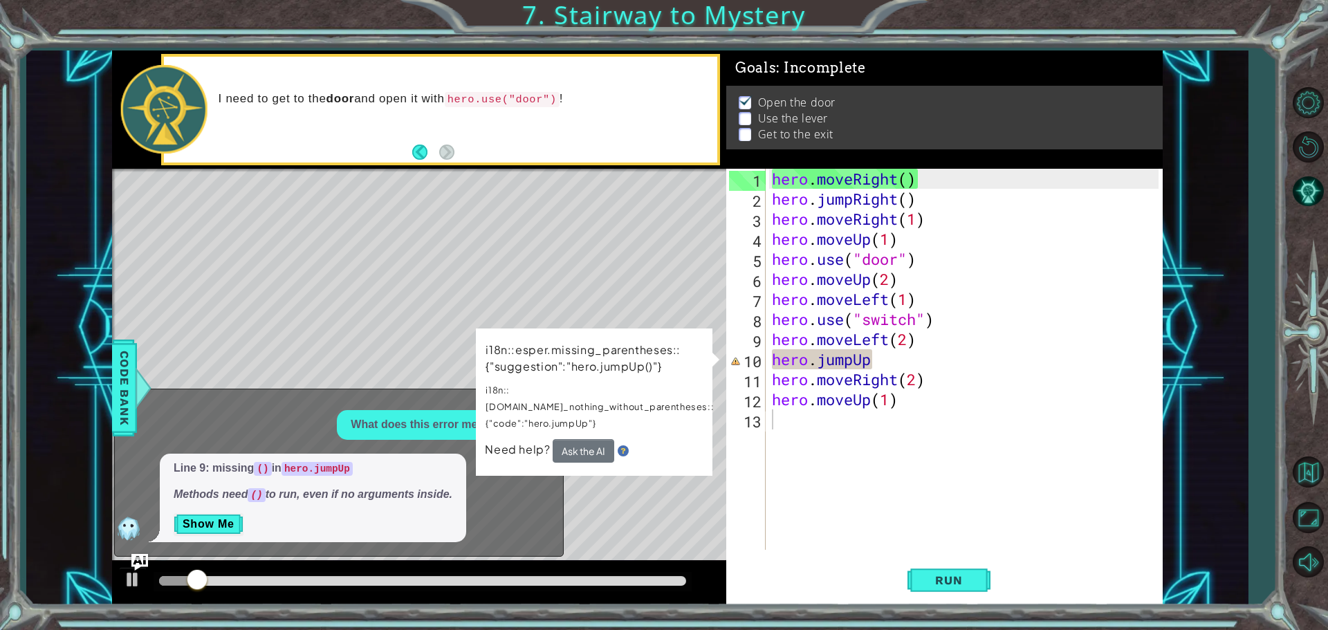
click at [1210, 452] on div "1 2 3 4 5 6 7 8 9 10 11 12 13 hero . moveRight ( ) hero . jumpRight ( ) hero . …" at bounding box center [637, 327] width 1222 height 555
click at [623, 445] on img at bounding box center [623, 450] width 11 height 11
drag, startPoint x: 555, startPoint y: 370, endPoint x: 520, endPoint y: 374, distance: 35.5
drag, startPoint x: 520, startPoint y: 374, endPoint x: 487, endPoint y: 385, distance: 35.0
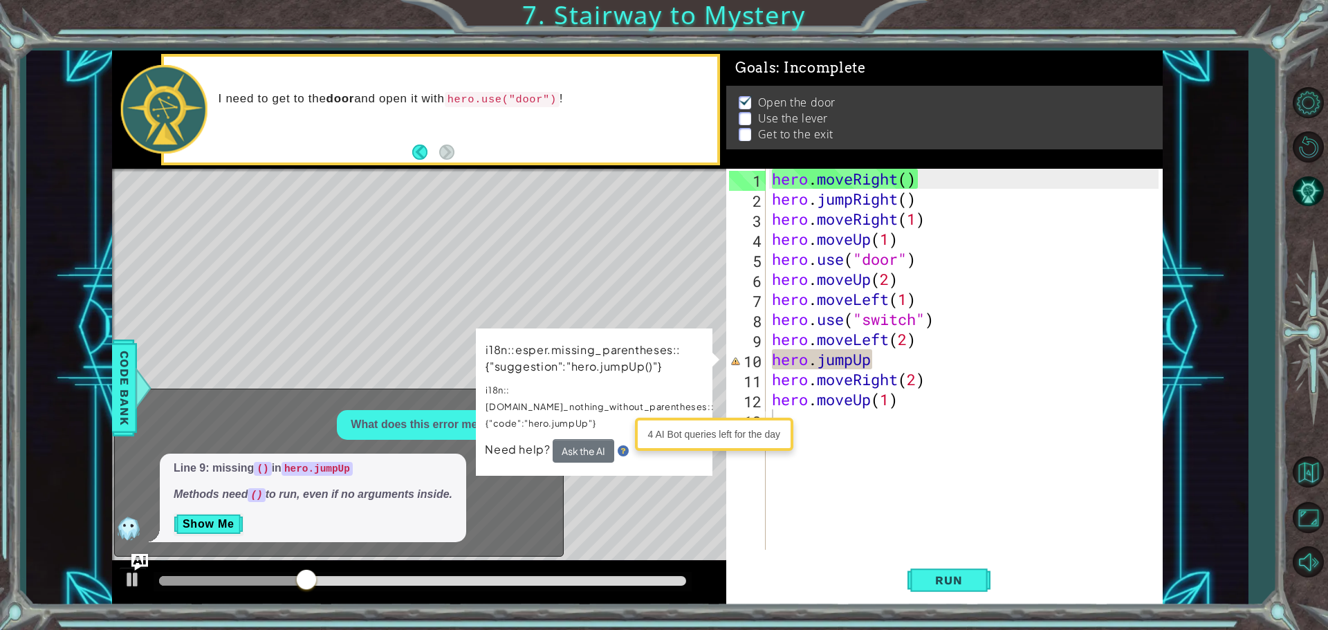
click at [487, 385] on p "i18n::[DOMAIN_NAME]_nothing_without_parentheses::{"code":"hero.jumpUp"}" at bounding box center [600, 406] width 229 height 51
click at [415, 425] on p "What does this error mean?" at bounding box center [424, 425] width 147 height 16
click at [920, 365] on div "hero . moveRight ( ) hero . jumpRight ( ) hero . moveRight ( 1 ) hero . moveUp …" at bounding box center [967, 379] width 396 height 421
type textarea "hero.jumpU"
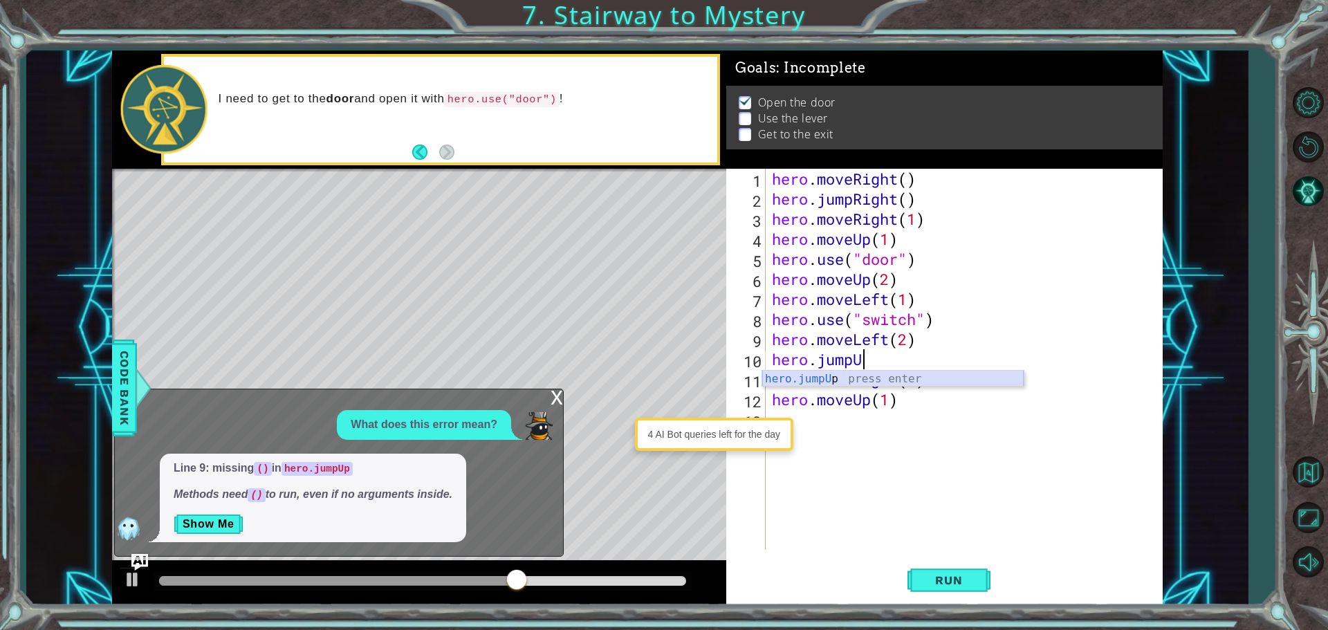
click at [850, 383] on div "hero.jumpU p press enter" at bounding box center [892, 396] width 261 height 50
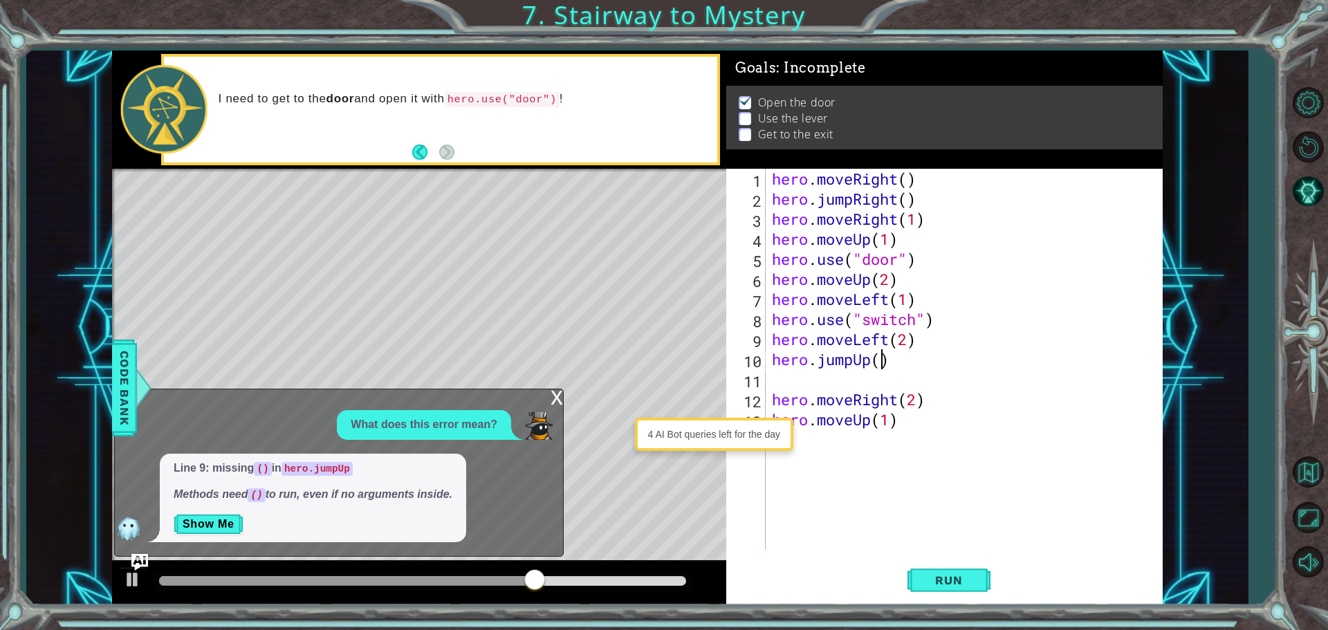
click at [878, 363] on div "hero . moveRight ( ) hero . jumpRight ( ) hero . moveRight ( 1 ) hero . moveUp …" at bounding box center [967, 379] width 396 height 421
click at [964, 584] on span "Run" at bounding box center [948, 580] width 55 height 14
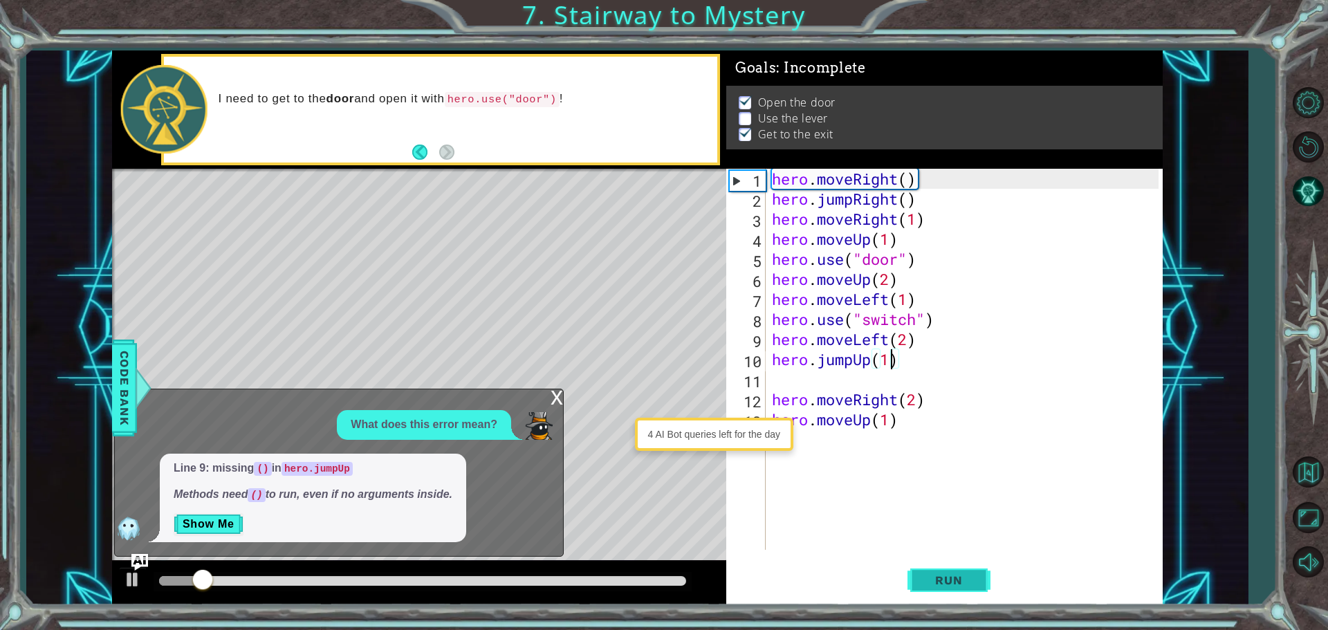
drag, startPoint x: 965, startPoint y: 571, endPoint x: 961, endPoint y: 560, distance: 12.5
click at [961, 560] on button "Run" at bounding box center [948, 580] width 83 height 44
click at [552, 403] on div "x" at bounding box center [557, 396] width 12 height 14
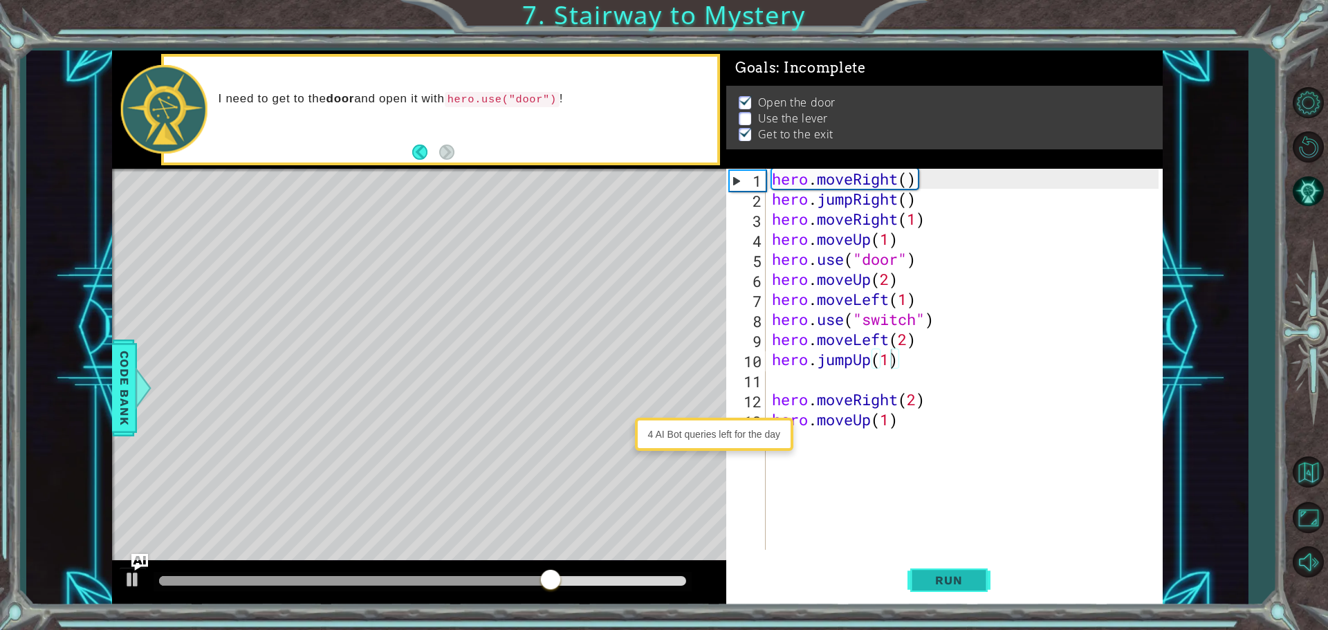
click at [952, 587] on button "Run" at bounding box center [948, 580] width 83 height 44
click at [918, 322] on div "hero . moveRight ( ) hero . jumpRight ( ) hero . moveRight ( 1 ) hero . moveUp …" at bounding box center [967, 379] width 396 height 421
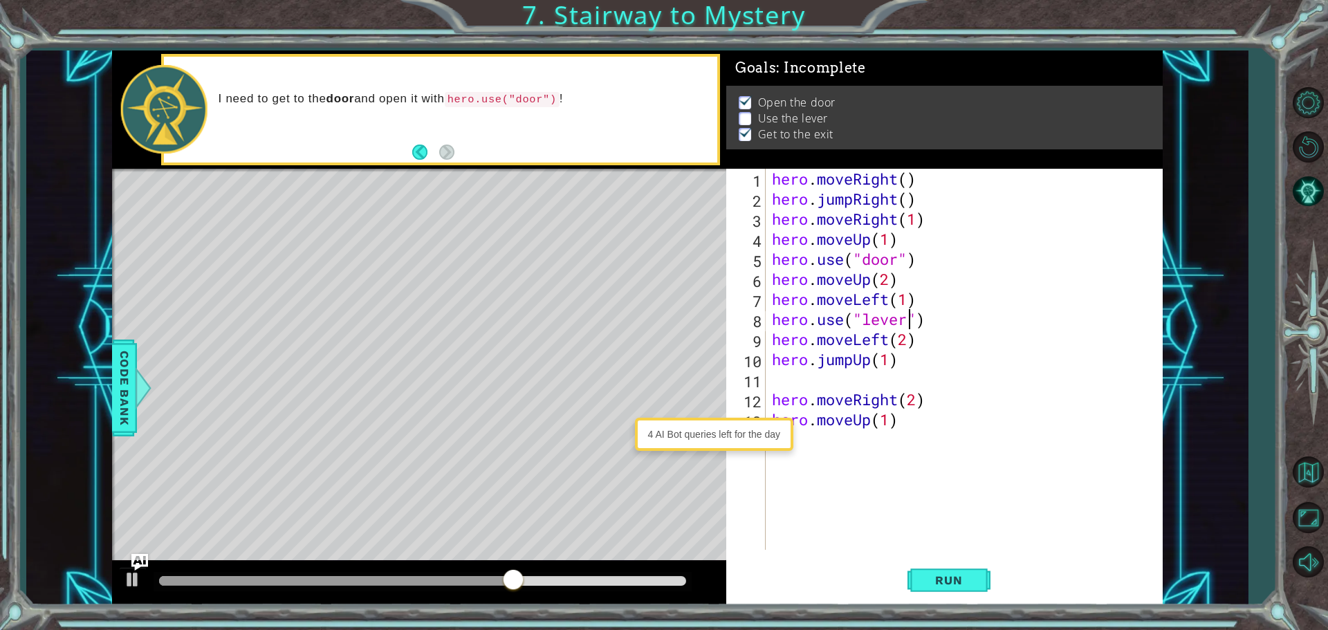
scroll to position [0, 6]
type textarea "hero.use("lever")"
click at [919, 584] on button "Run" at bounding box center [948, 580] width 83 height 44
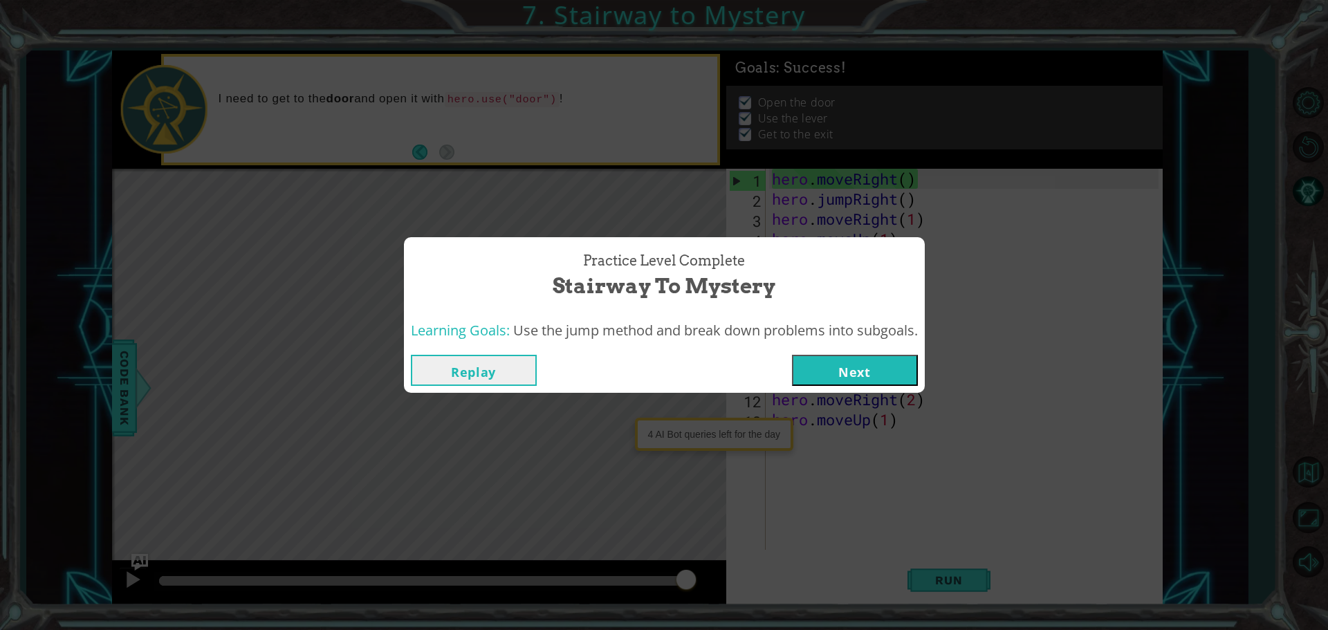
click at [847, 369] on button "Next" at bounding box center [855, 370] width 126 height 31
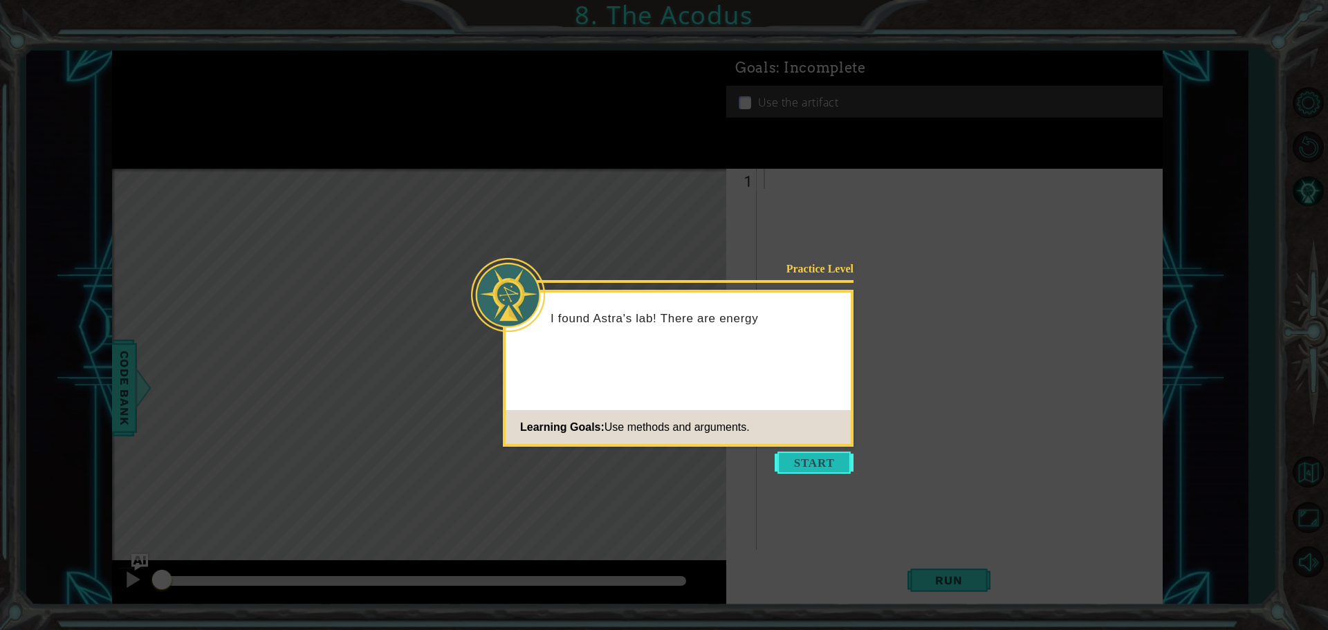
click at [782, 459] on button "Start" at bounding box center [814, 463] width 79 height 22
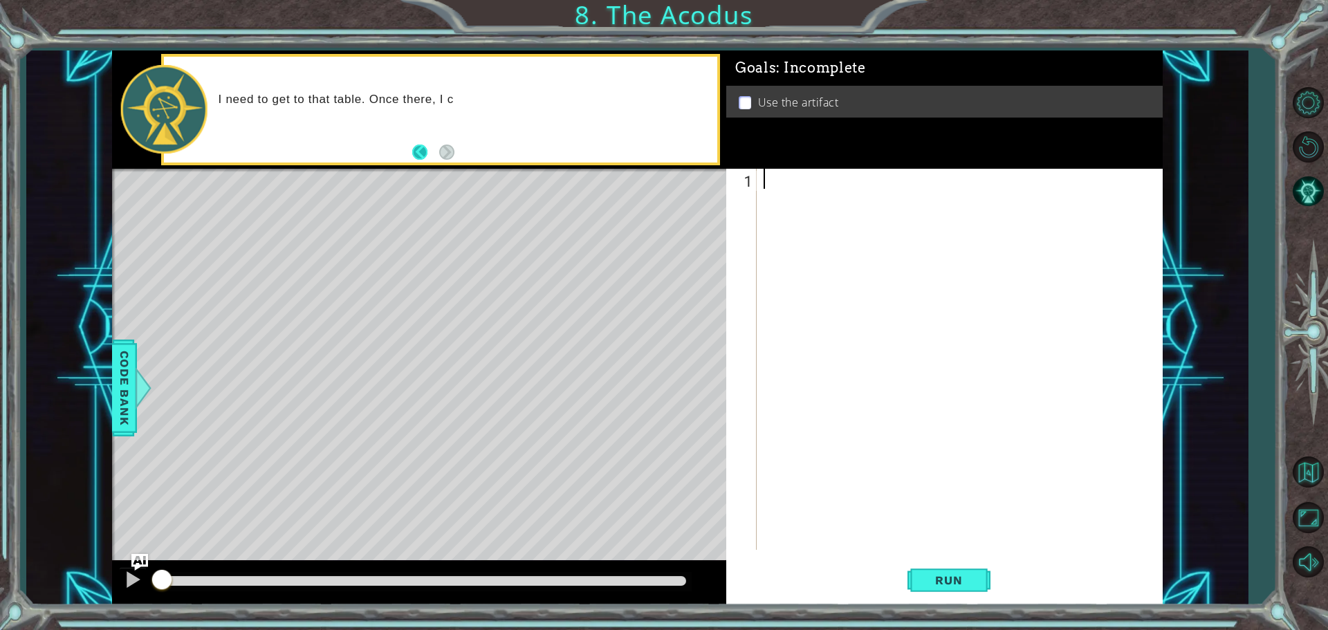
click at [412, 145] on button "Back" at bounding box center [425, 152] width 27 height 15
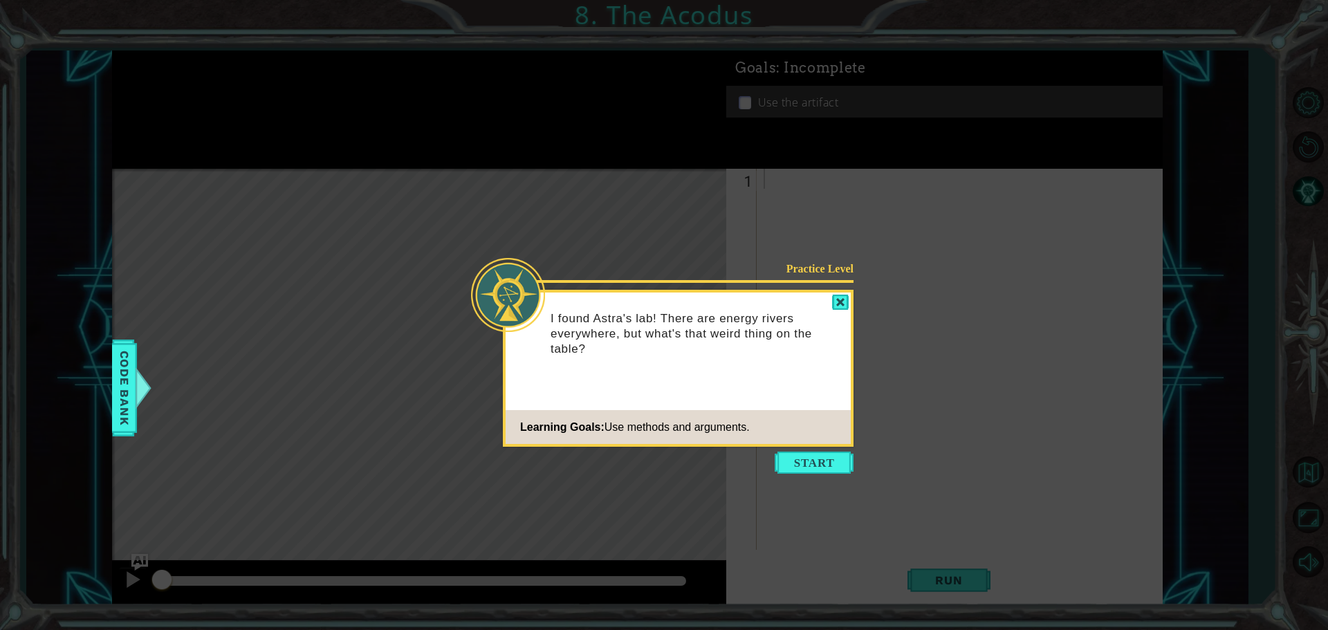
click at [836, 297] on div at bounding box center [840, 303] width 17 height 16
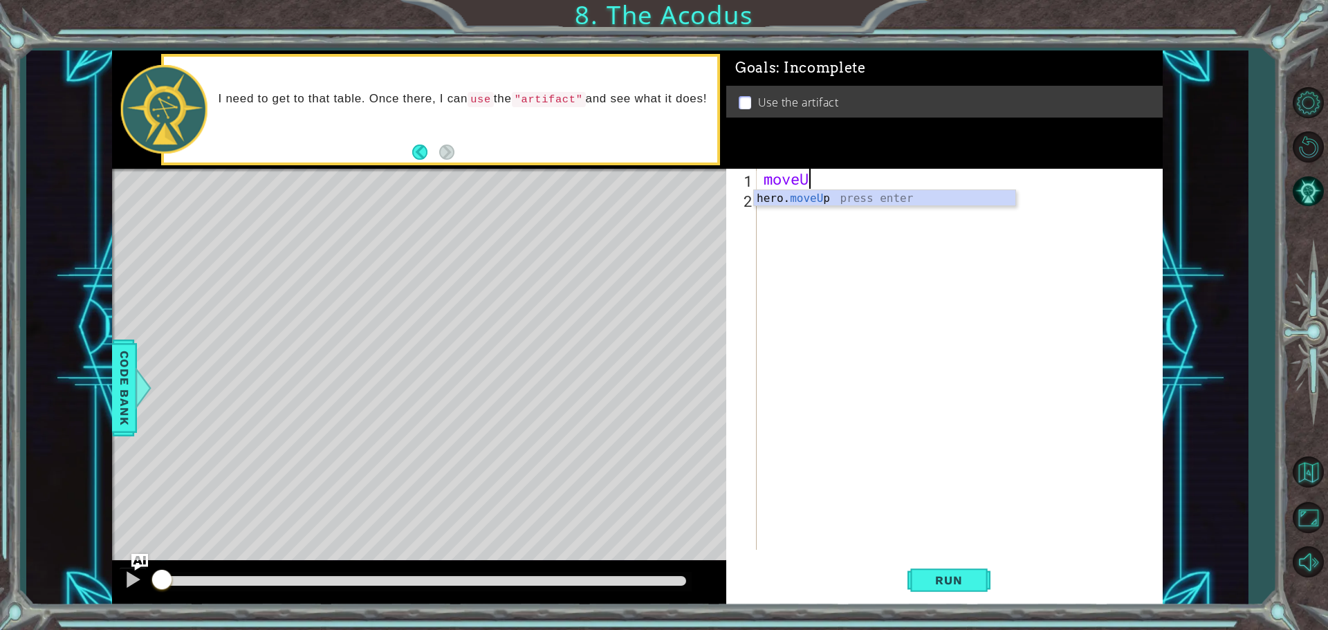
scroll to position [0, 1]
click at [944, 198] on div "hero. moveU p press enter" at bounding box center [884, 215] width 261 height 50
type textarea "hero.moveUp(2)"
click at [767, 195] on div "hero . moveUp ( 2 )" at bounding box center [963, 379] width 405 height 421
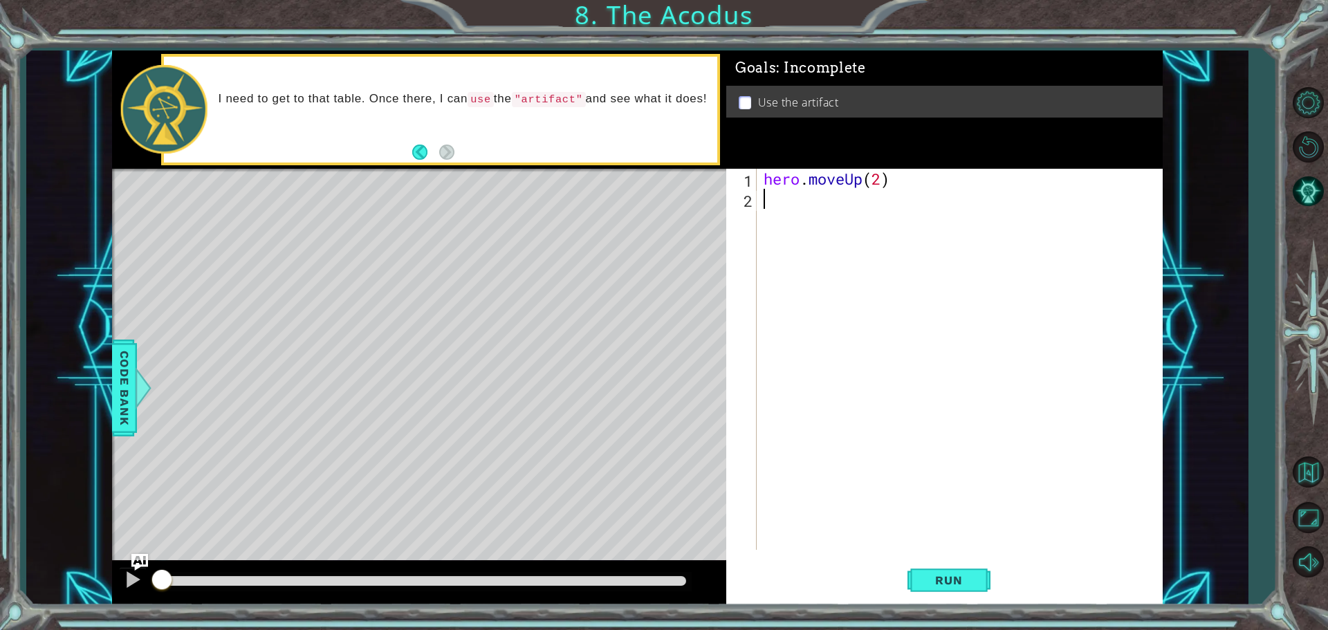
scroll to position [0, 0]
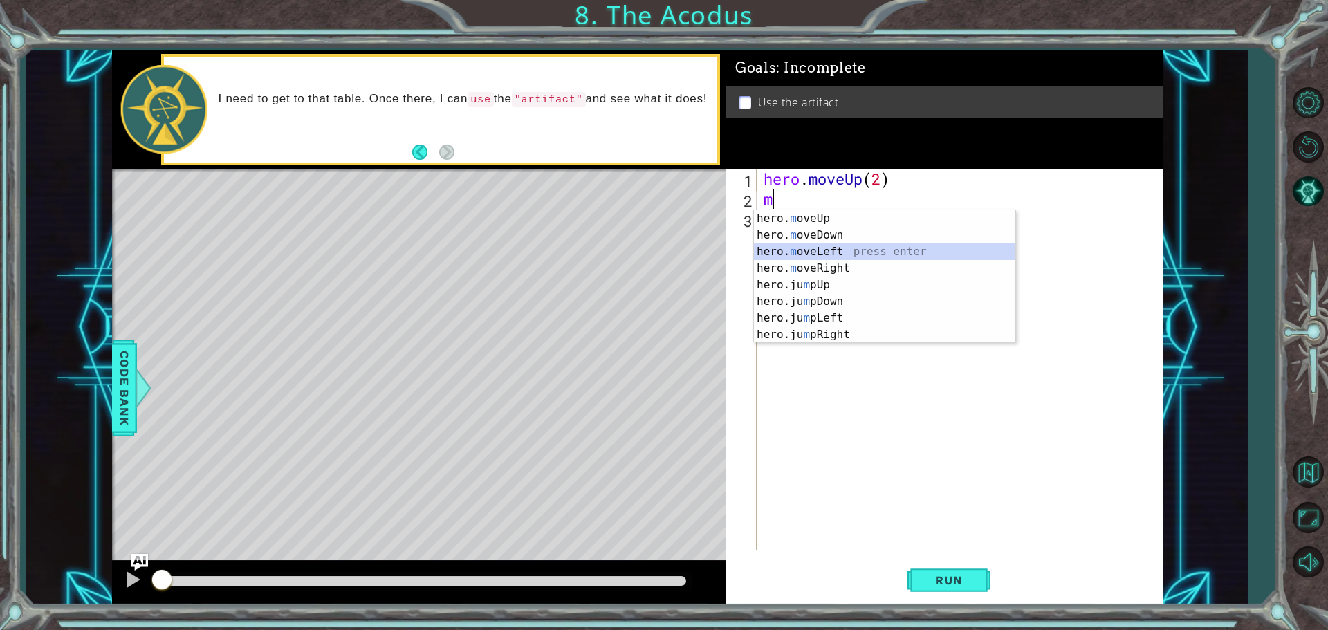
click at [793, 248] on div "hero. m oveUp press enter hero. m oveDown press enter hero. m oveLeft press ent…" at bounding box center [884, 293] width 261 height 166
type textarea "hero.moveLeft(1)"
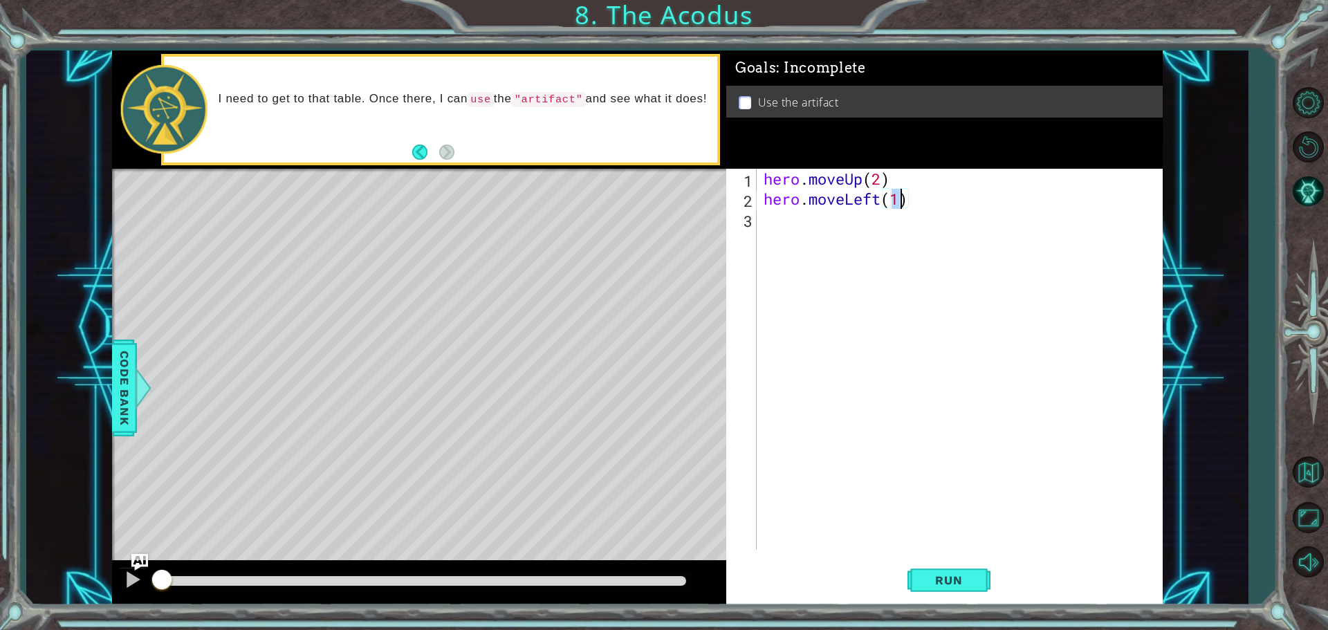
click at [773, 221] on div "hero . moveUp ( 2 ) hero . moveLeft ( 1 )" at bounding box center [963, 379] width 405 height 421
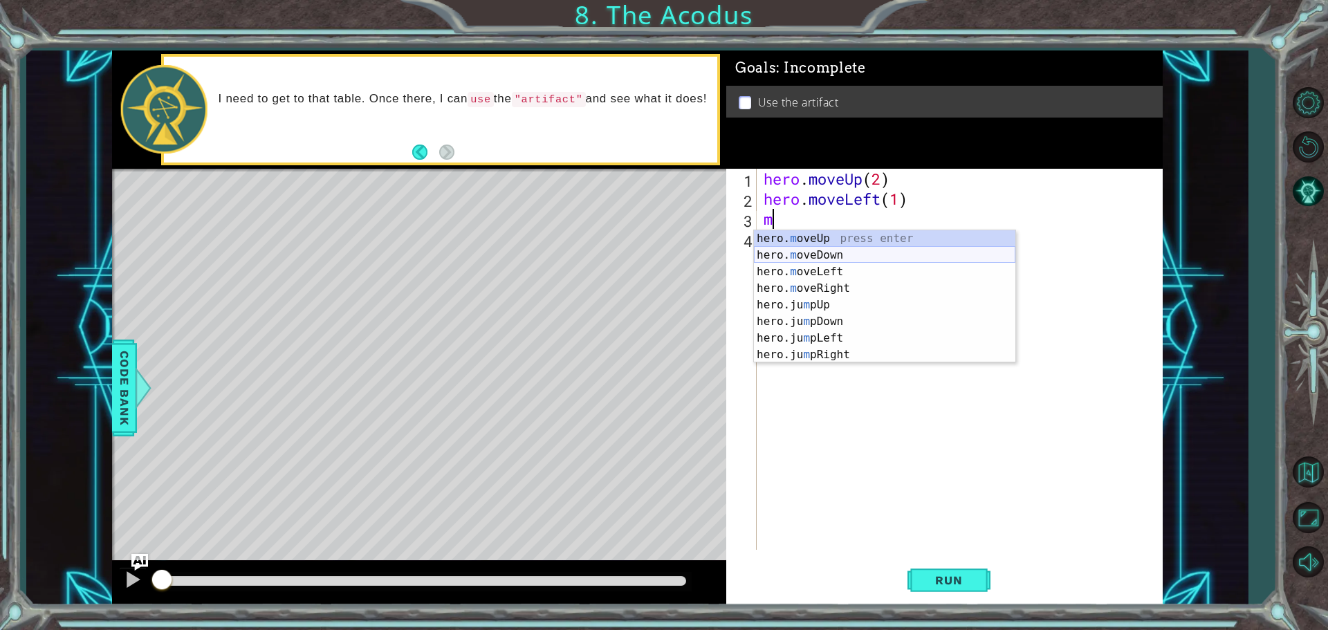
click at [794, 252] on div "hero. m oveUp press enter hero. m oveDown press enter hero. m oveLeft press ent…" at bounding box center [884, 313] width 261 height 166
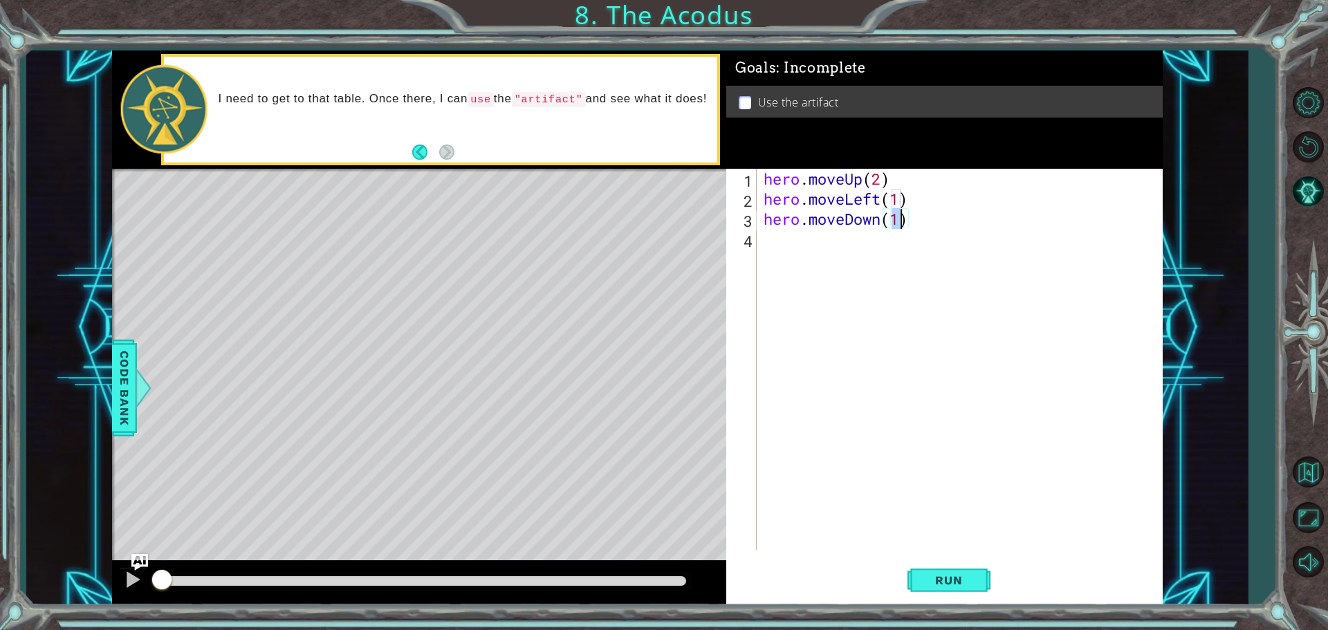
type textarea "hero.moveDown(3)"
click at [792, 252] on div "hero . moveUp ( 2 ) hero . moveLeft ( 1 ) hero . moveDown ( 3 )" at bounding box center [963, 379] width 405 height 421
type textarea "m"
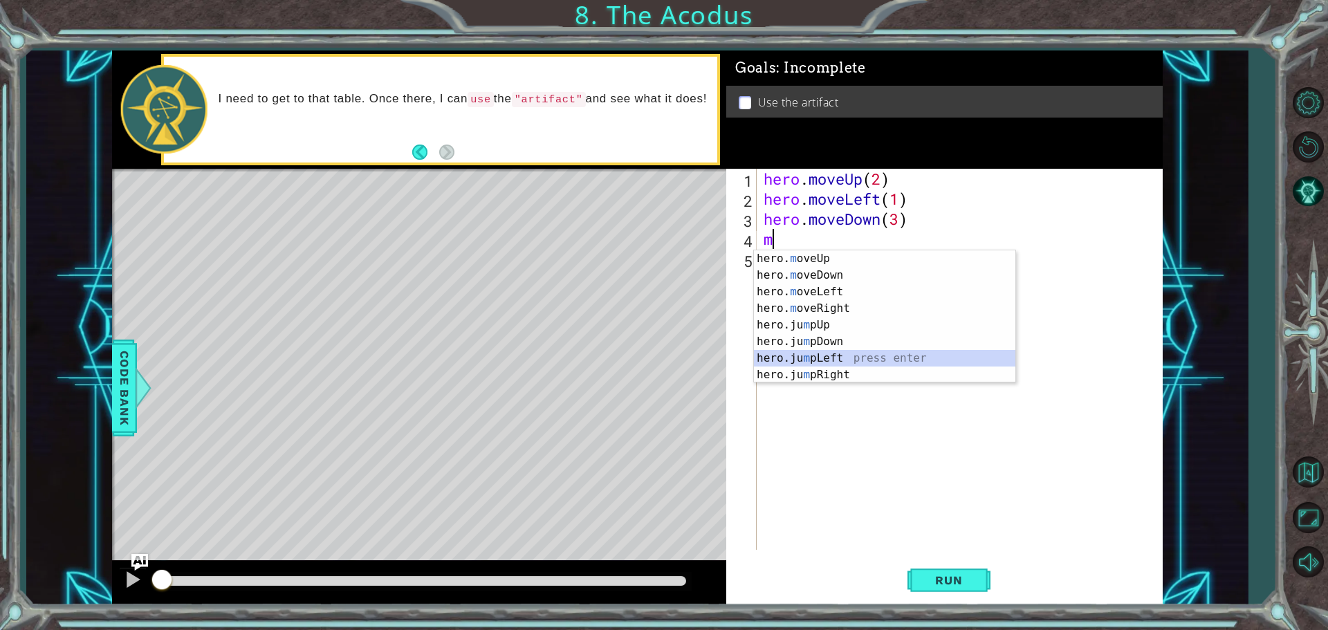
click at [806, 356] on div "hero. m oveUp press enter hero. m oveDown press enter hero. m oveLeft press ent…" at bounding box center [884, 333] width 261 height 166
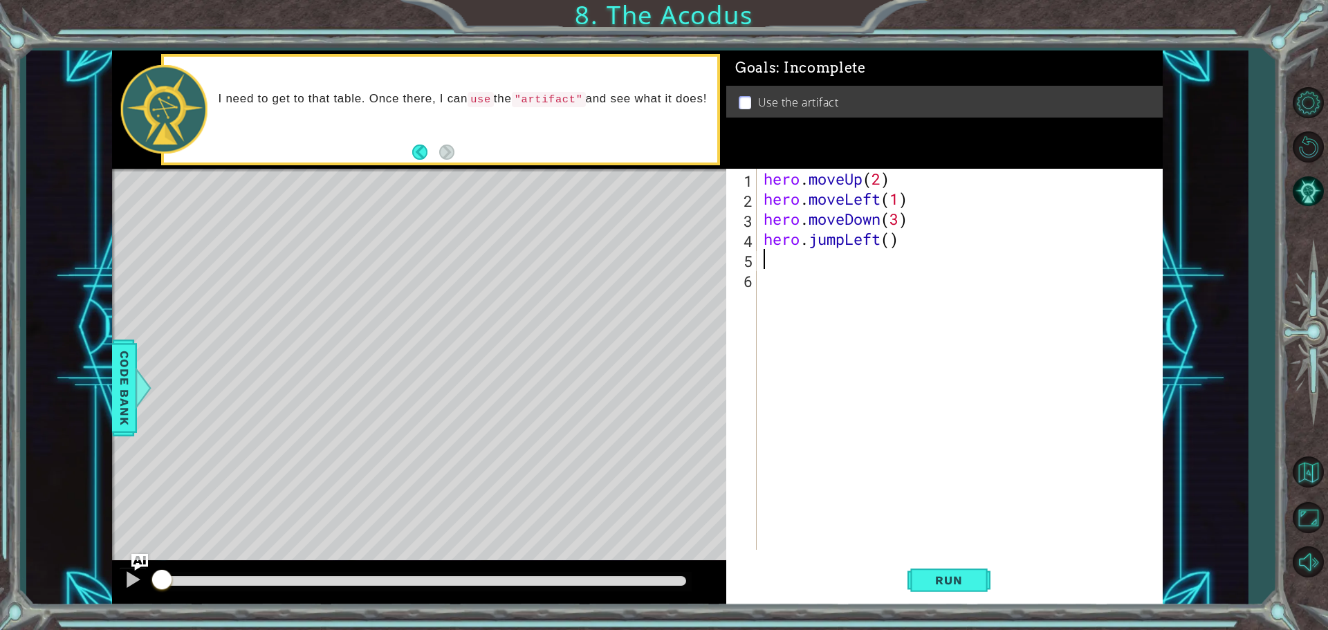
click at [889, 239] on div "hero . moveUp ( 2 ) hero . moveLeft ( 1 ) hero . moveDown ( 3 ) hero . jumpLeft…" at bounding box center [963, 379] width 405 height 421
type textarea "hero.jumpLeft(1)"
click at [816, 271] on div "hero . moveUp ( 2 ) hero . moveLeft ( 1 ) hero . moveDown ( 3 ) hero . jumpLeft…" at bounding box center [963, 379] width 405 height 421
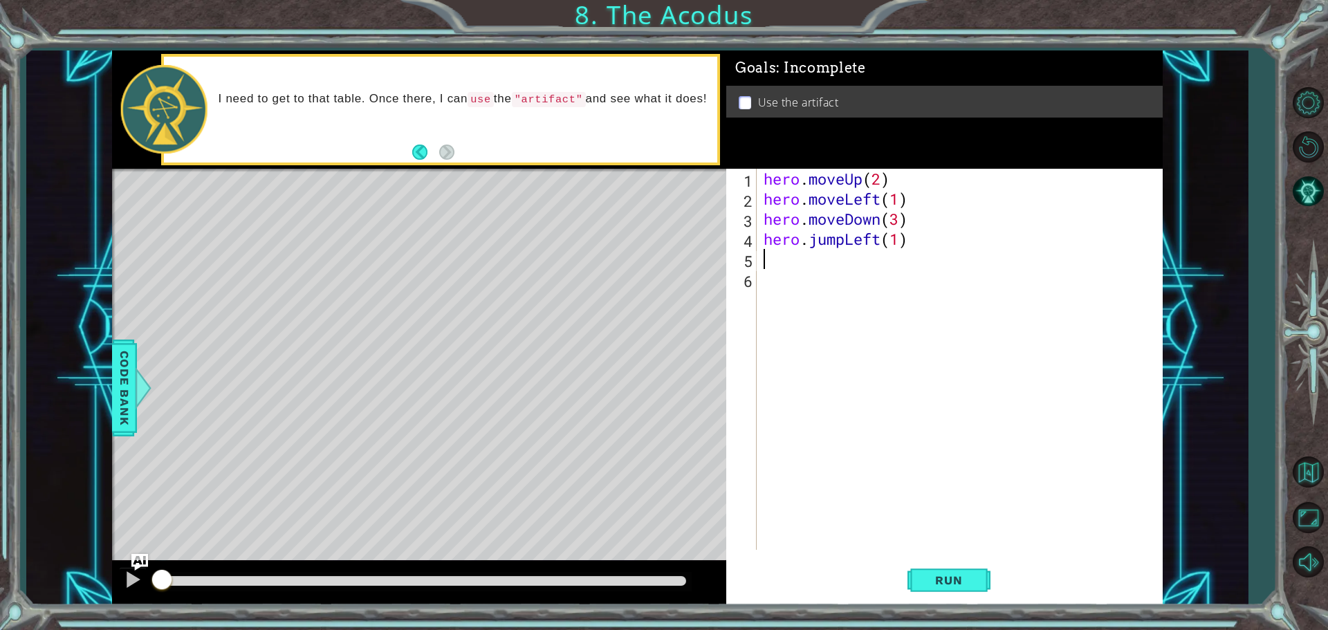
click at [762, 262] on div "hero . moveUp ( 2 ) hero . moveLeft ( 1 ) hero . moveDown ( 3 ) hero . jumpLeft…" at bounding box center [963, 379] width 405 height 421
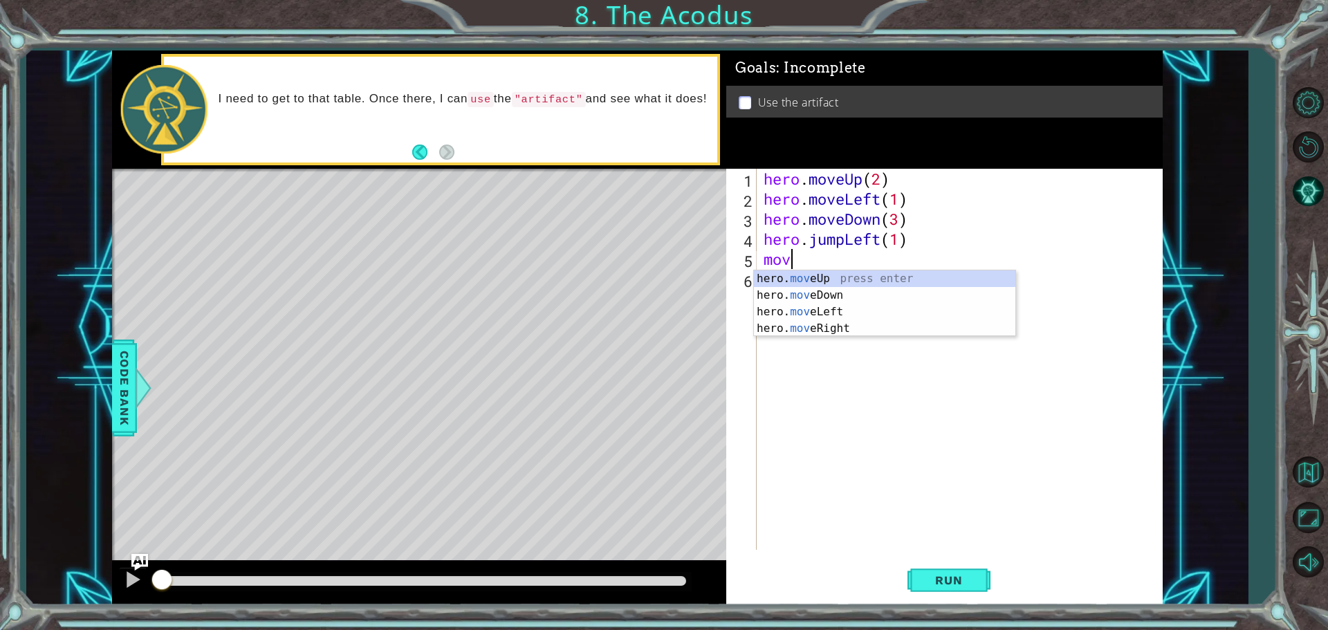
scroll to position [0, 1]
click at [887, 277] on div "hero. move Up press enter hero. move Down press enter hero. move Left press ent…" at bounding box center [884, 320] width 261 height 100
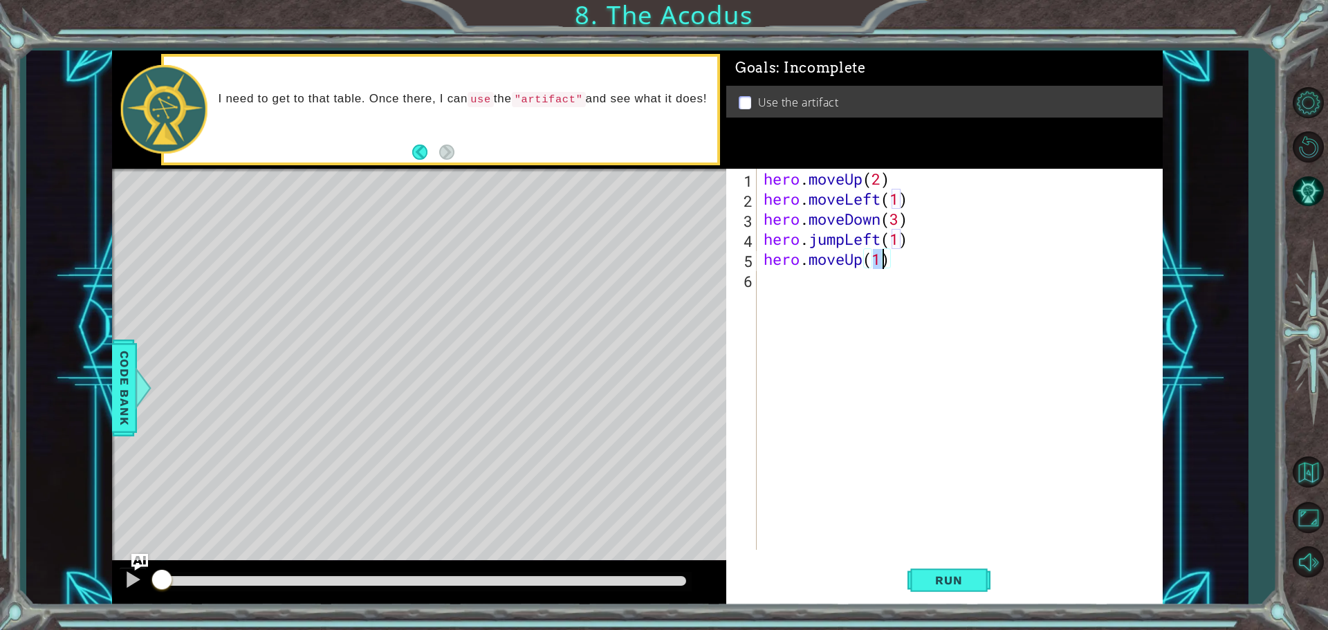
type textarea "hero.moveUp(2)"
click at [776, 289] on div "hero . moveUp ( 2 ) hero . moveLeft ( 1 ) hero . moveDown ( 3 ) hero . jumpLeft…" at bounding box center [963, 379] width 405 height 421
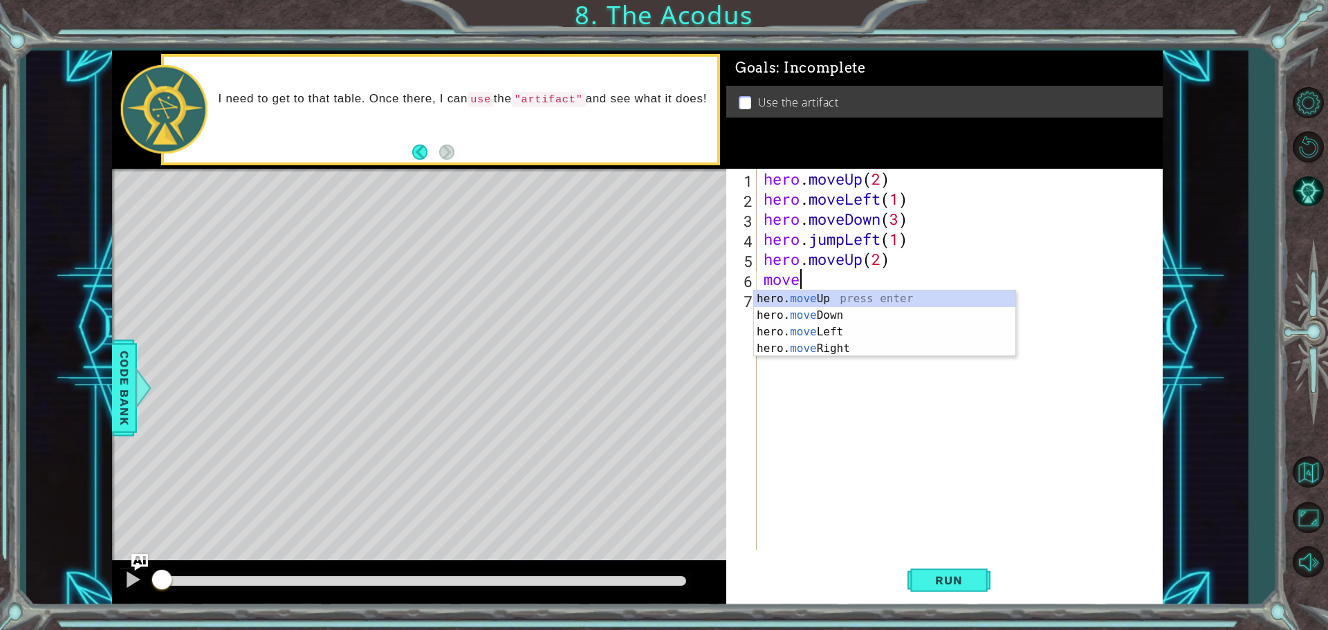
scroll to position [0, 1]
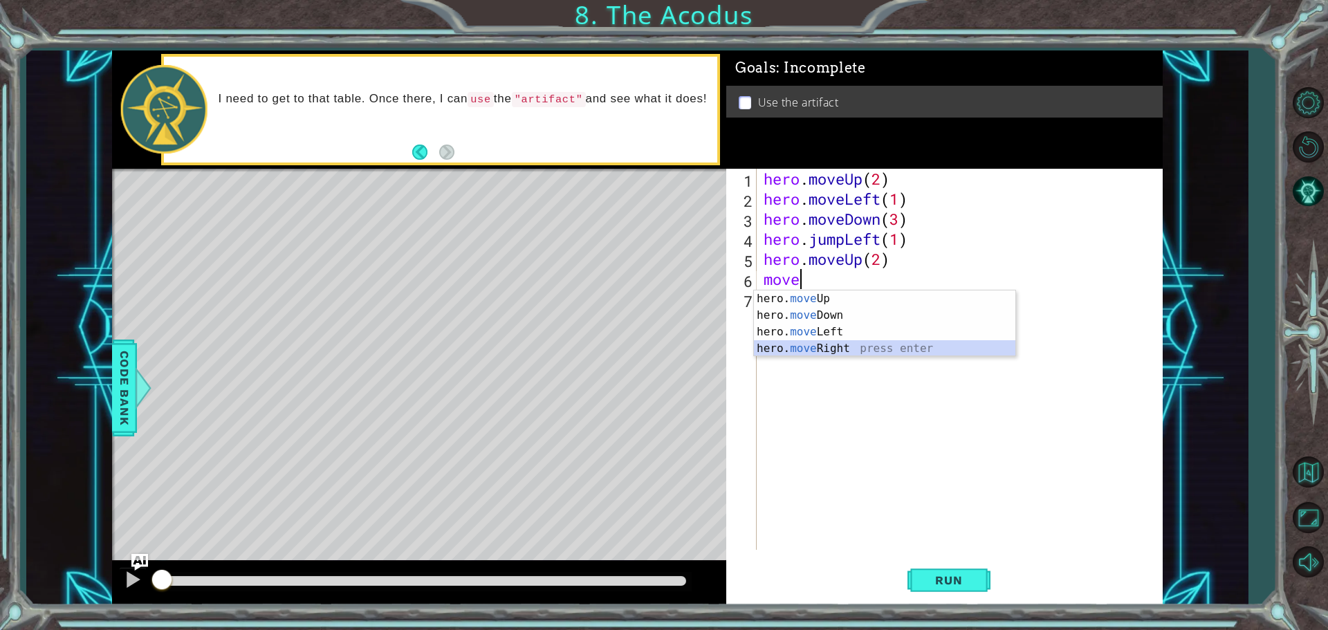
click at [785, 351] on div "hero. move Up press enter hero. move Down press enter hero. move Left press ent…" at bounding box center [884, 341] width 261 height 100
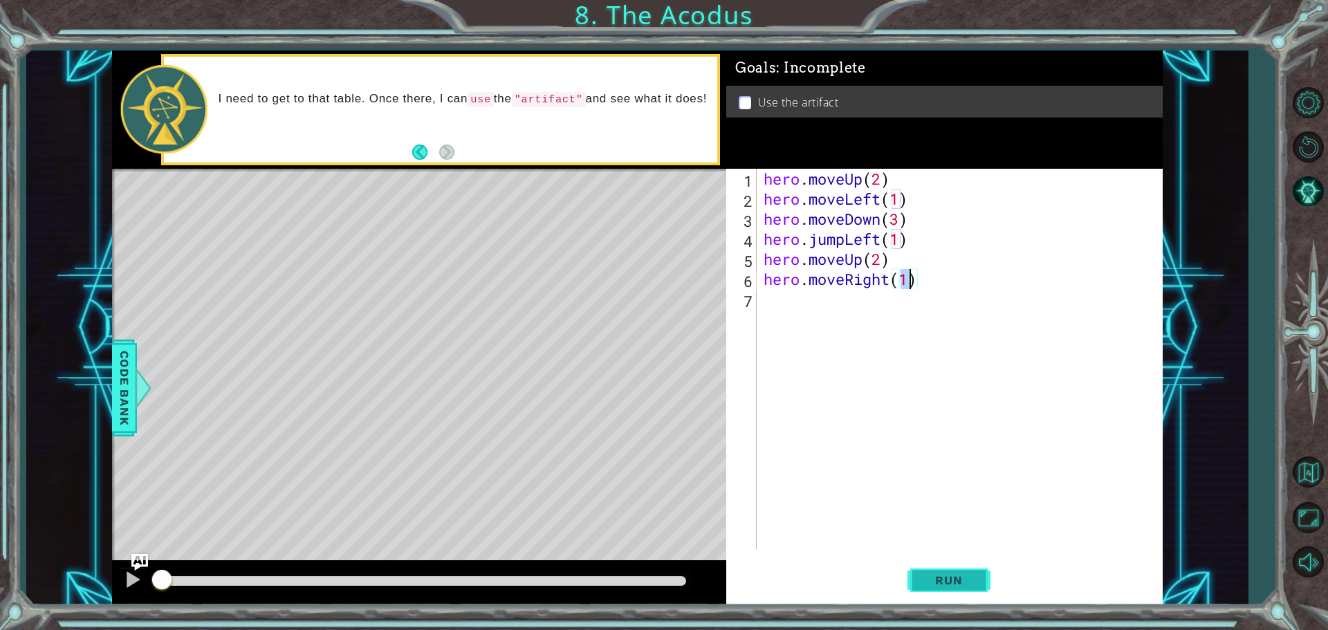
type textarea "hero.moveRight(1)"
click at [980, 589] on button "Run" at bounding box center [948, 580] width 83 height 44
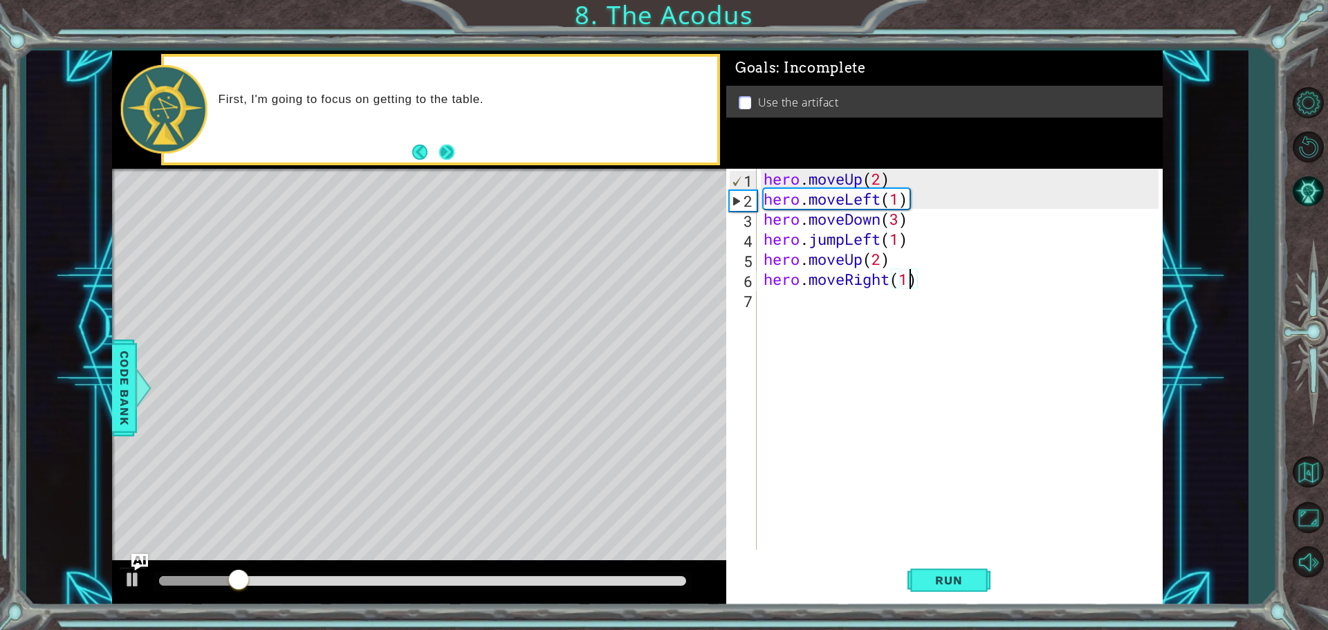
click at [440, 145] on footer at bounding box center [433, 152] width 42 height 21
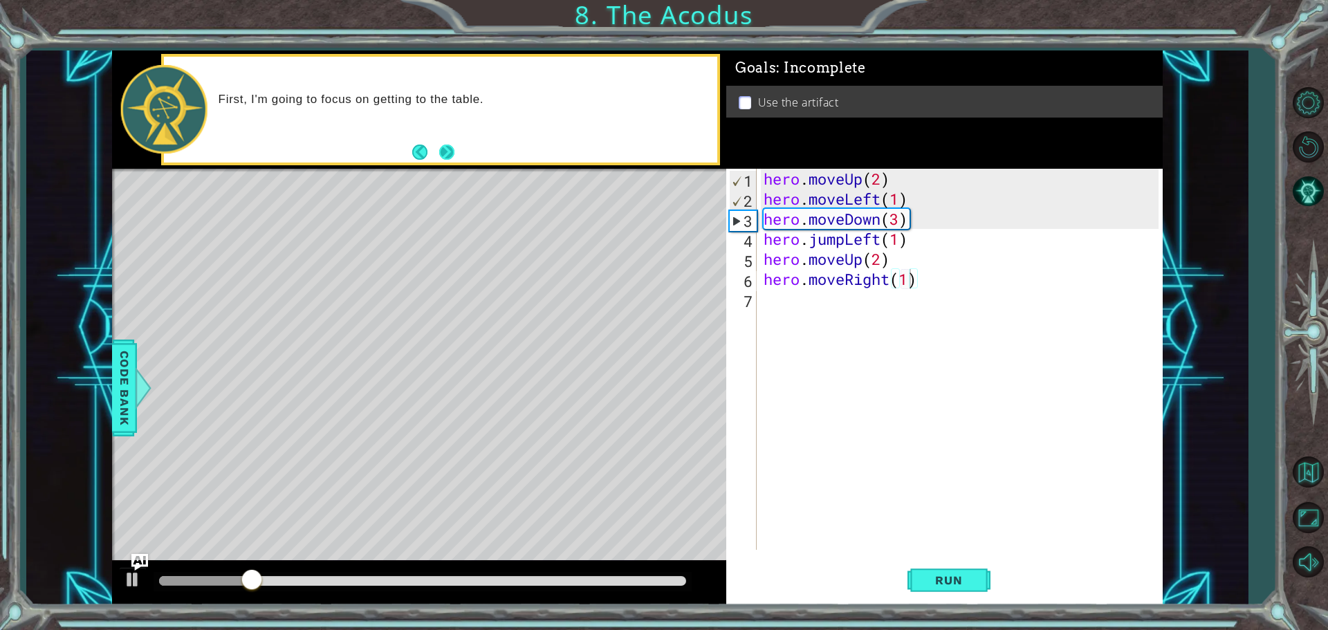
click at [444, 150] on button "Next" at bounding box center [446, 152] width 15 height 15
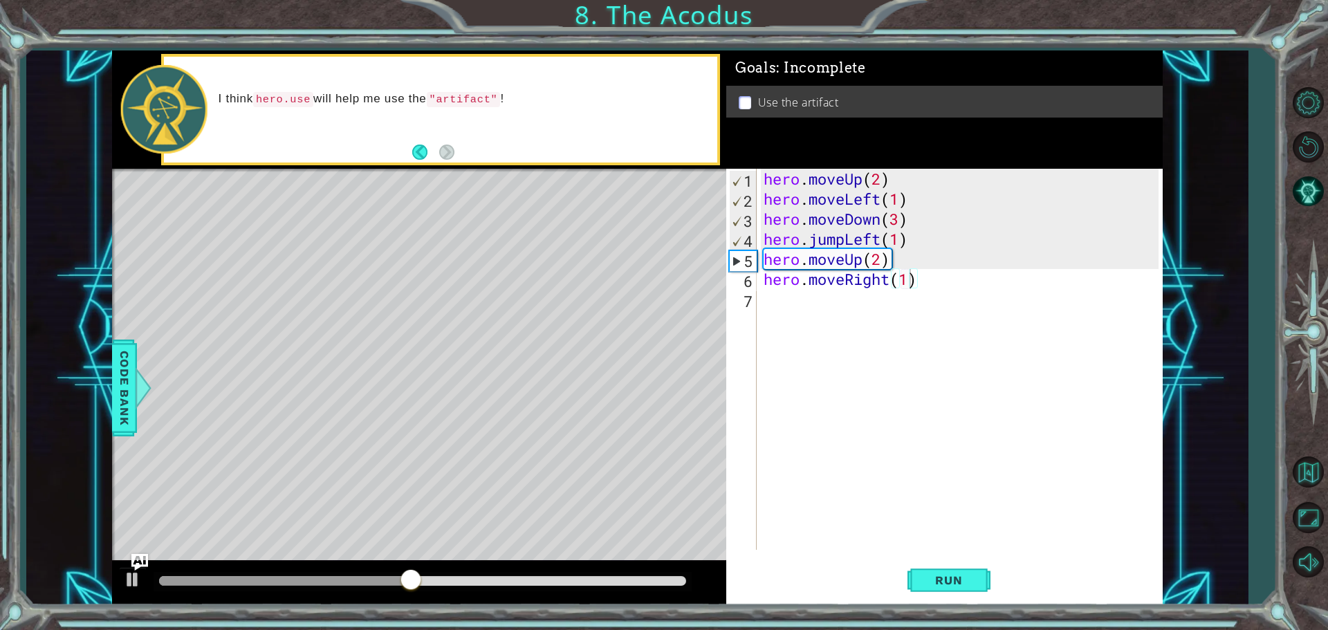
scroll to position [0, 0]
click at [772, 302] on div "hero . moveUp ( 2 ) hero . moveLeft ( 1 ) hero . moveDown ( 3 ) hero . jumpLeft…" at bounding box center [963, 379] width 405 height 421
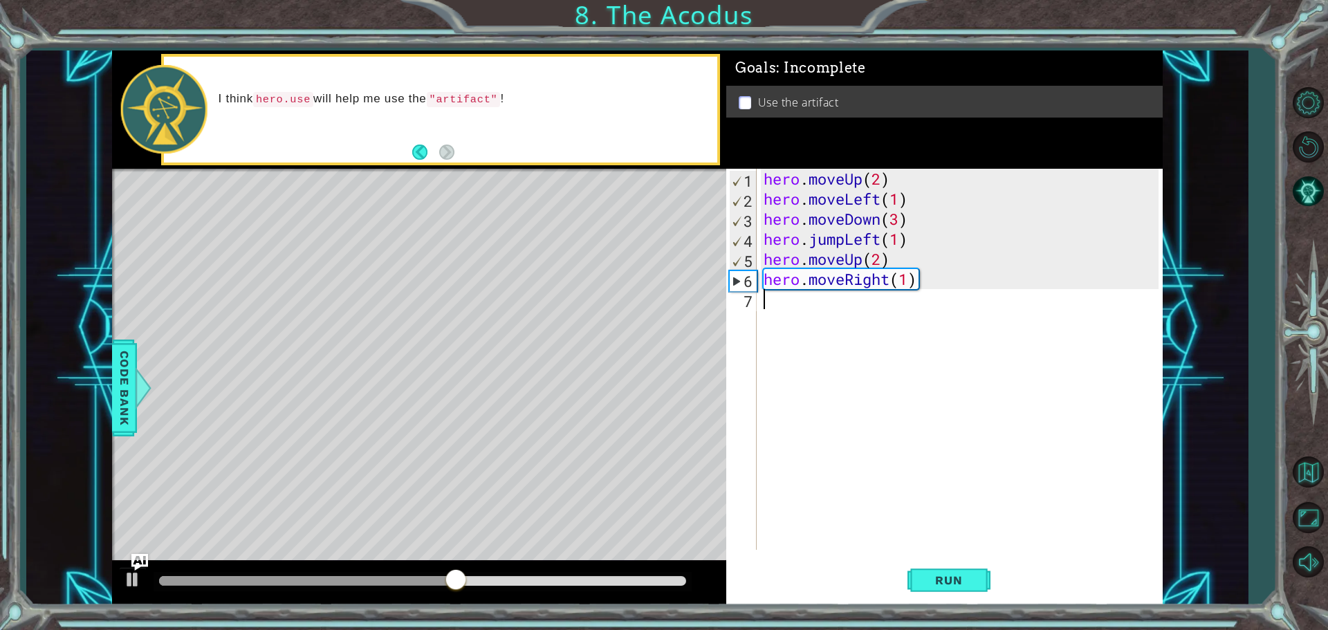
type textarea "h"
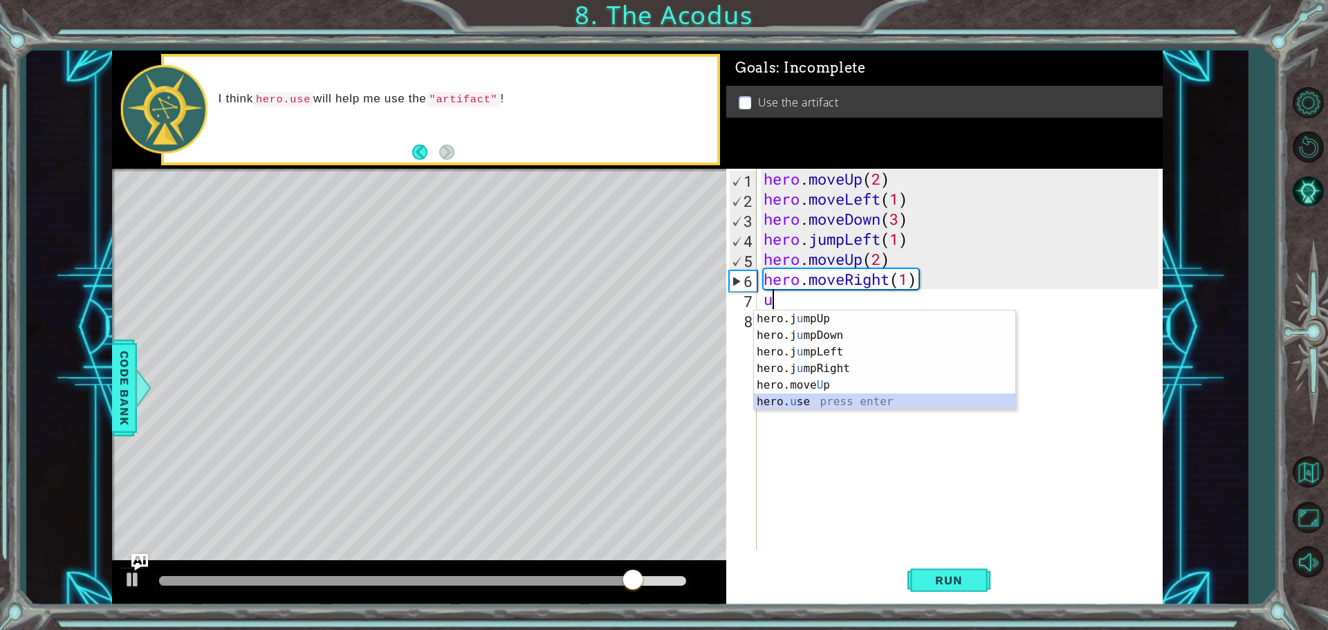
drag, startPoint x: 821, startPoint y: 394, endPoint x: 820, endPoint y: 385, distance: 9.0
click at [820, 385] on div "hero.j u mpUp press enter hero.j u mpDown press enter hero.j u mpLeft press ent…" at bounding box center [884, 377] width 261 height 133
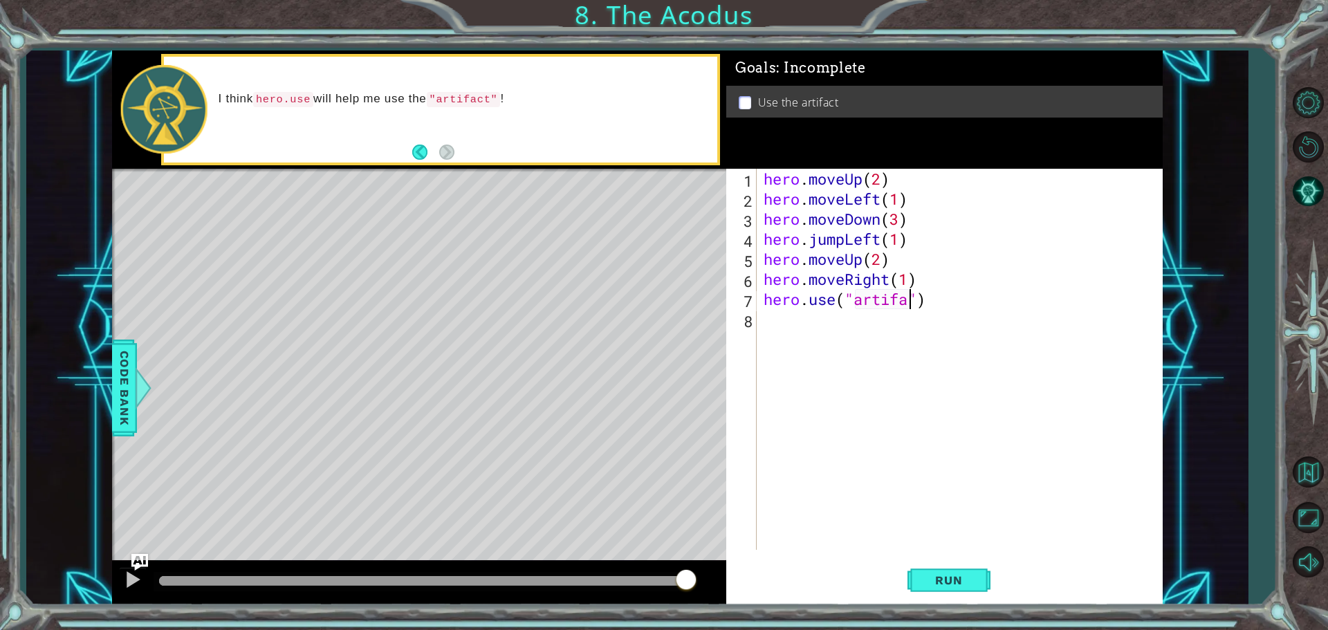
scroll to position [0, 7]
type textarea "hero.use("artifact")"
click at [974, 560] on button "Run" at bounding box center [948, 580] width 83 height 44
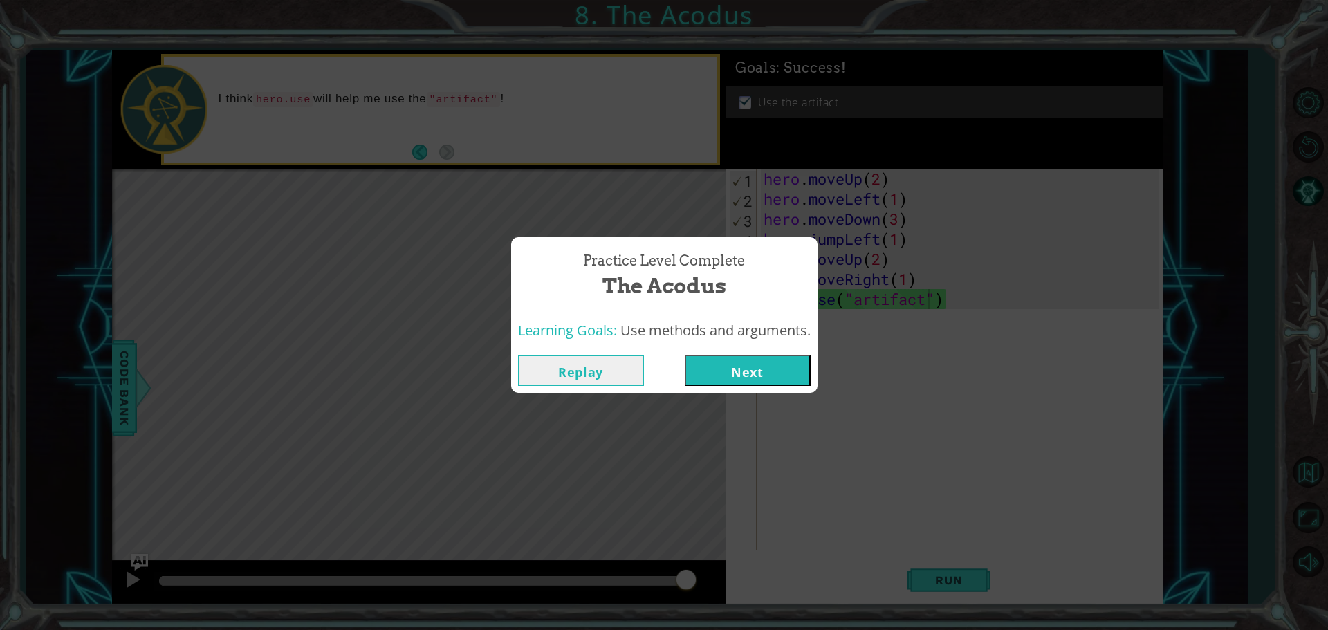
click at [735, 370] on button "Next" at bounding box center [748, 370] width 126 height 31
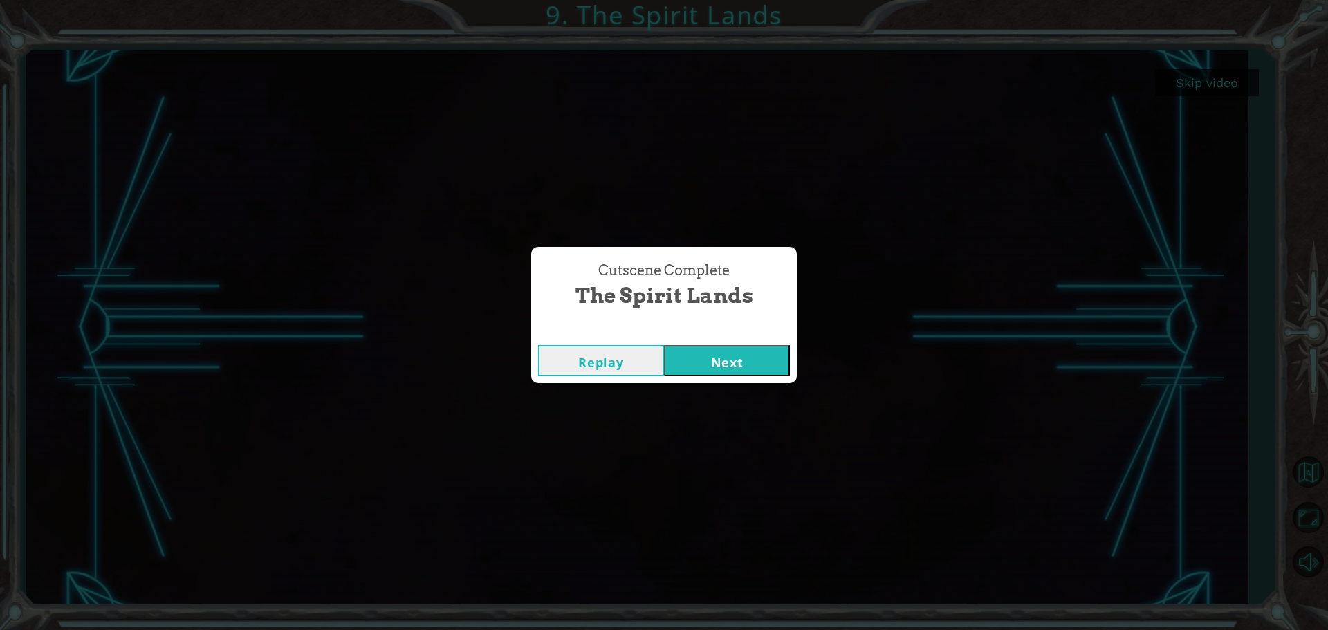
click at [717, 353] on button "Next" at bounding box center [727, 360] width 126 height 31
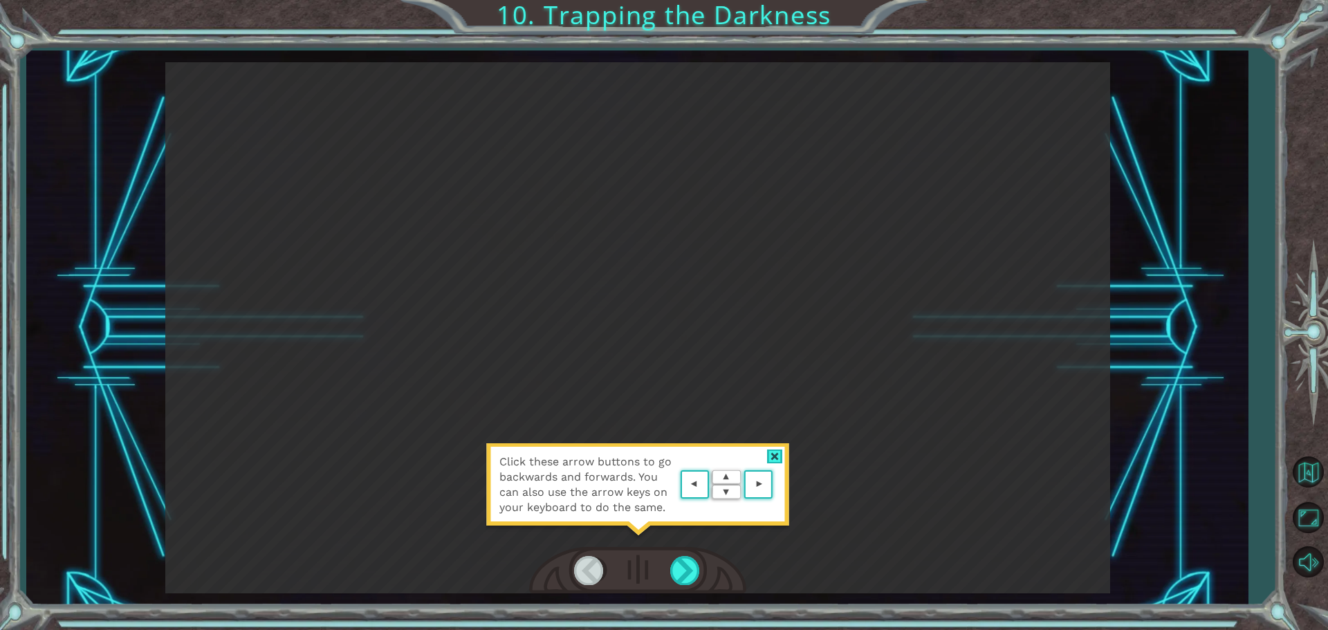
click at [775, 454] on div at bounding box center [775, 457] width 16 height 15
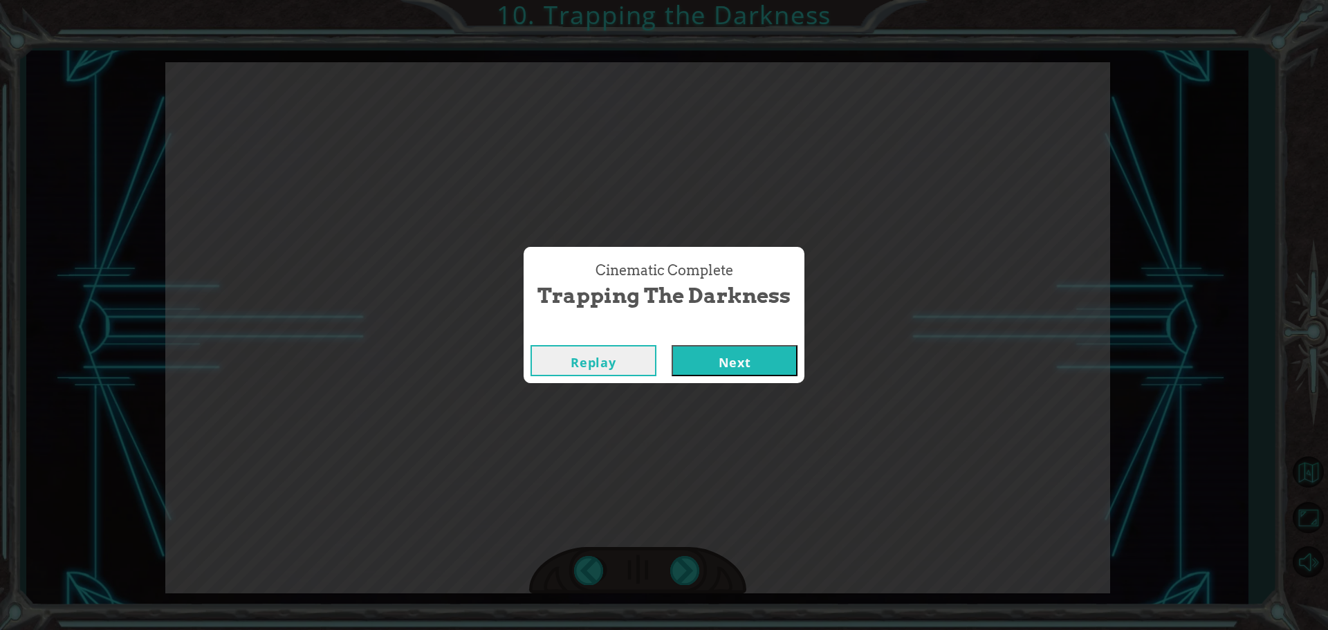
click at [746, 347] on button "Next" at bounding box center [735, 360] width 126 height 31
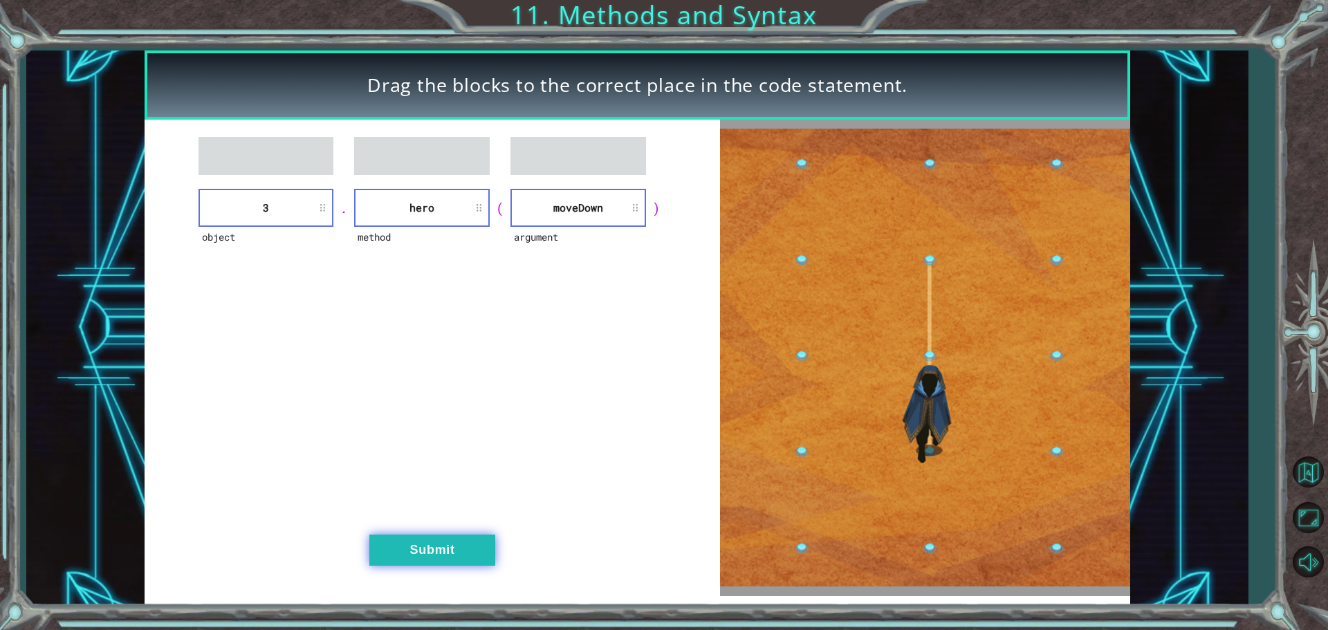
click at [454, 549] on button "Submit" at bounding box center [432, 550] width 126 height 31
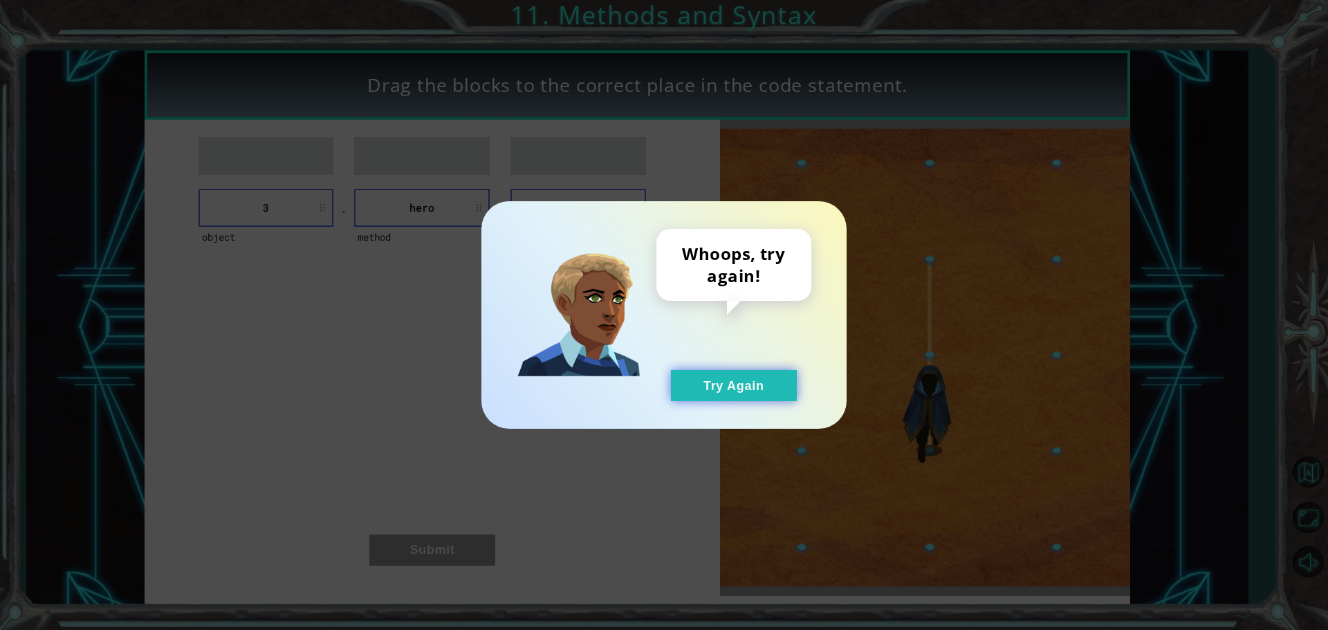
click at [750, 370] on button "Try Again" at bounding box center [734, 385] width 126 height 31
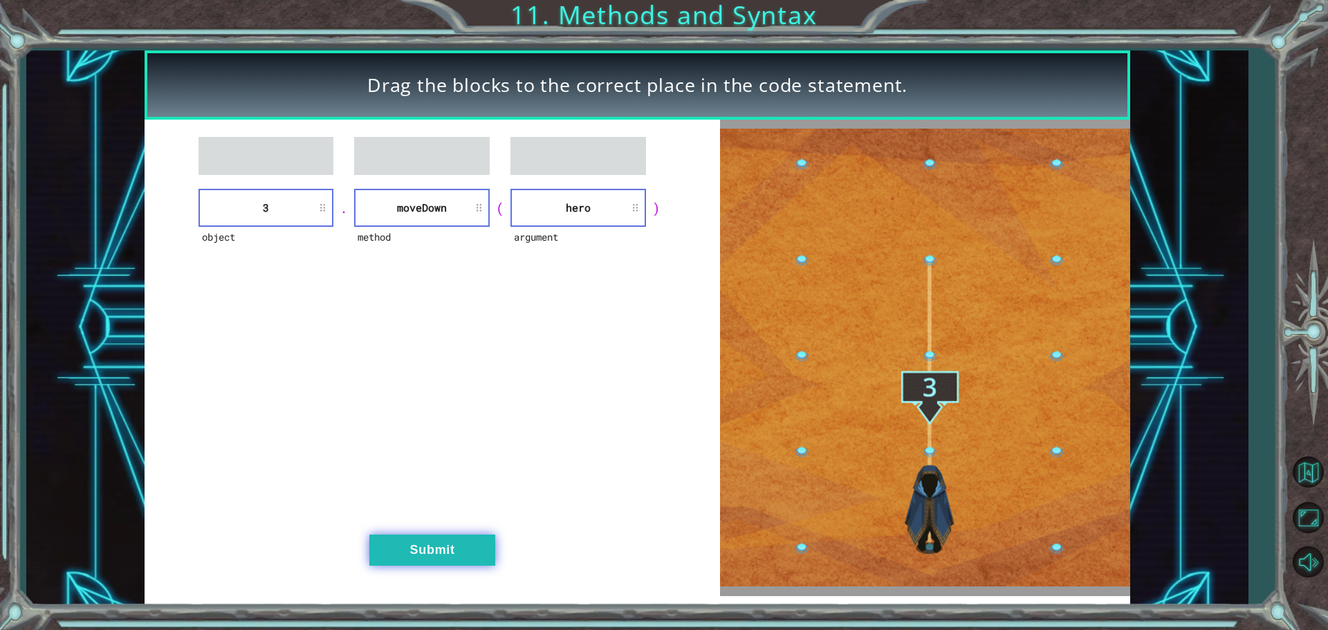
click at [458, 544] on button "Submit" at bounding box center [432, 550] width 126 height 31
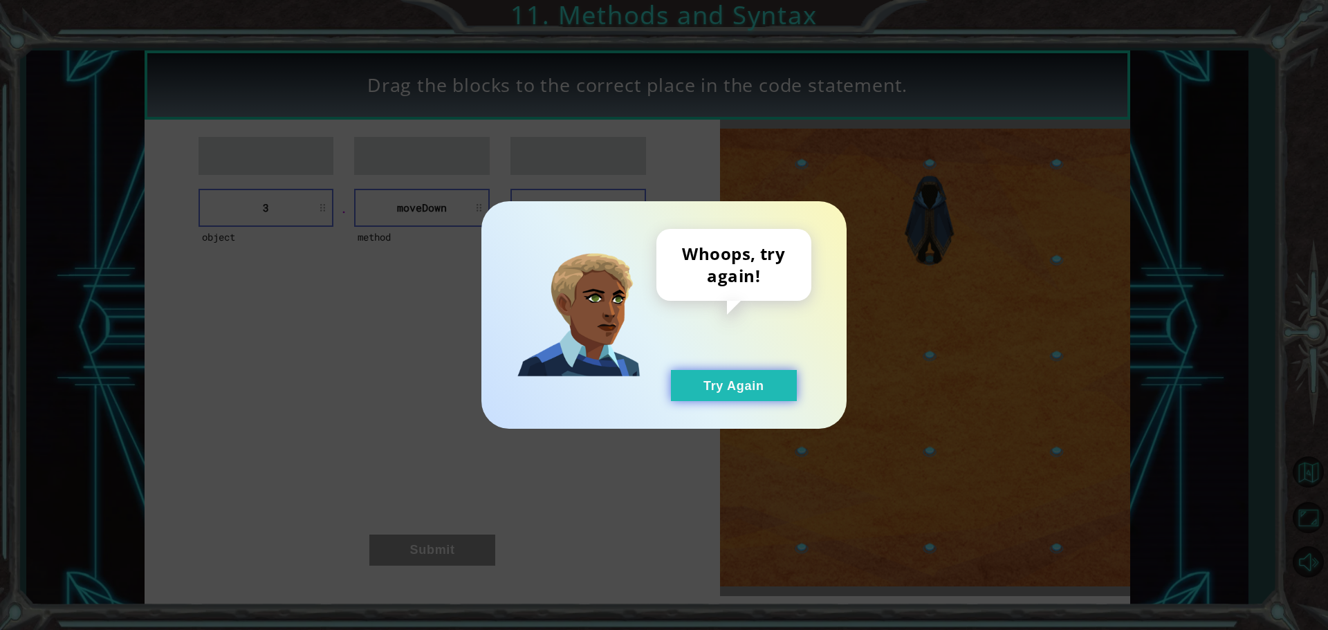
click at [710, 385] on button "Try Again" at bounding box center [734, 385] width 126 height 31
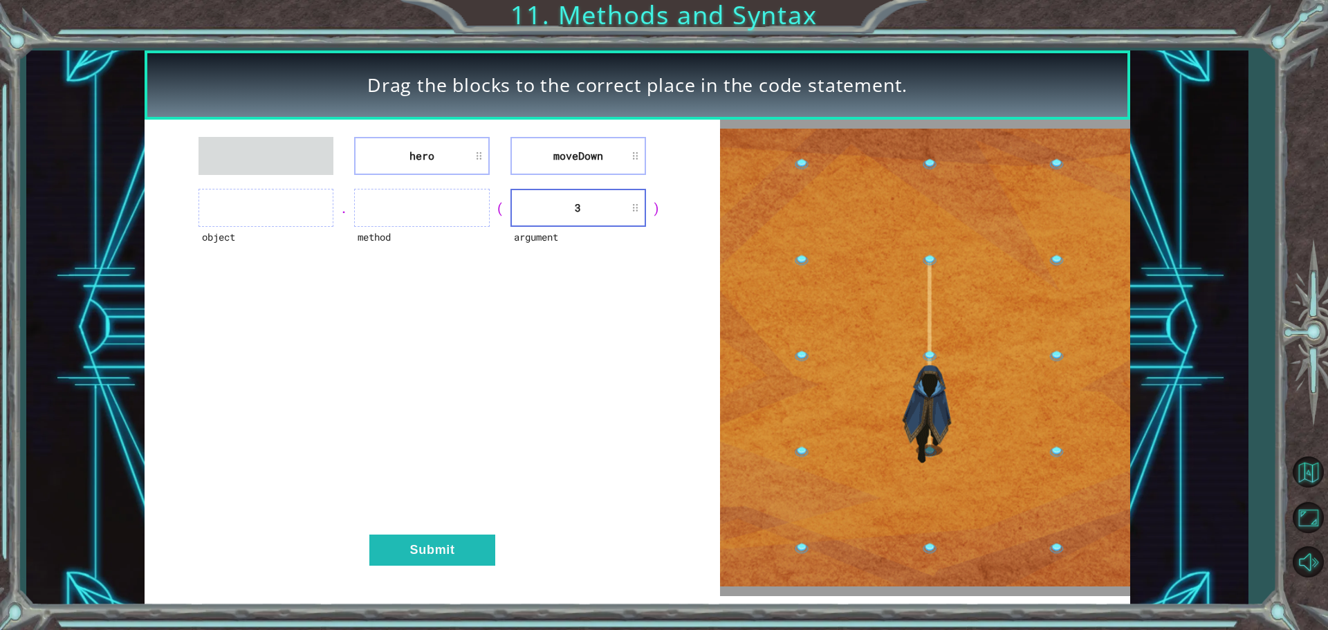
click at [486, 199] on ul at bounding box center [422, 208] width 136 height 38
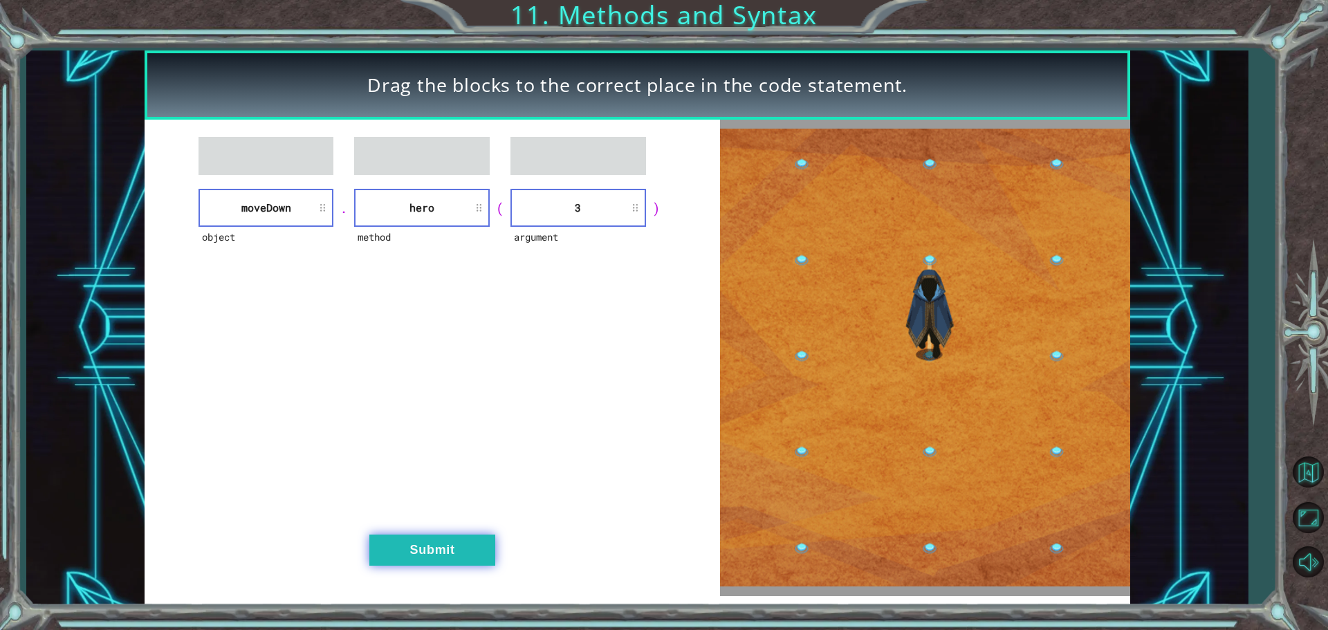
click at [469, 561] on button "Submit" at bounding box center [432, 550] width 126 height 31
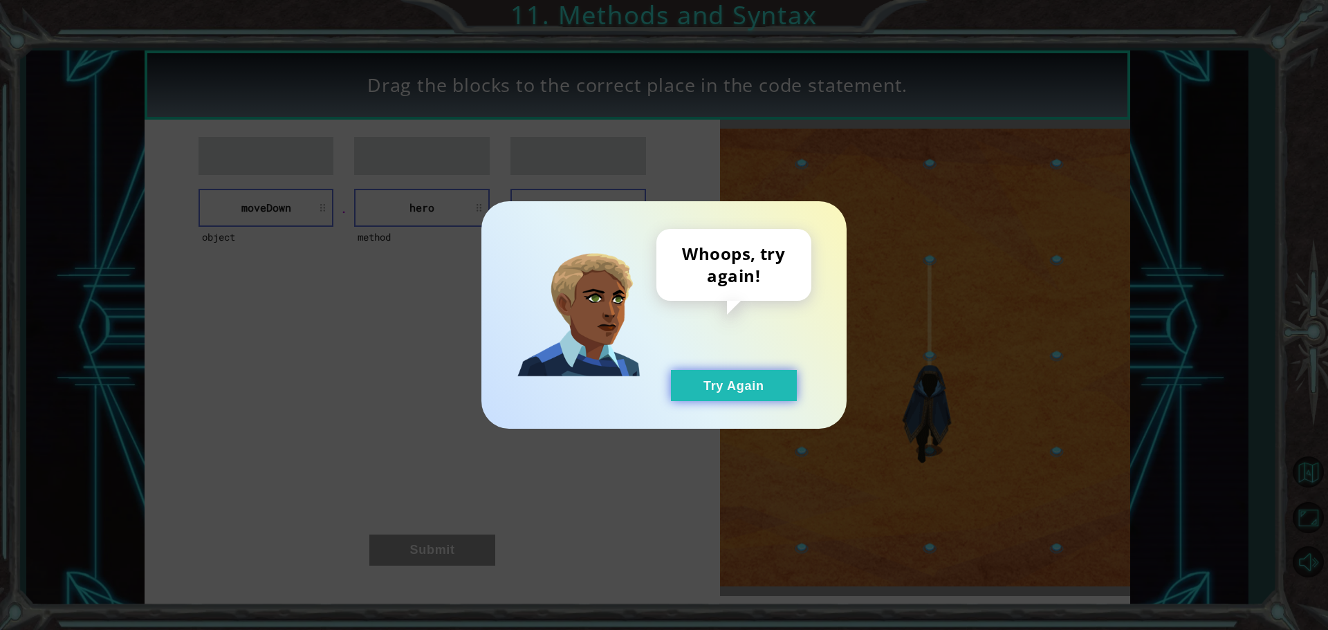
click at [781, 371] on button "Try Again" at bounding box center [734, 385] width 126 height 31
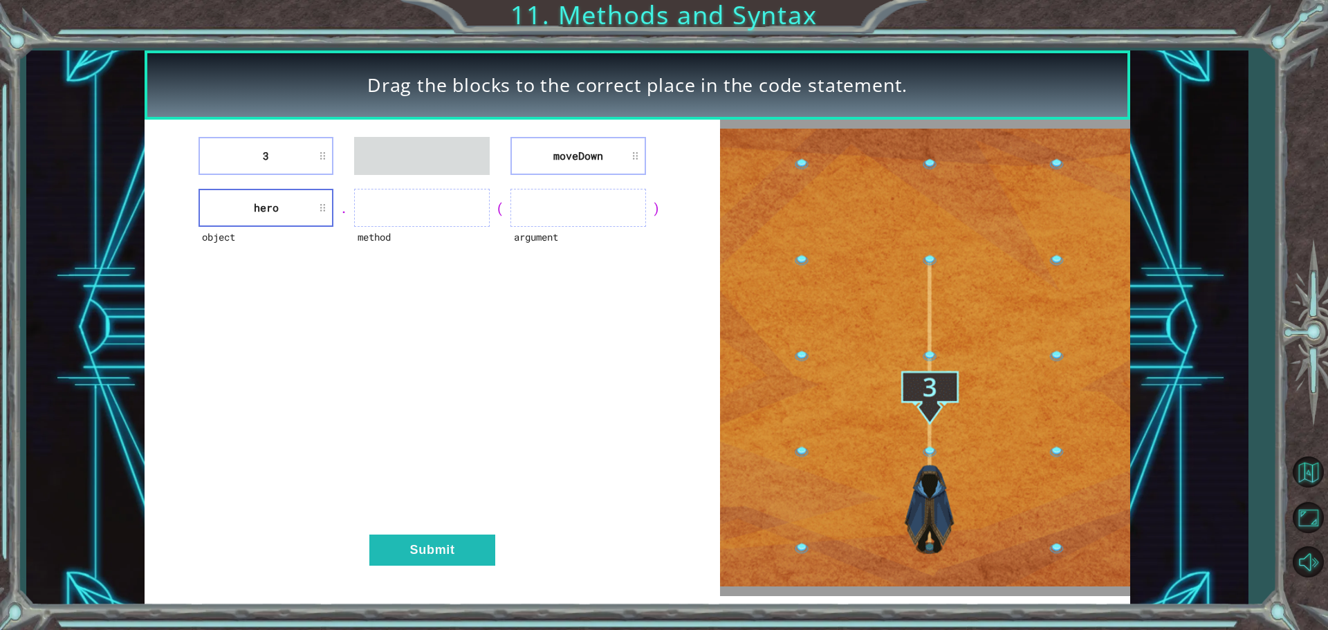
drag, startPoint x: 287, startPoint y: 132, endPoint x: 294, endPoint y: 138, distance: 9.3
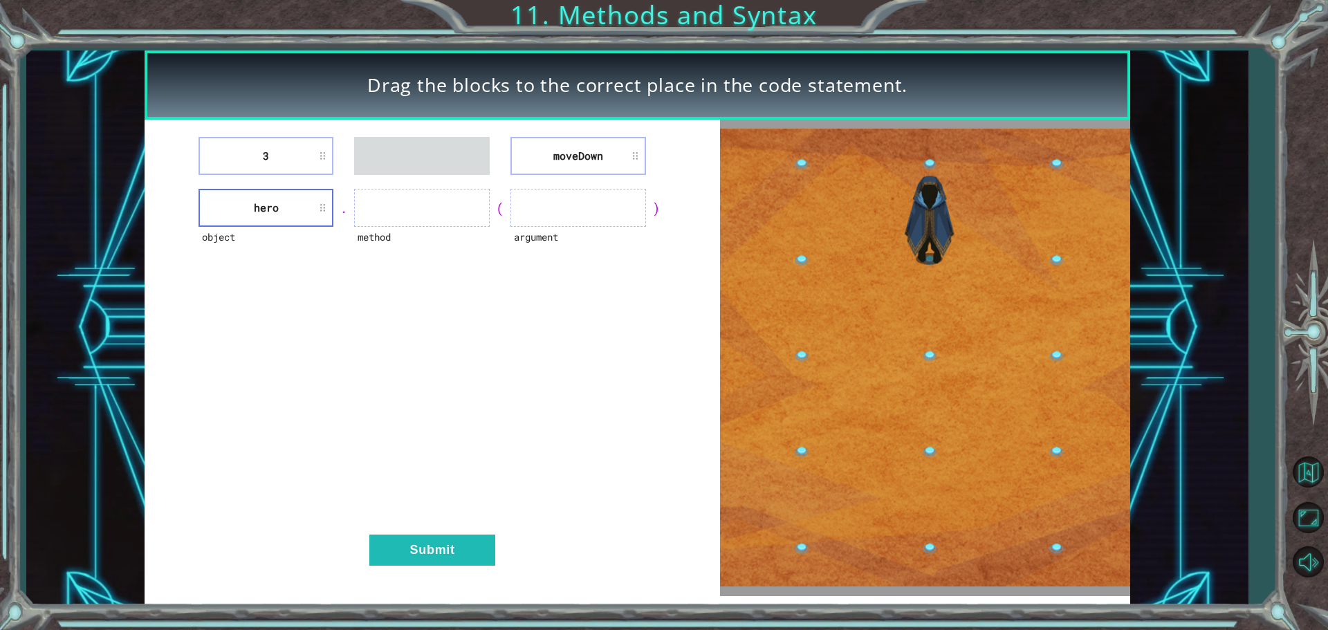
click at [294, 138] on div "3 [GEOGRAPHIC_DATA] object hero . method ( argument ) Submit" at bounding box center [432, 358] width 575 height 477
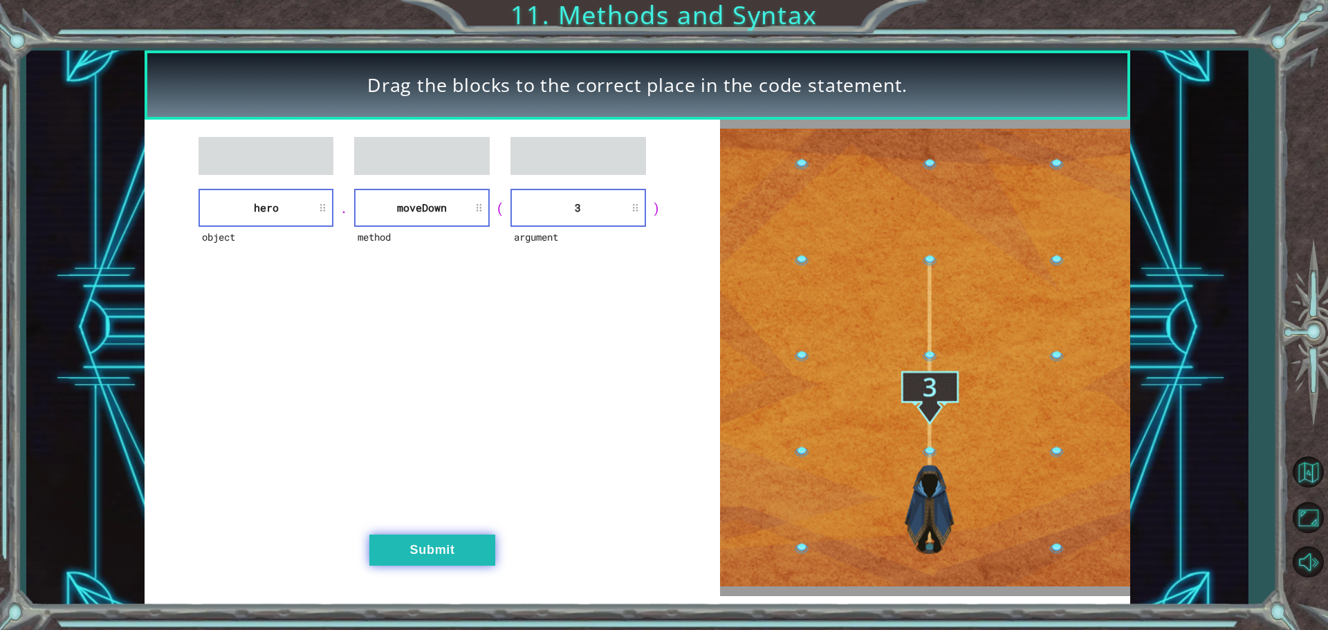
click at [473, 553] on button "Submit" at bounding box center [432, 550] width 126 height 31
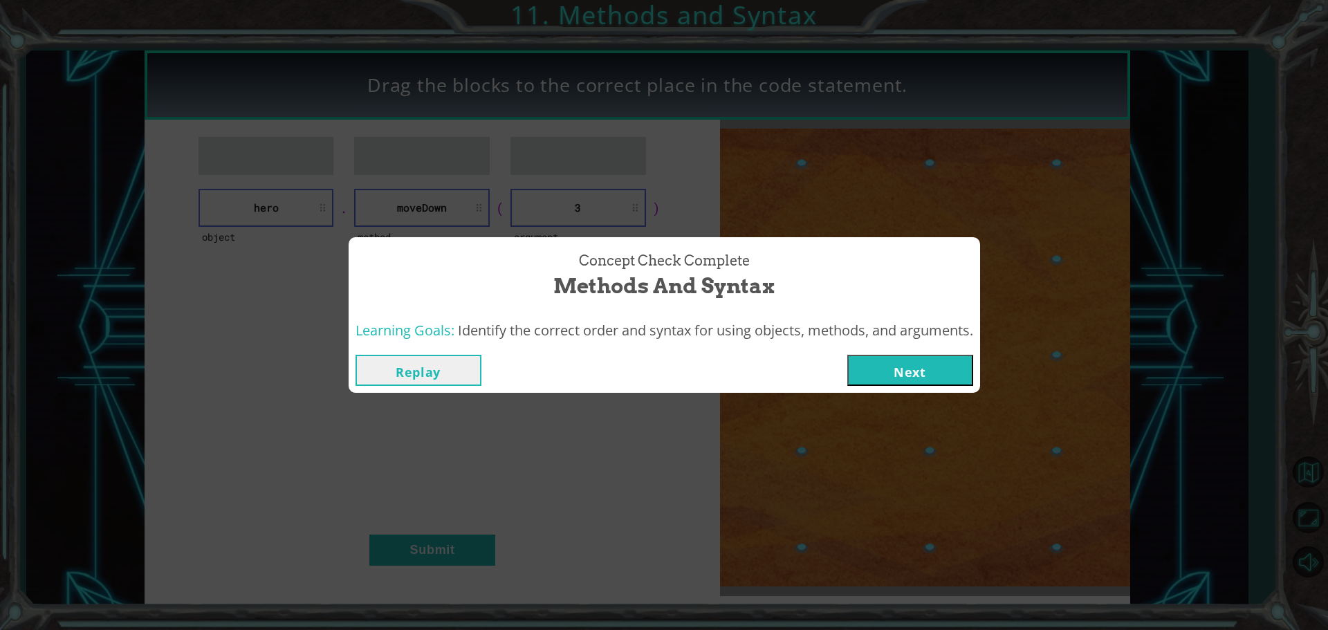
click at [903, 379] on button "Next" at bounding box center [910, 370] width 126 height 31
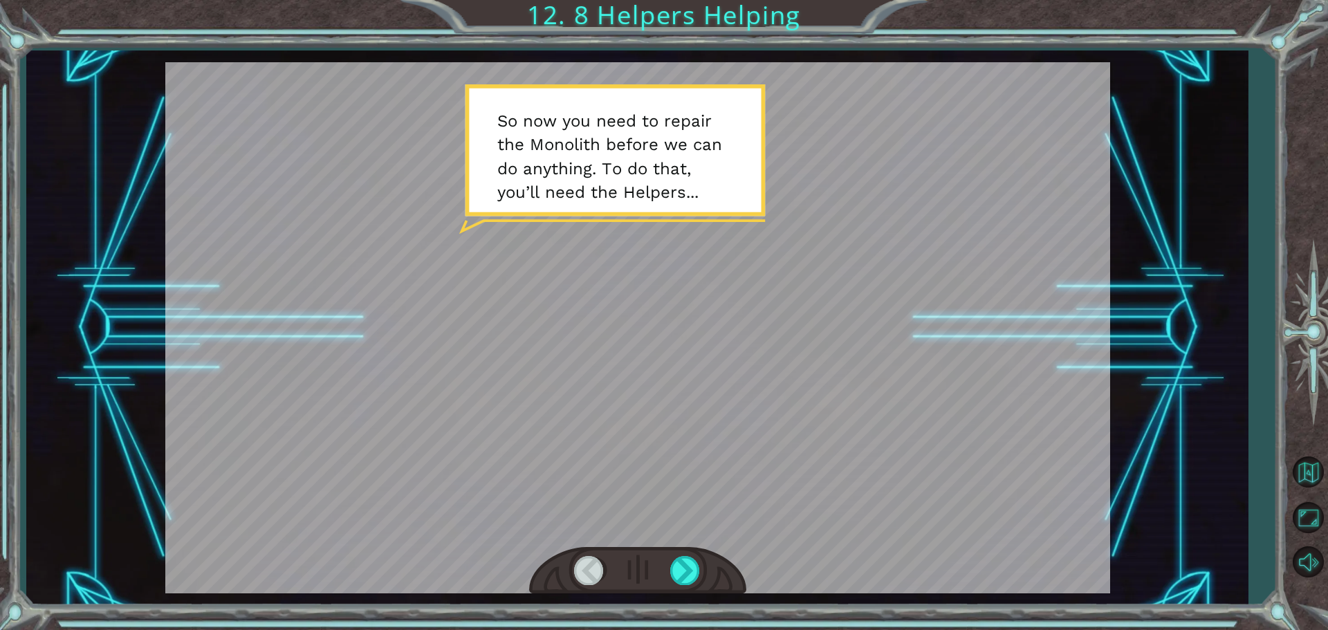
click at [673, 228] on div at bounding box center [637, 327] width 945 height 531
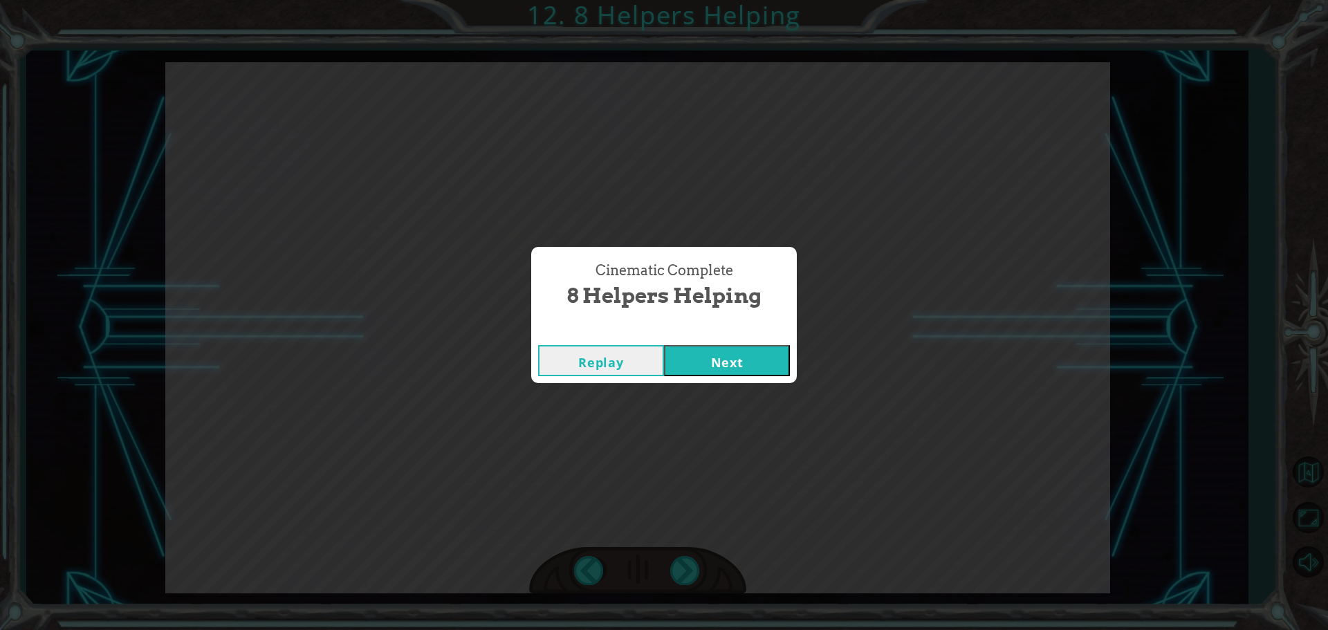
click button "Next" at bounding box center [727, 360] width 126 height 31
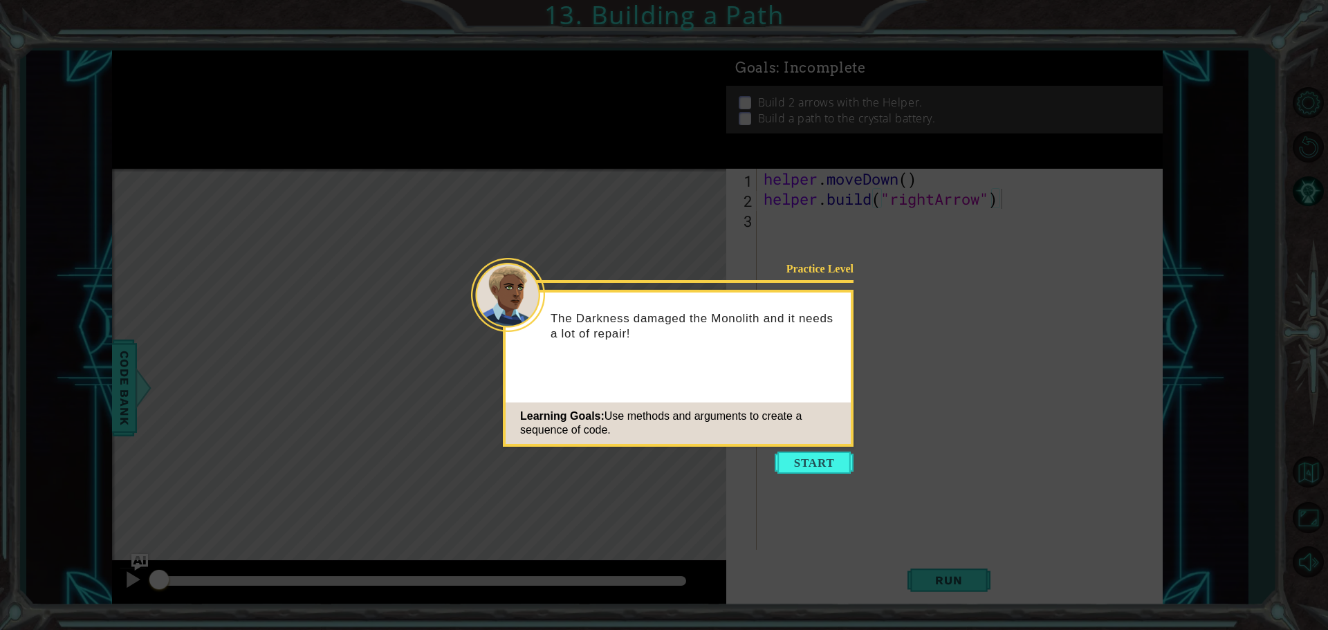
click at [820, 461] on button "Start" at bounding box center [814, 463] width 79 height 22
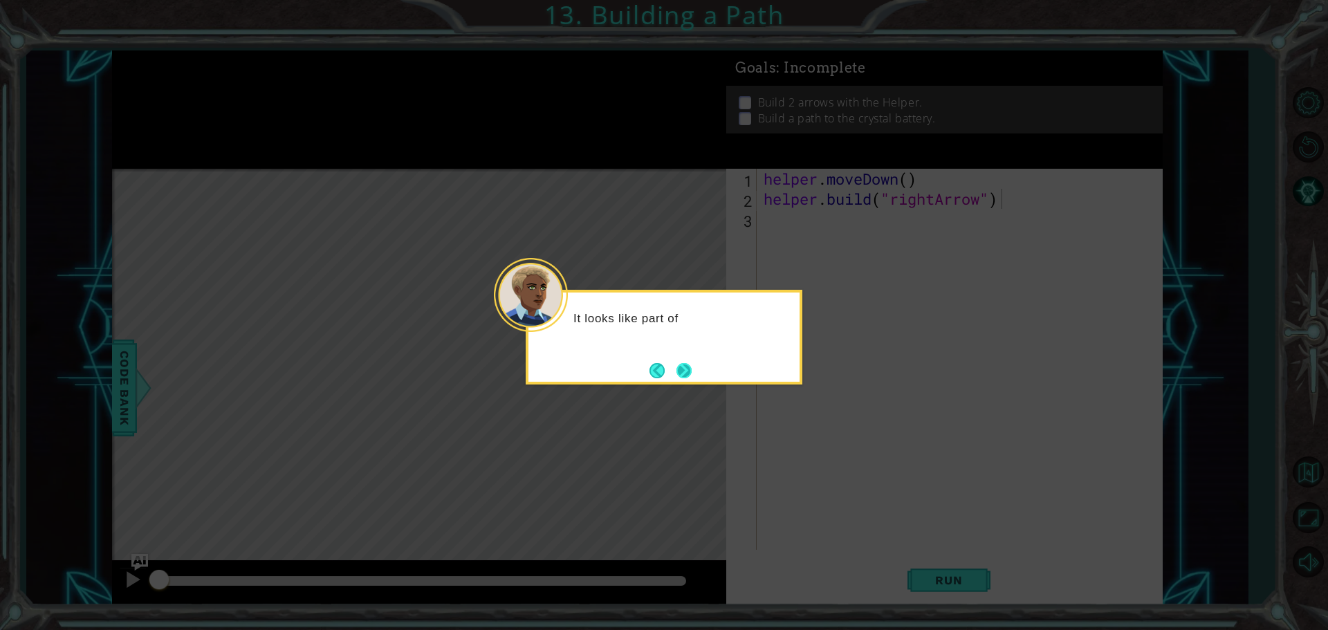
click at [682, 359] on div "It looks like part of" at bounding box center [664, 337] width 277 height 95
click at [682, 359] on button "Next" at bounding box center [684, 371] width 24 height 24
